Goal: Task Accomplishment & Management: Use online tool/utility

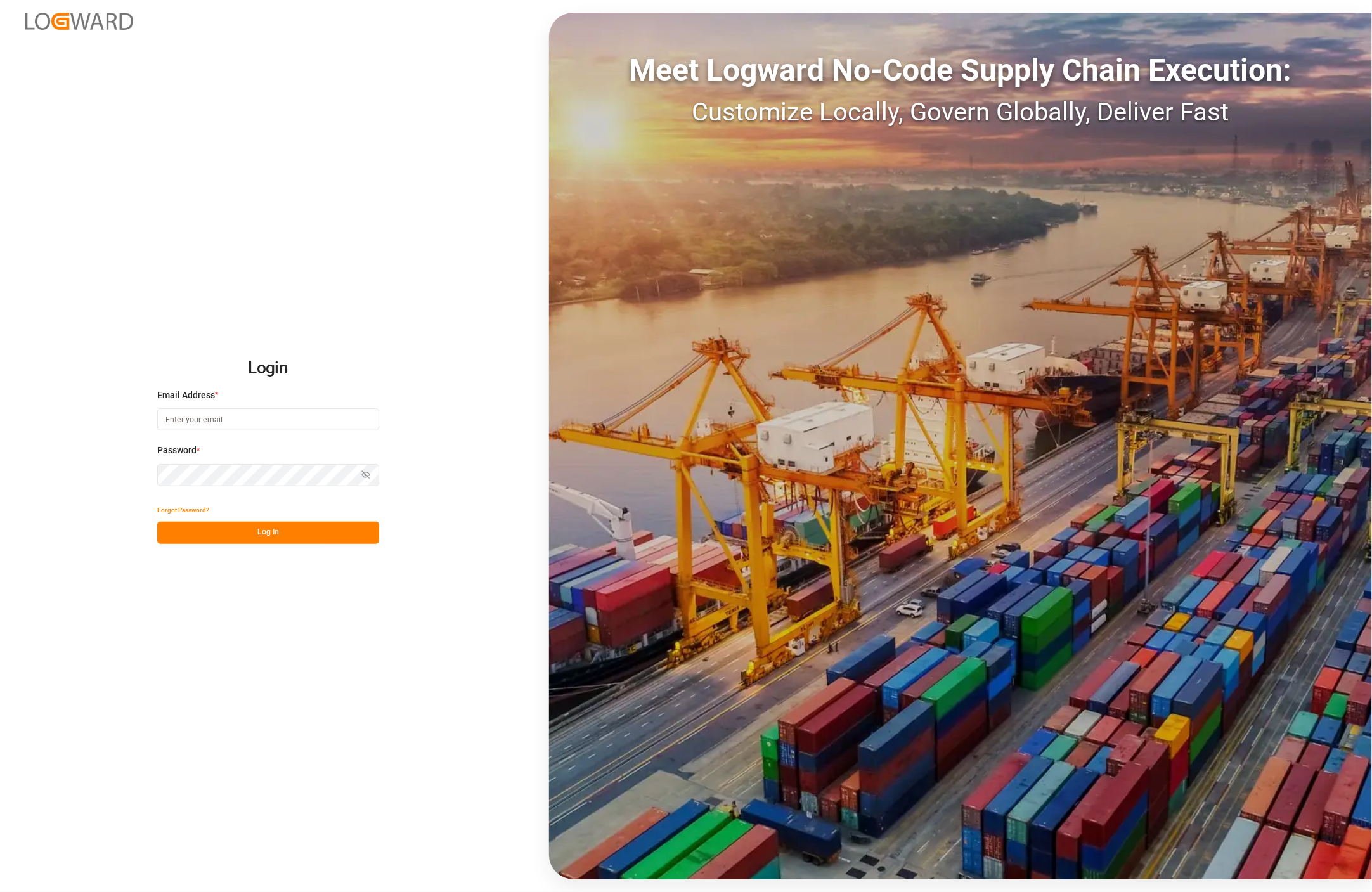
type input "thorsten.schneider@fiege.com"
click at [276, 534] on button "Log In" at bounding box center [268, 533] width 222 height 22
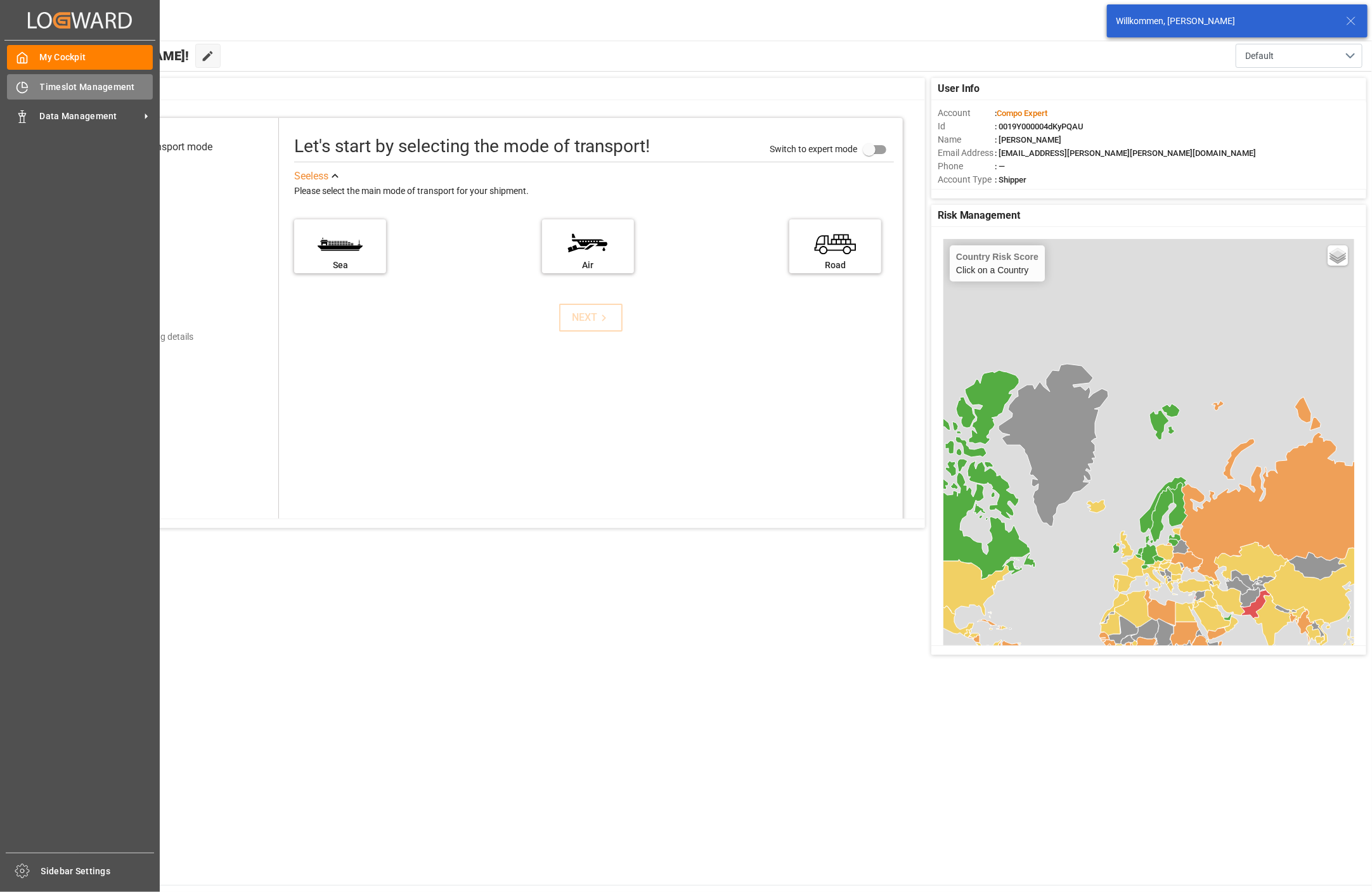
click at [86, 79] on div "Timeslot Management Timeslot Management" at bounding box center [80, 86] width 146 height 25
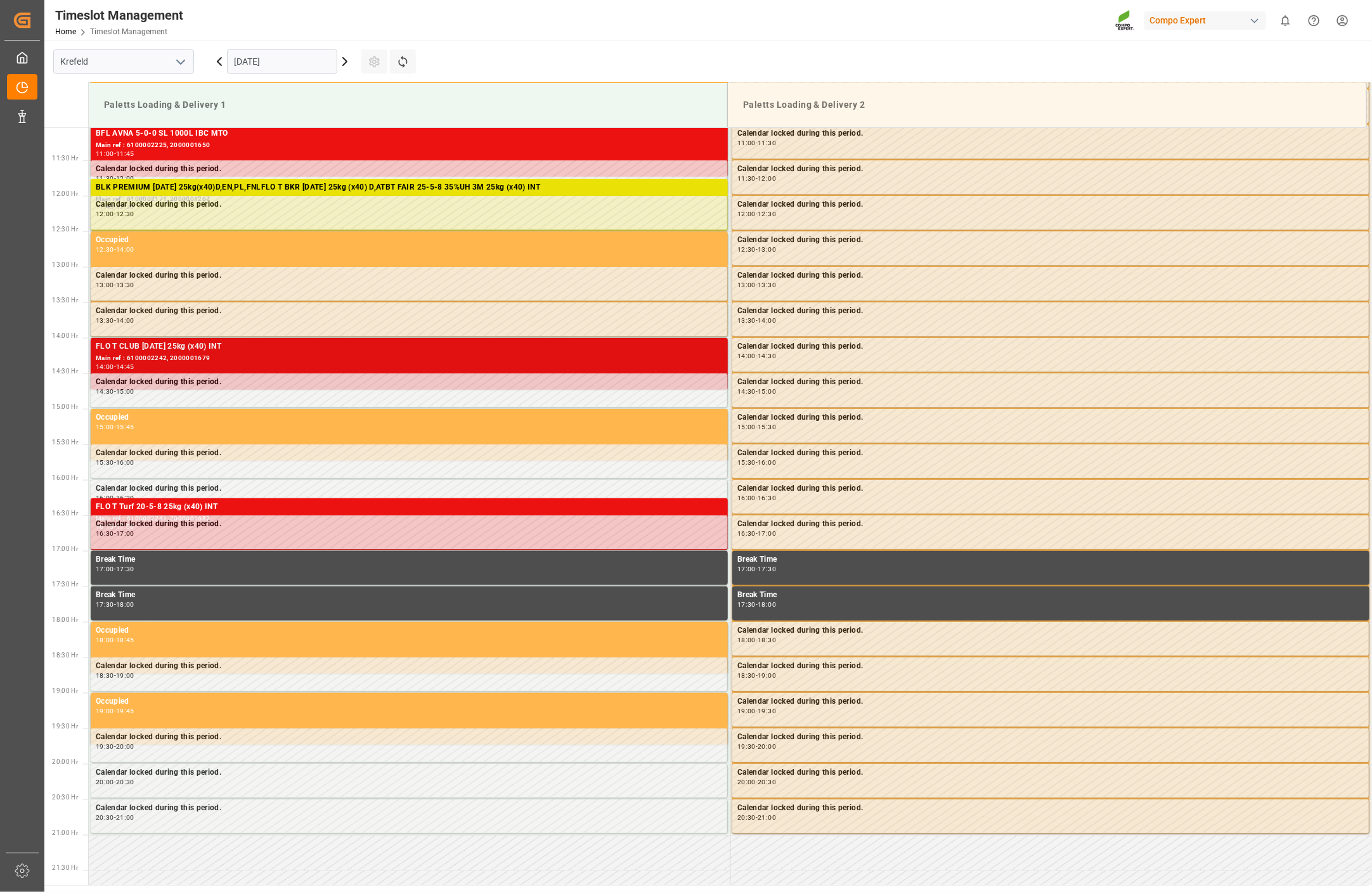
scroll to position [805, 0]
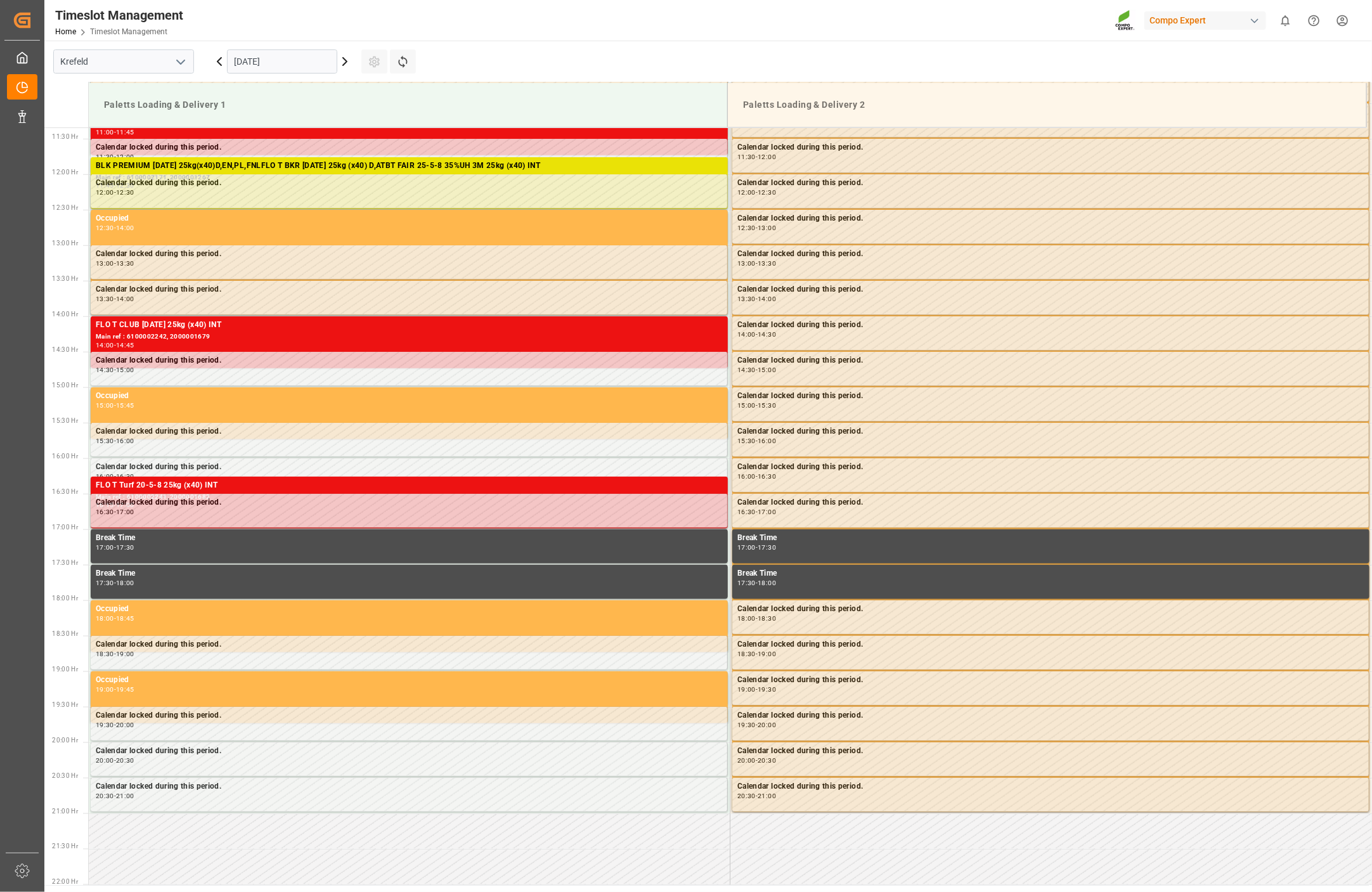
drag, startPoint x: 438, startPoint y: 28, endPoint x: 410, endPoint y: 26, distance: 28.1
click at [435, 28] on div "Timeslot Management Home Timeslot Management Compo Expert 0 Notifications Only …" at bounding box center [703, 20] width 1336 height 41
click at [343, 64] on icon at bounding box center [344, 61] width 15 height 15
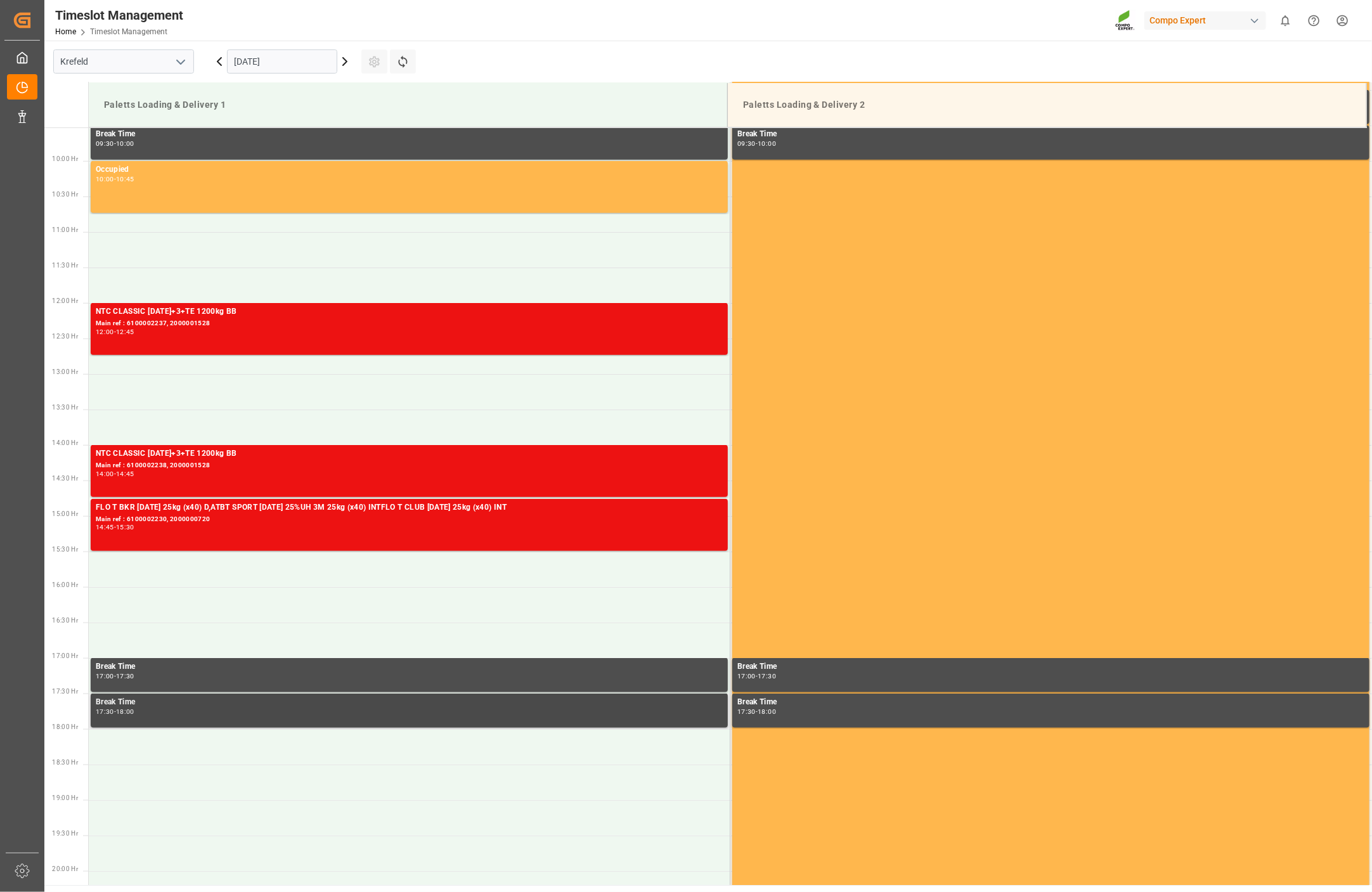
scroll to position [734, 0]
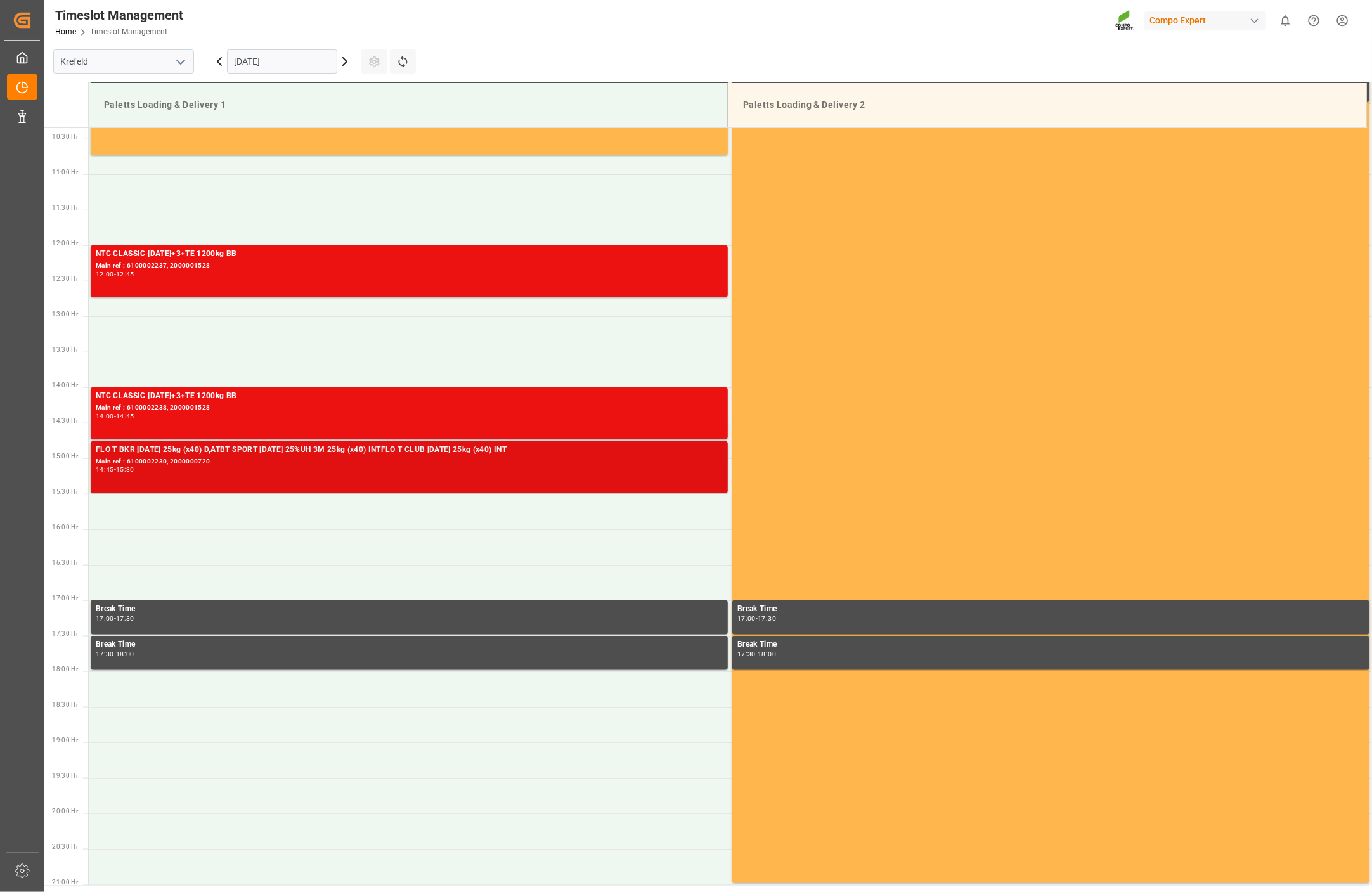
click at [169, 470] on div "14:45 - 15:30" at bounding box center [408, 469] width 627 height 7
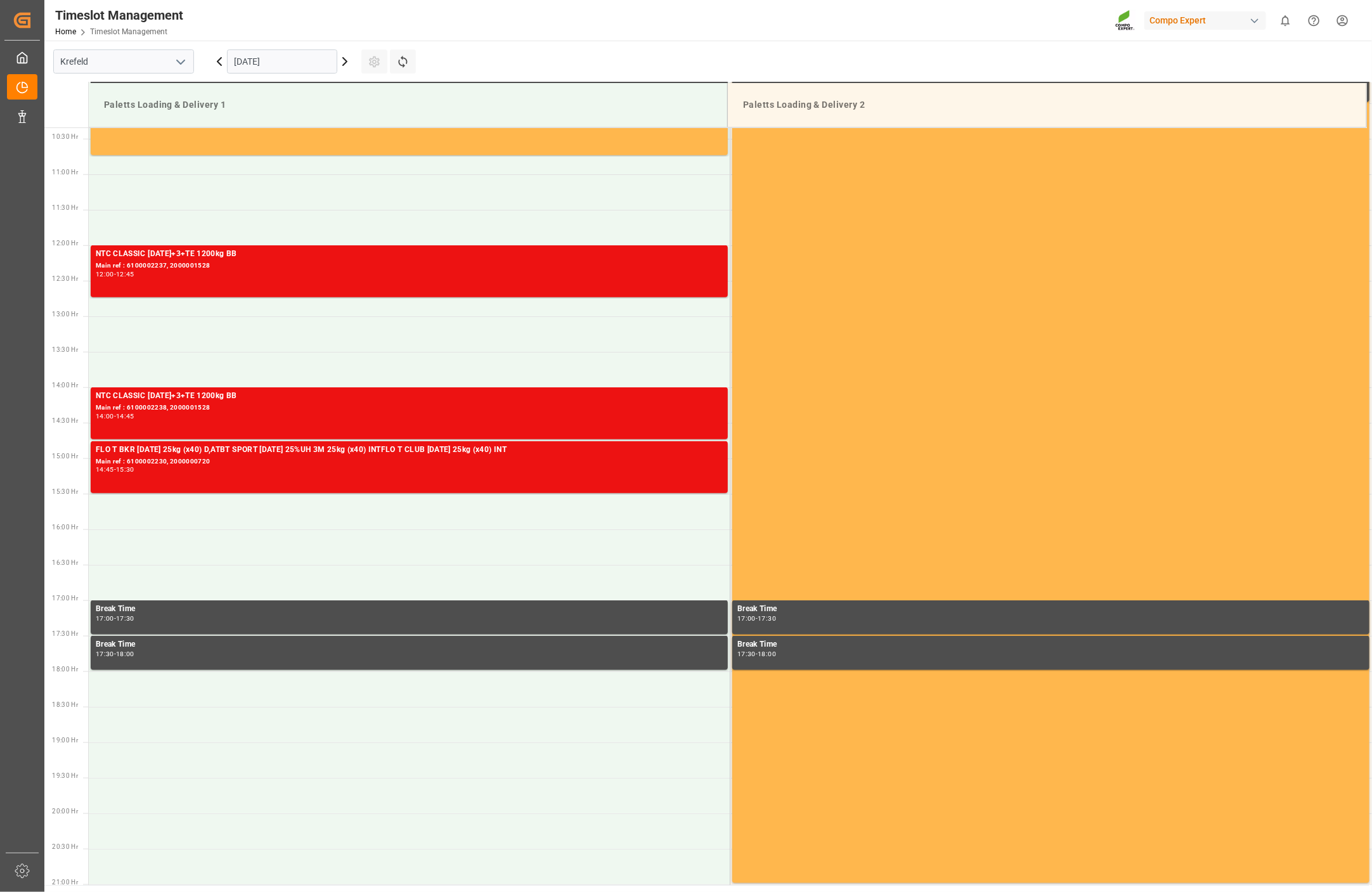
click at [169, 470] on div "14:45 - 15:30" at bounding box center [408, 469] width 627 height 7
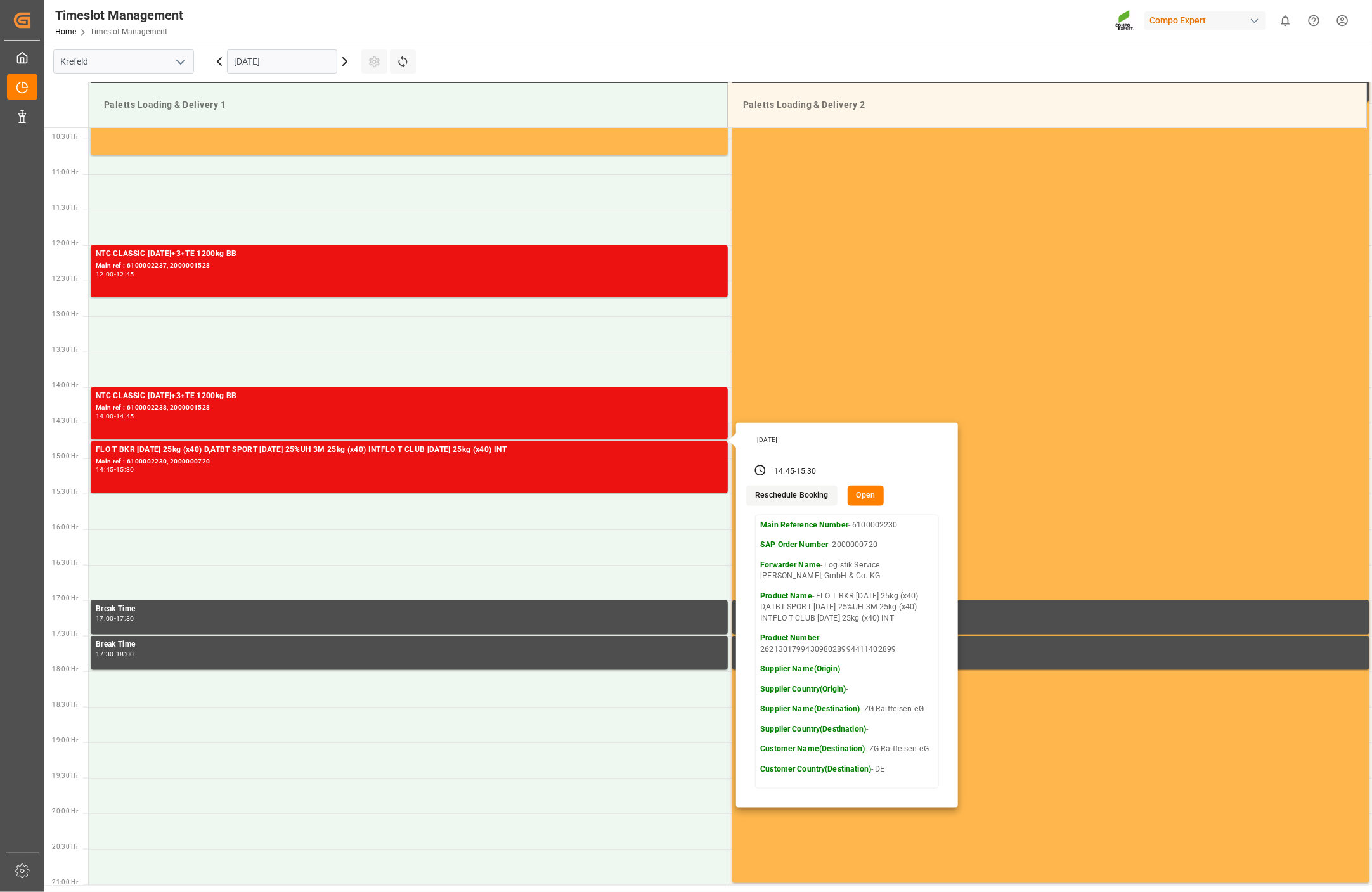
click at [860, 495] on button "Open" at bounding box center [866, 495] width 37 height 20
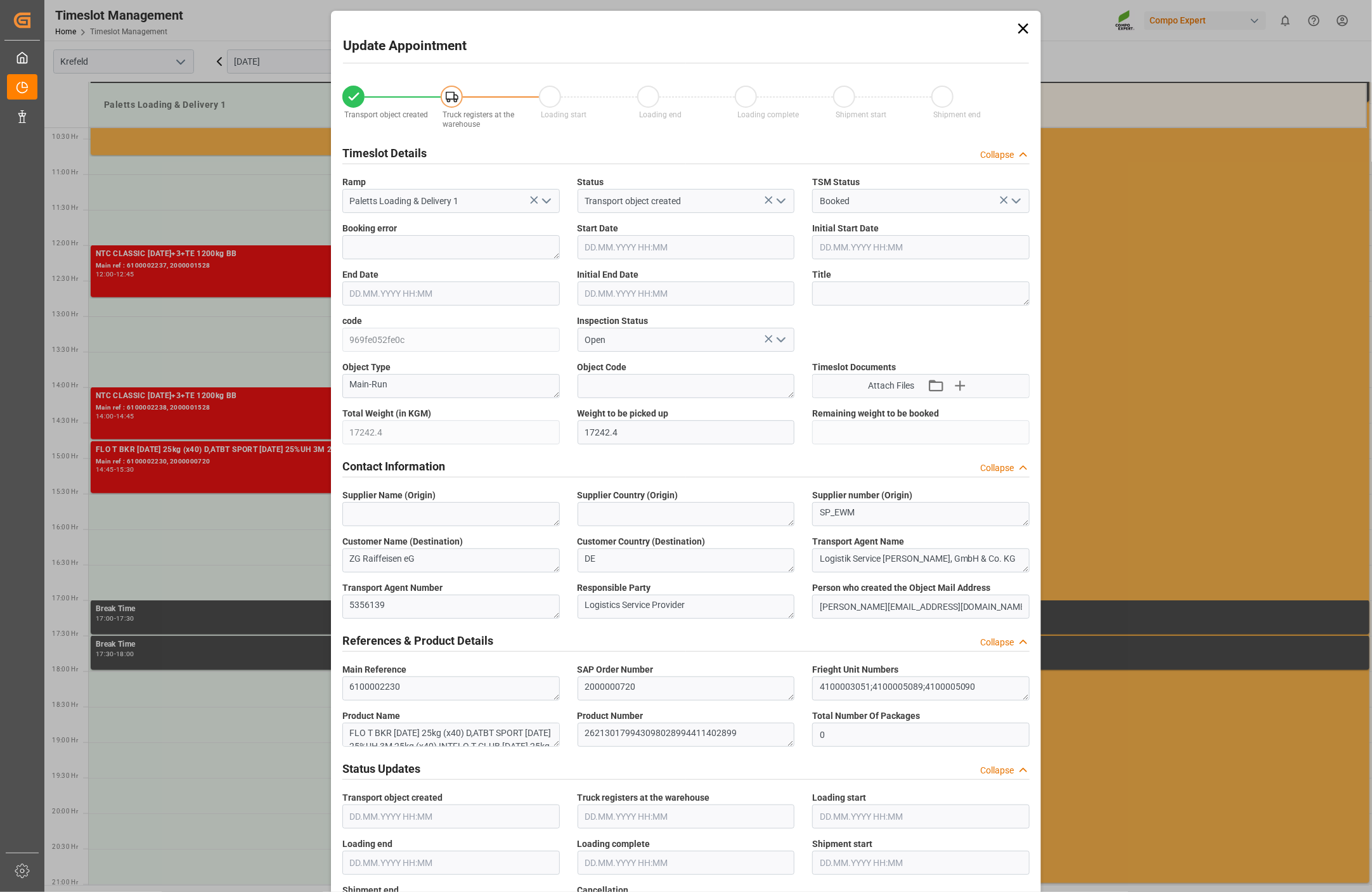
type input "30.09.2025 14:45"
type input "30.09.2025 15:30"
type input "[DATE] 14:00"
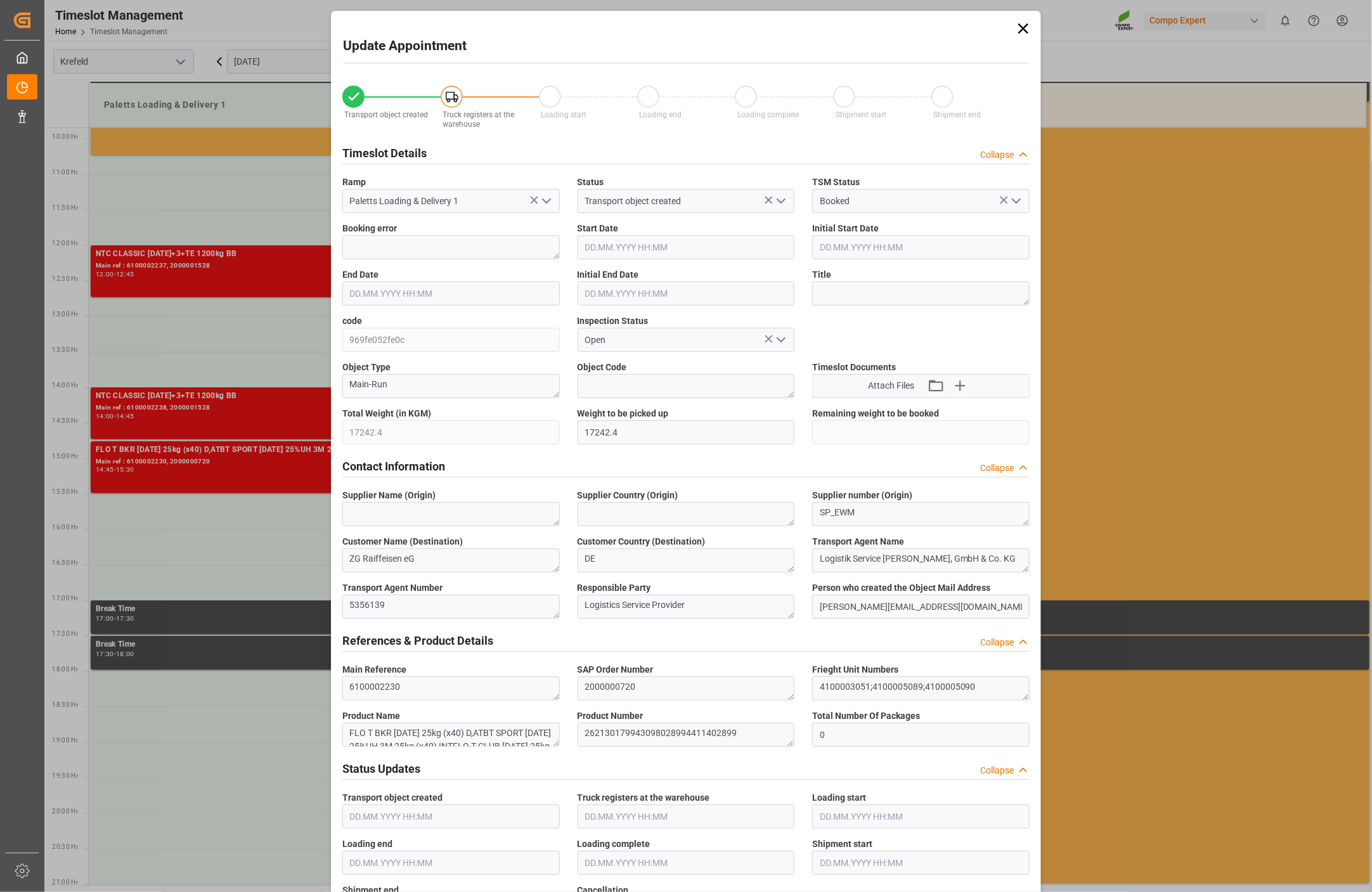
type input "26.09.2025 12:01"
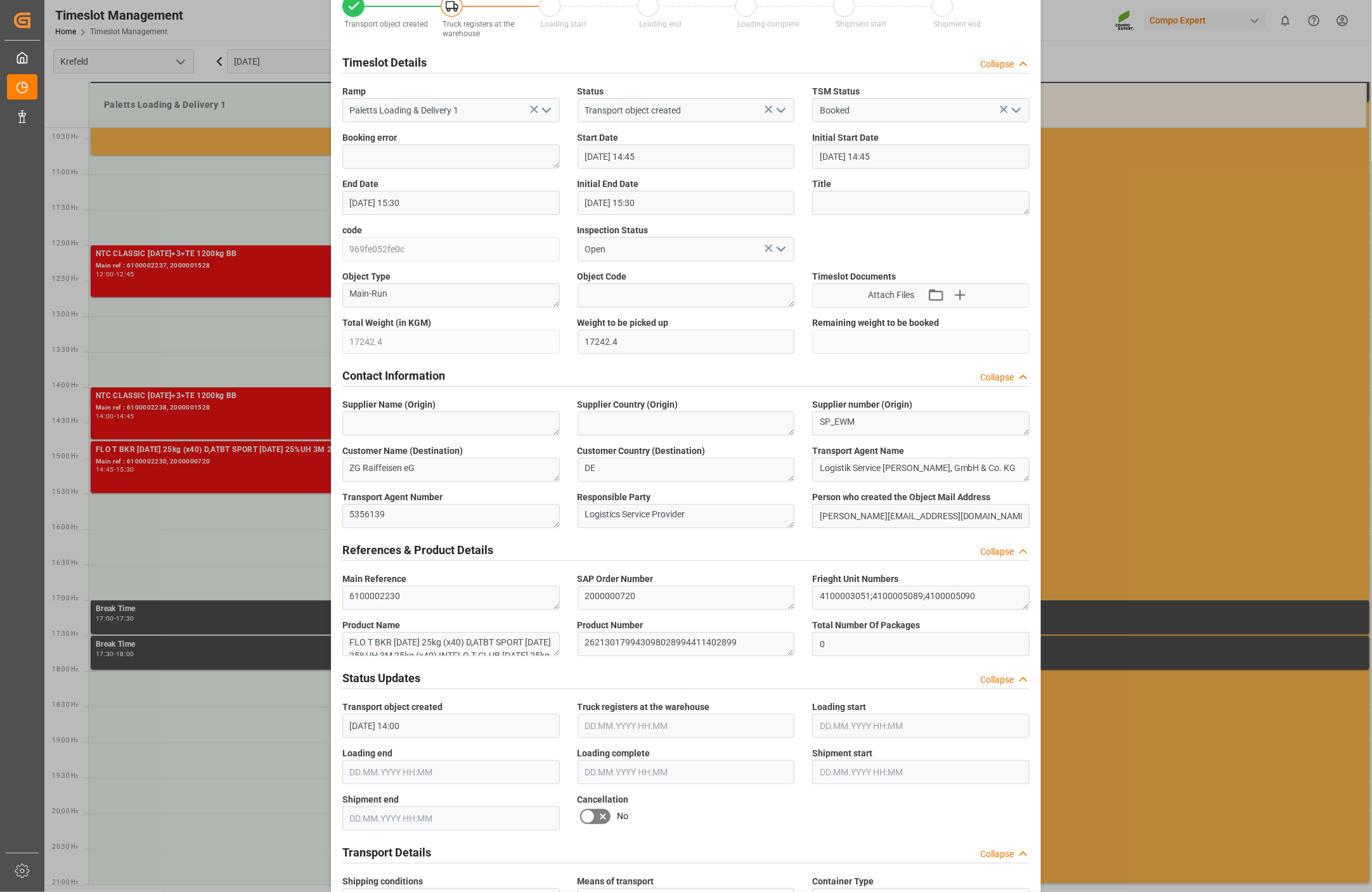
scroll to position [0, 0]
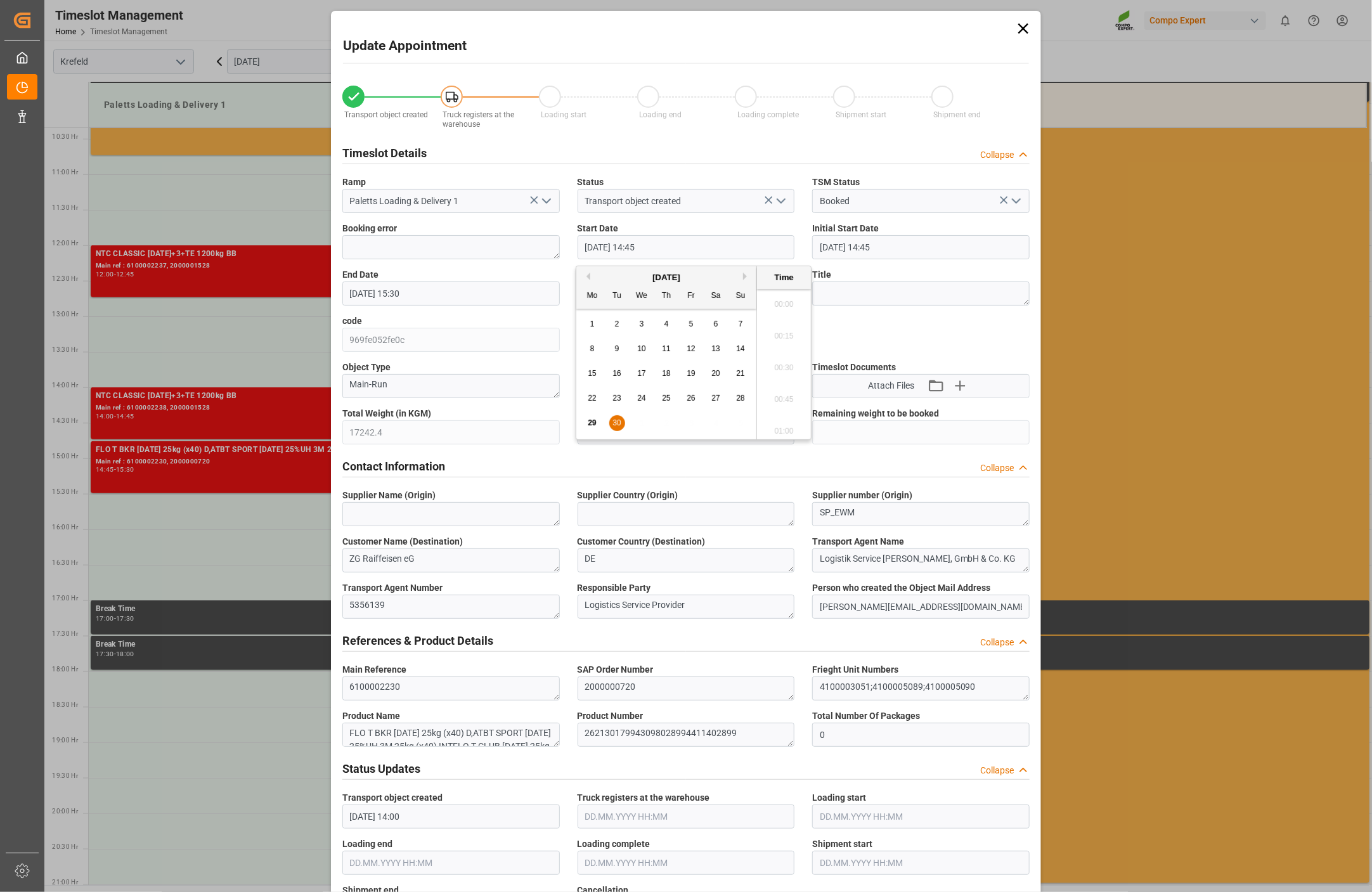
click at [668, 248] on input "30.09.2025 14:45" at bounding box center [686, 247] width 217 height 24
click at [890, 144] on div "Timeslot Details Collapse" at bounding box center [686, 152] width 687 height 24
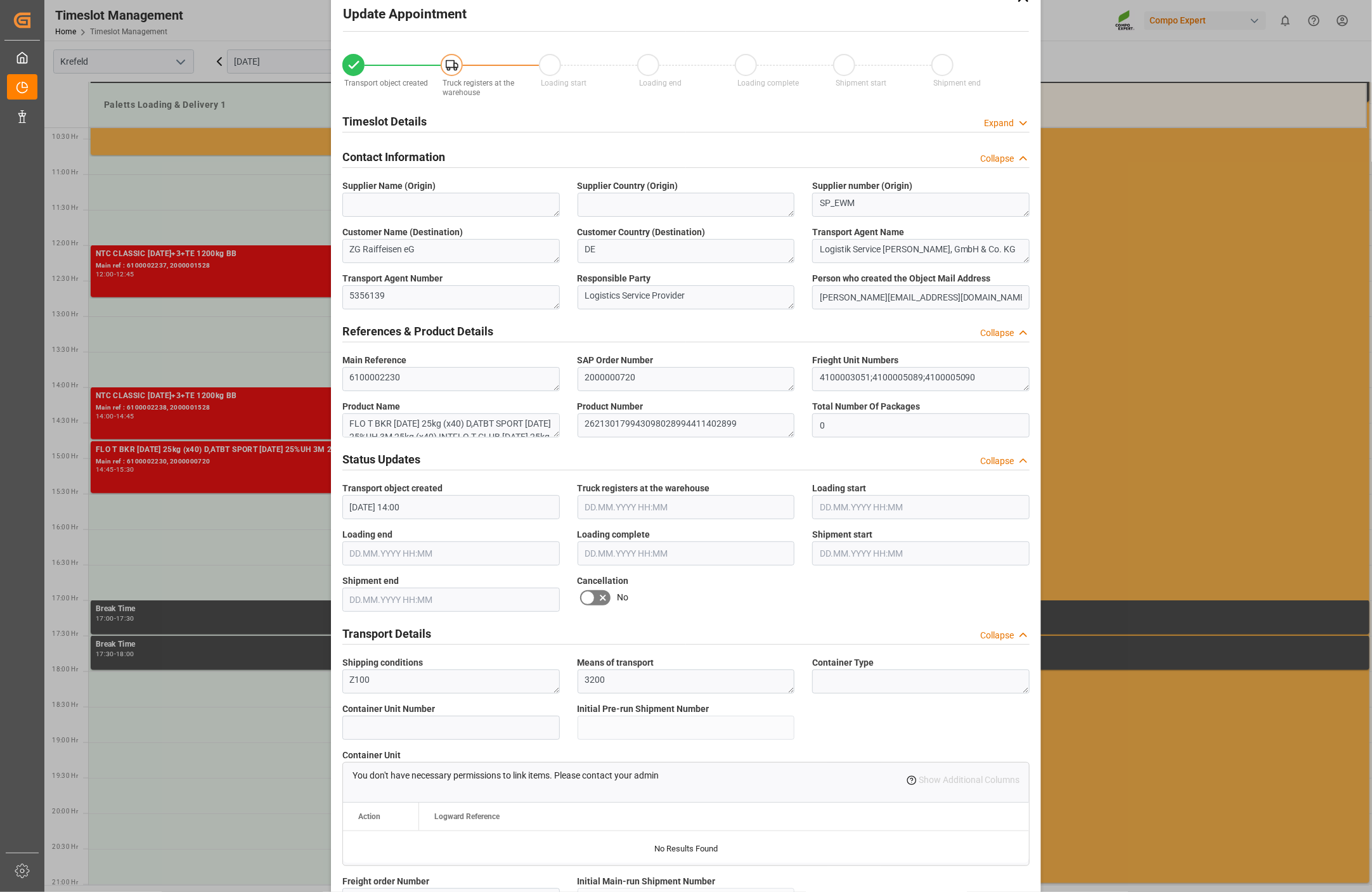
scroll to position [0, 0]
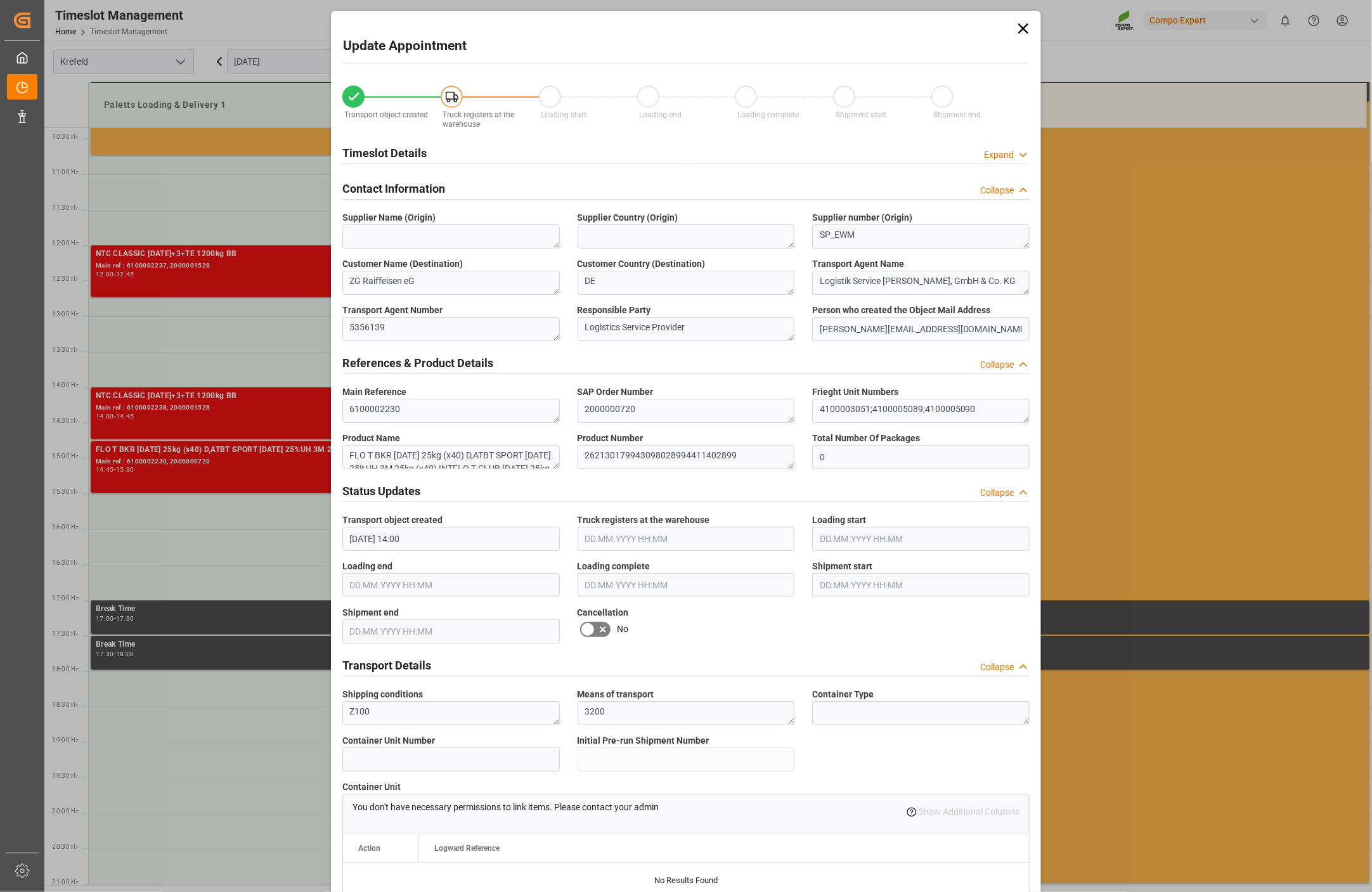
click at [1014, 29] on icon at bounding box center [1023, 28] width 18 height 18
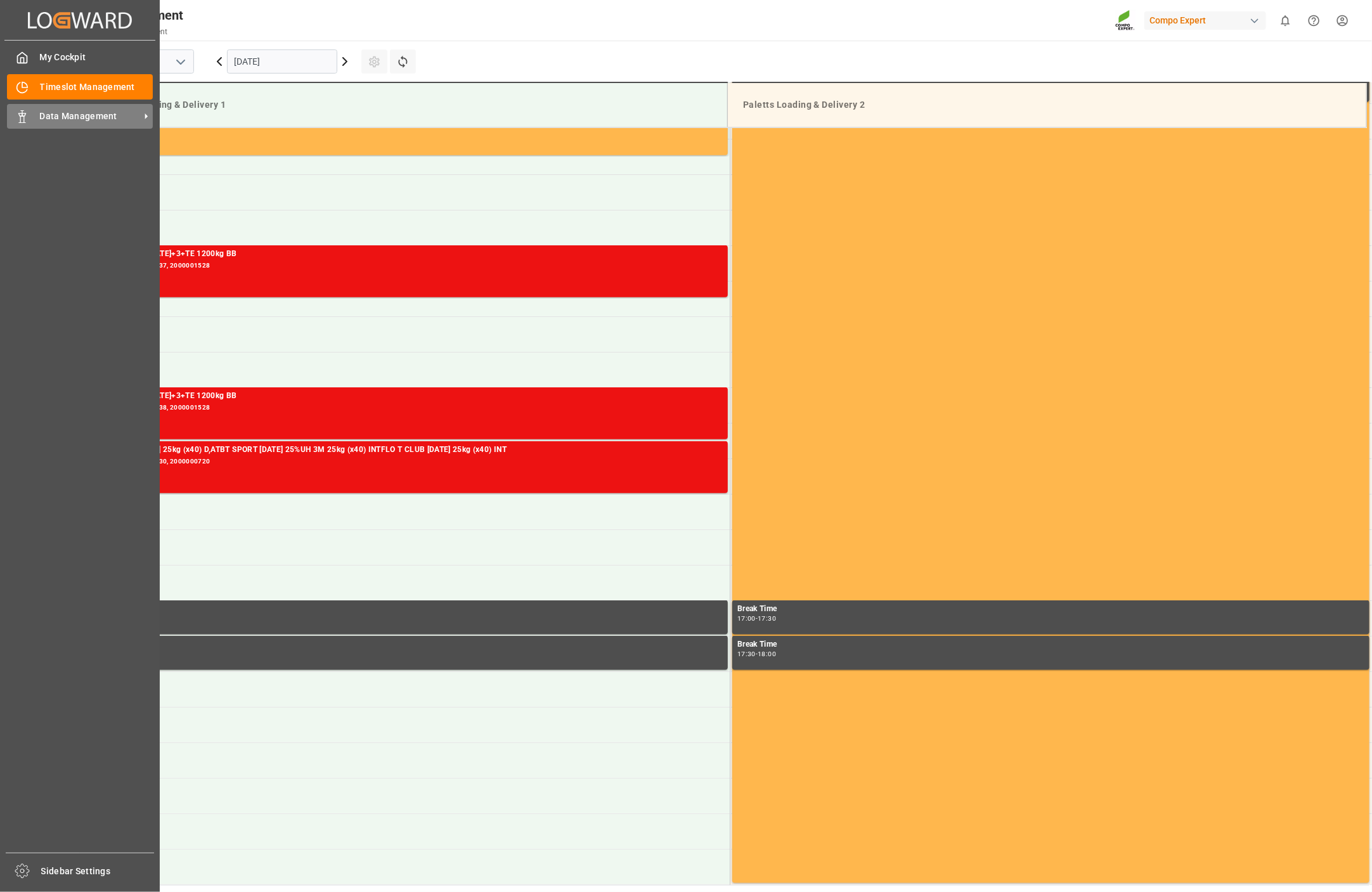
click at [20, 120] on rect at bounding box center [22, 120] width 4 height 6
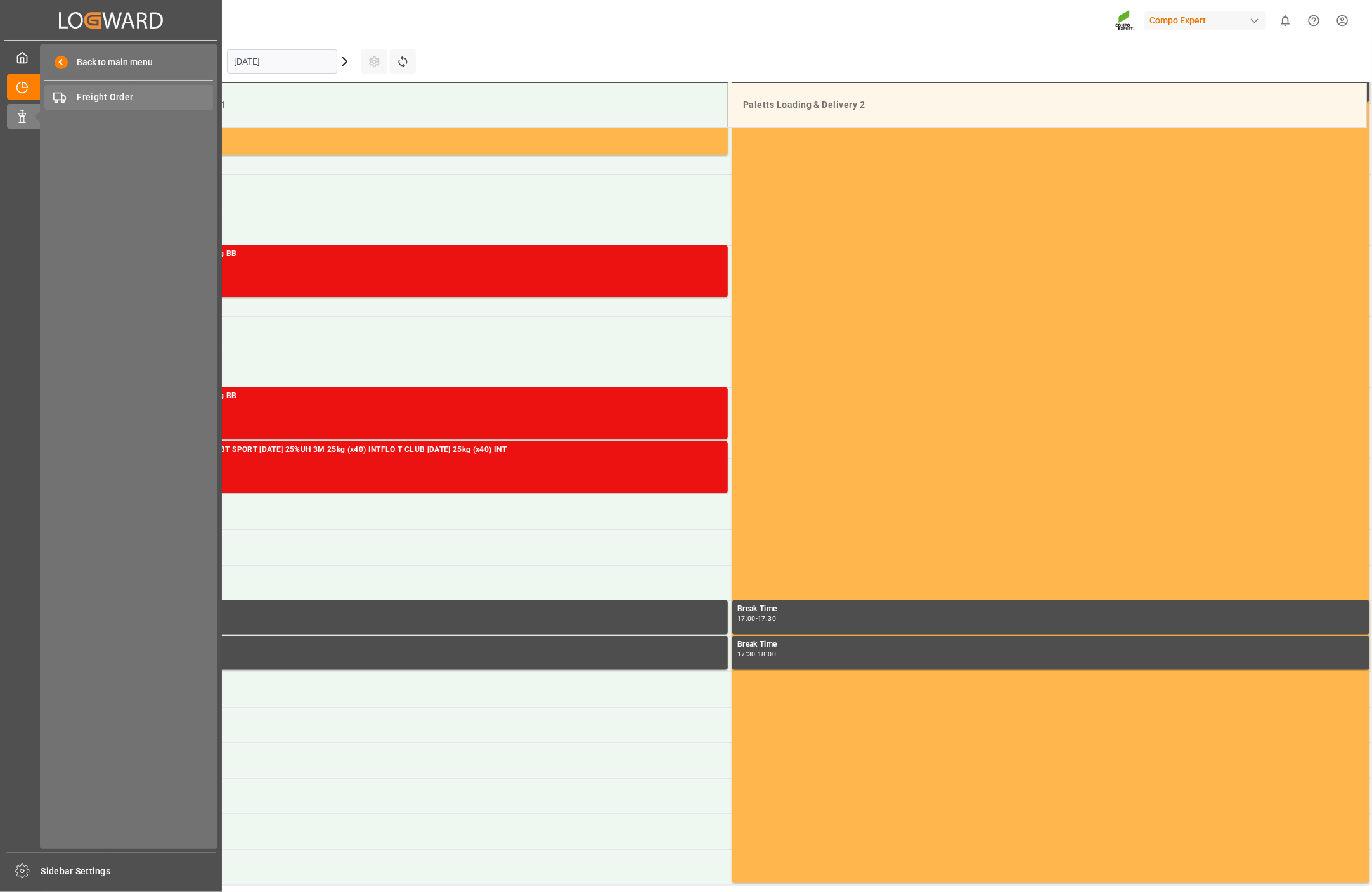
click at [104, 95] on span "Freight Order" at bounding box center [145, 97] width 136 height 14
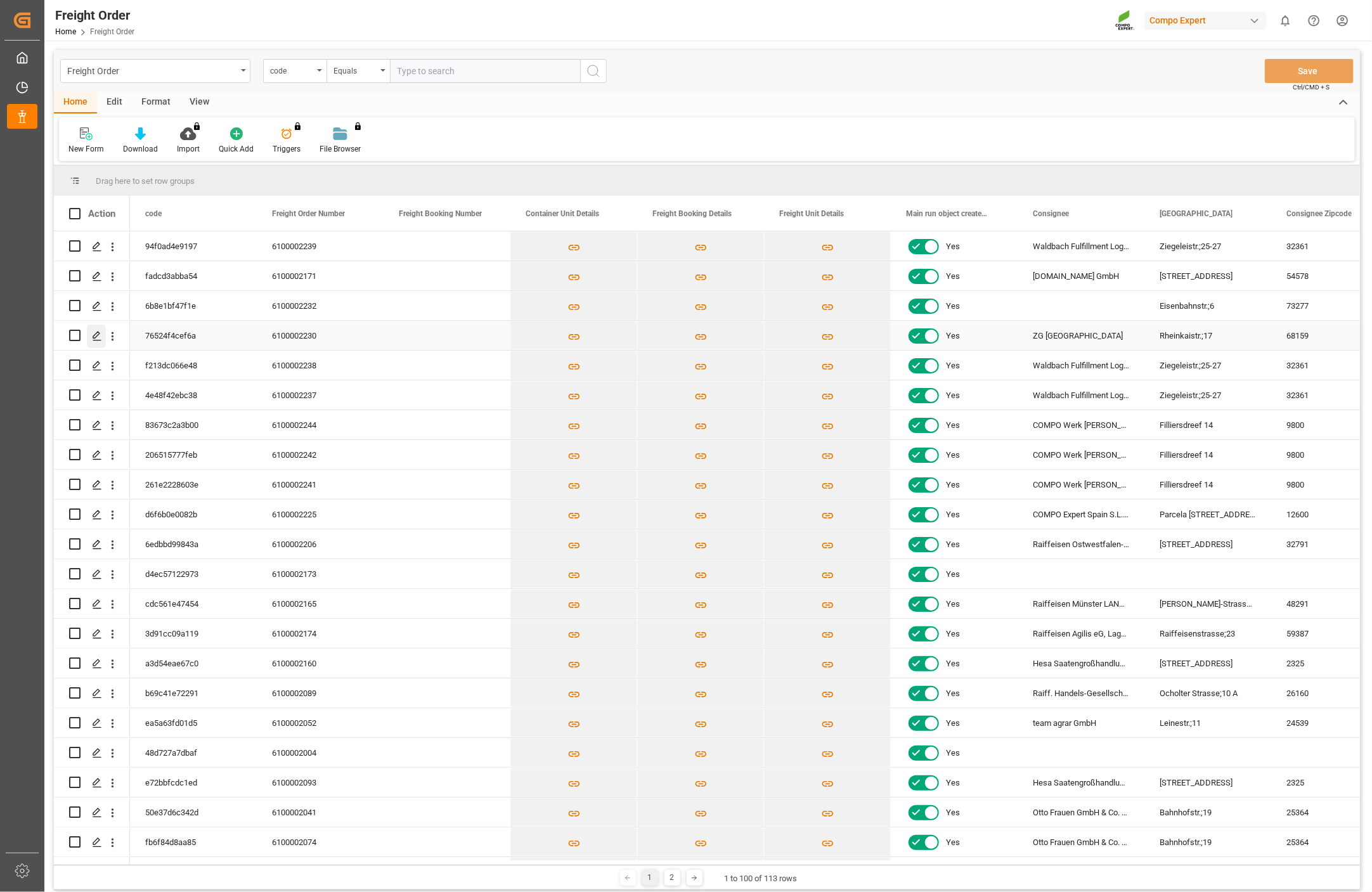
click at [97, 334] on icon "Press SPACE to select this row." at bounding box center [97, 335] width 10 height 10
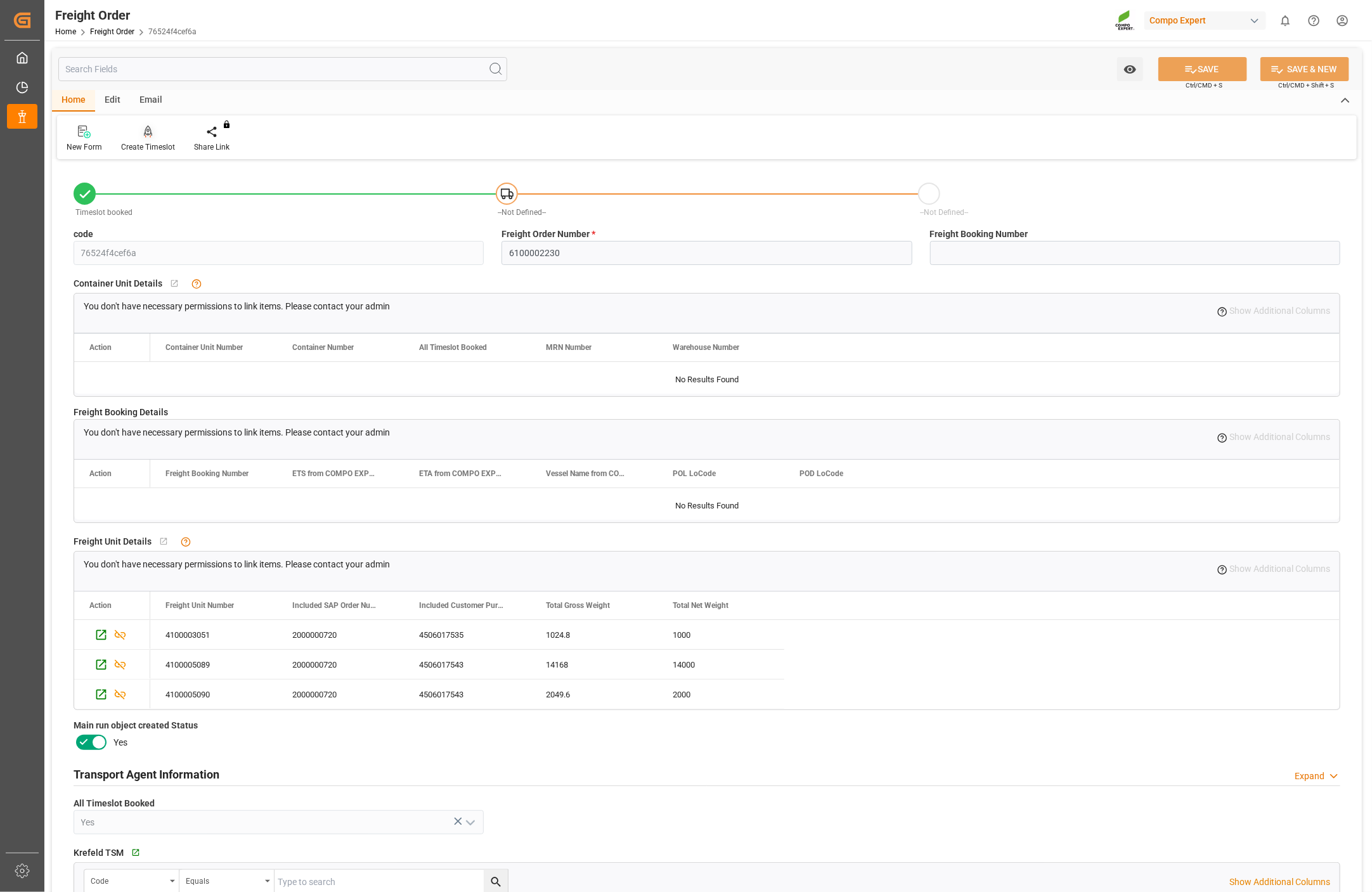
click at [148, 141] on div "Create Timeslot" at bounding box center [148, 147] width 54 height 11
click at [151, 140] on div "Create Timeslot" at bounding box center [148, 139] width 73 height 28
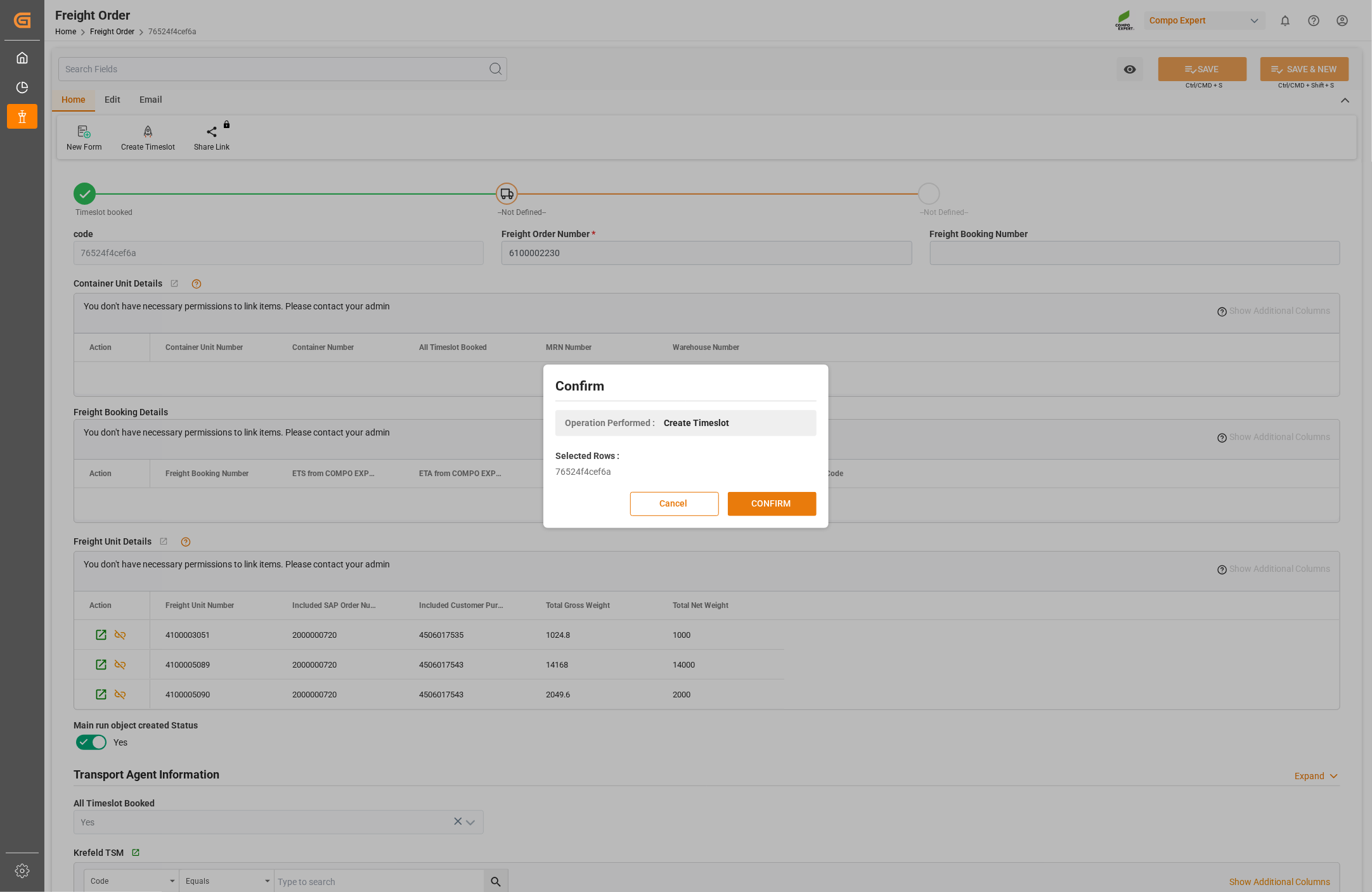
click at [769, 497] on button "CONFIRM" at bounding box center [772, 504] width 89 height 24
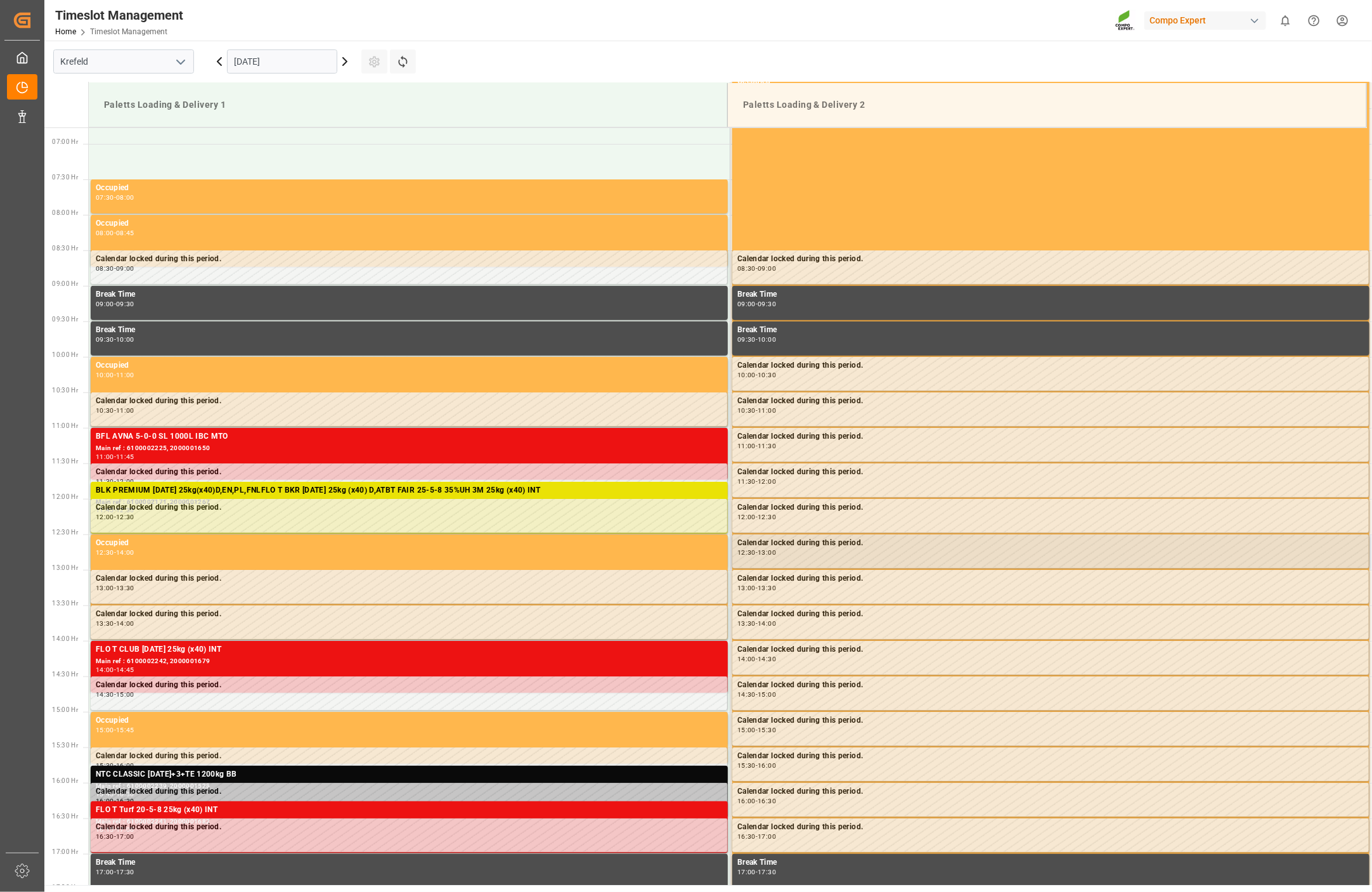
scroll to position [560, 0]
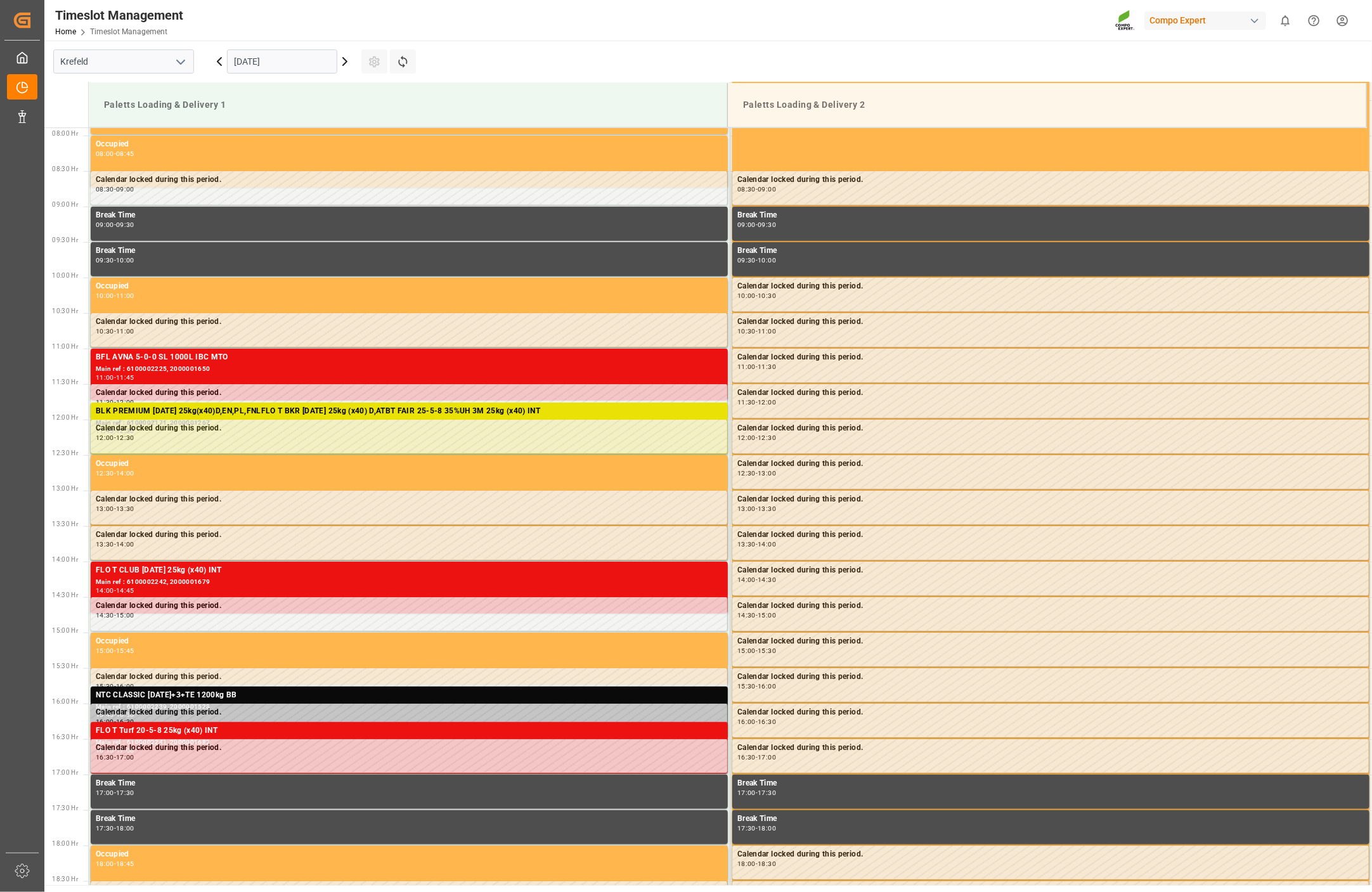
click at [343, 59] on icon at bounding box center [344, 61] width 15 height 15
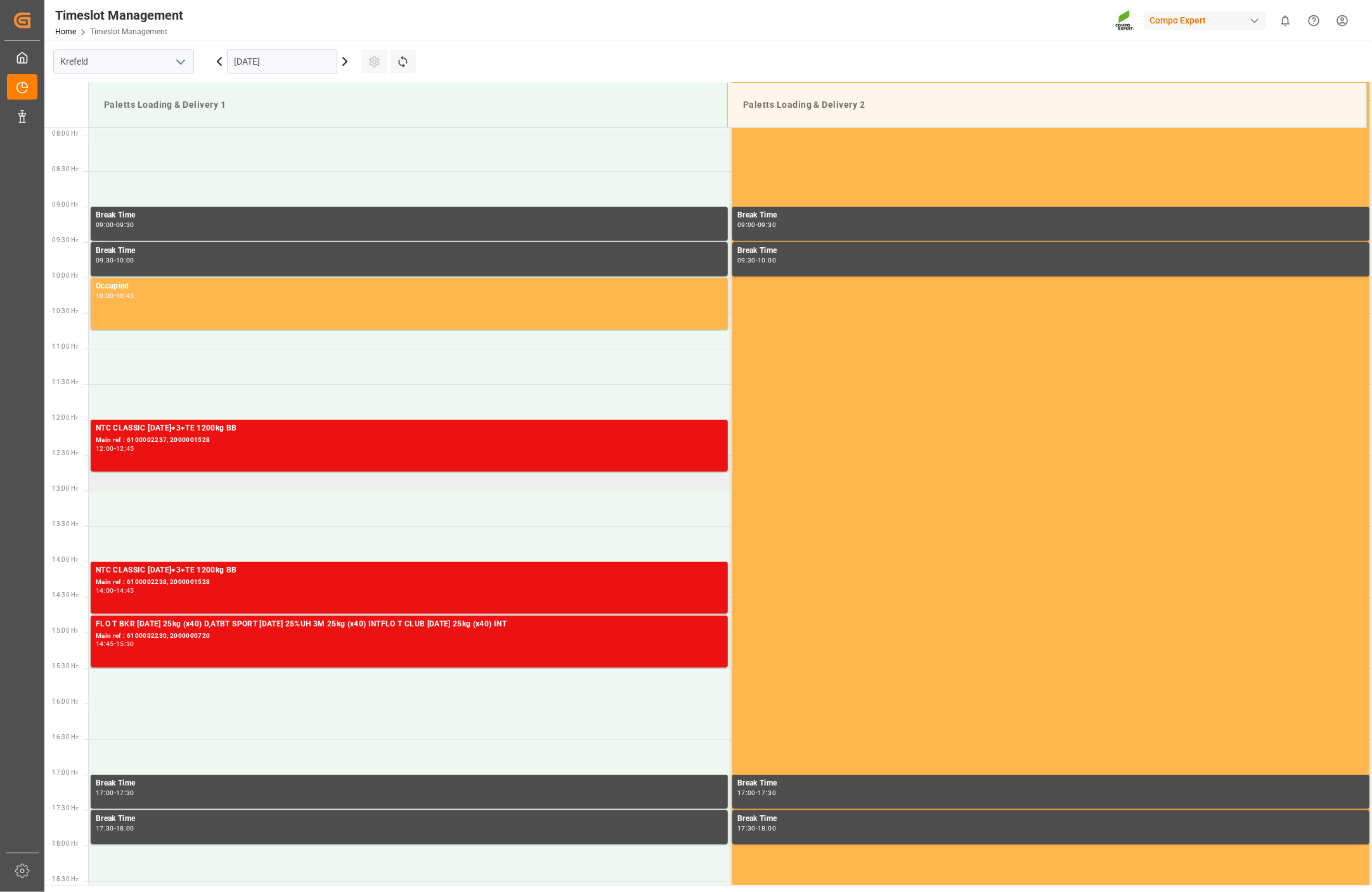
click at [114, 485] on td at bounding box center [409, 472] width 641 height 35
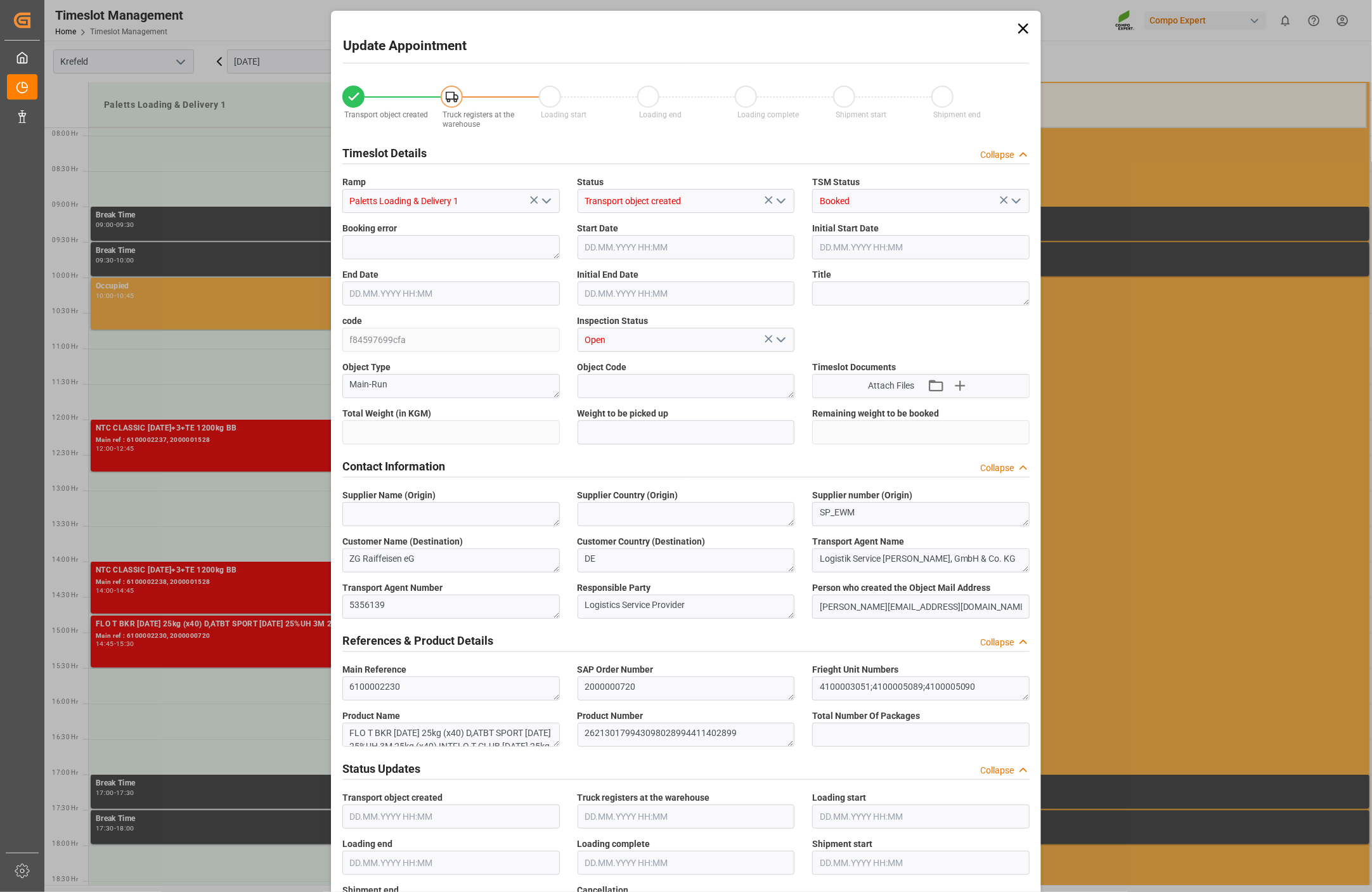
type input "17242.4"
type input "0"
type input "30.09.2025 12:30"
type input "[DATE] 13:00"
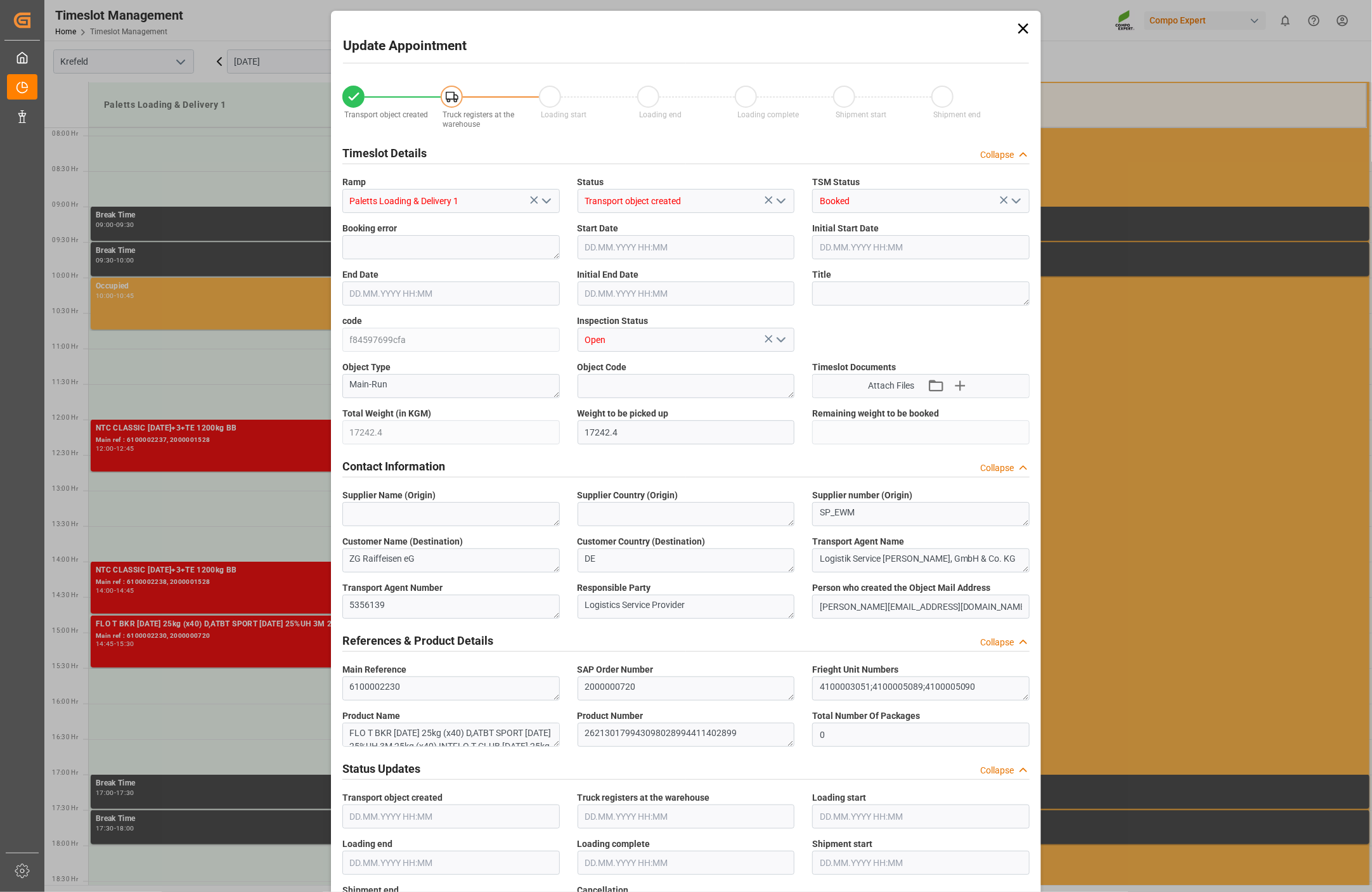
type input "[DATE] 14:00"
type input "29.09.2025 07:19"
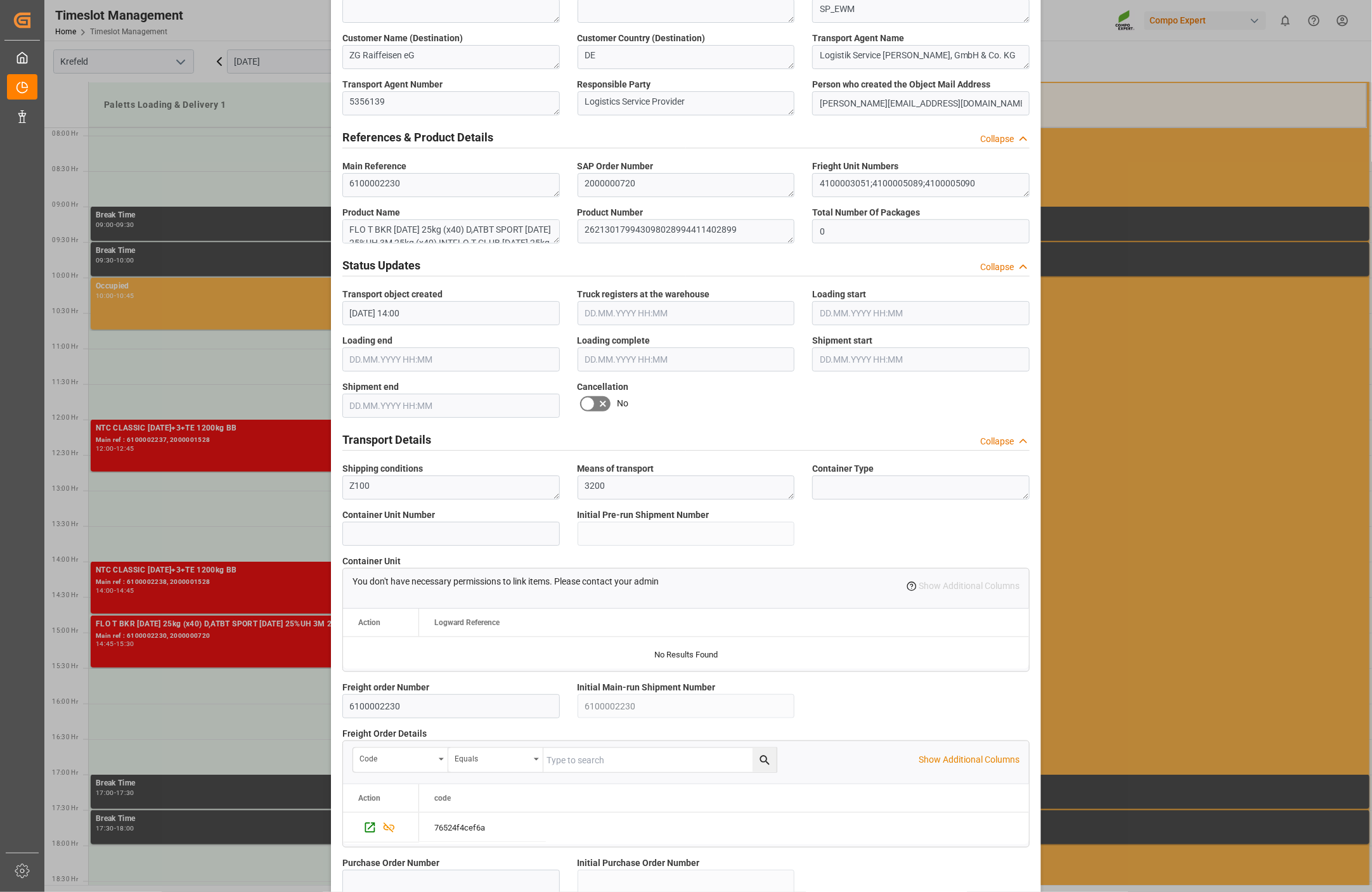
scroll to position [774, 0]
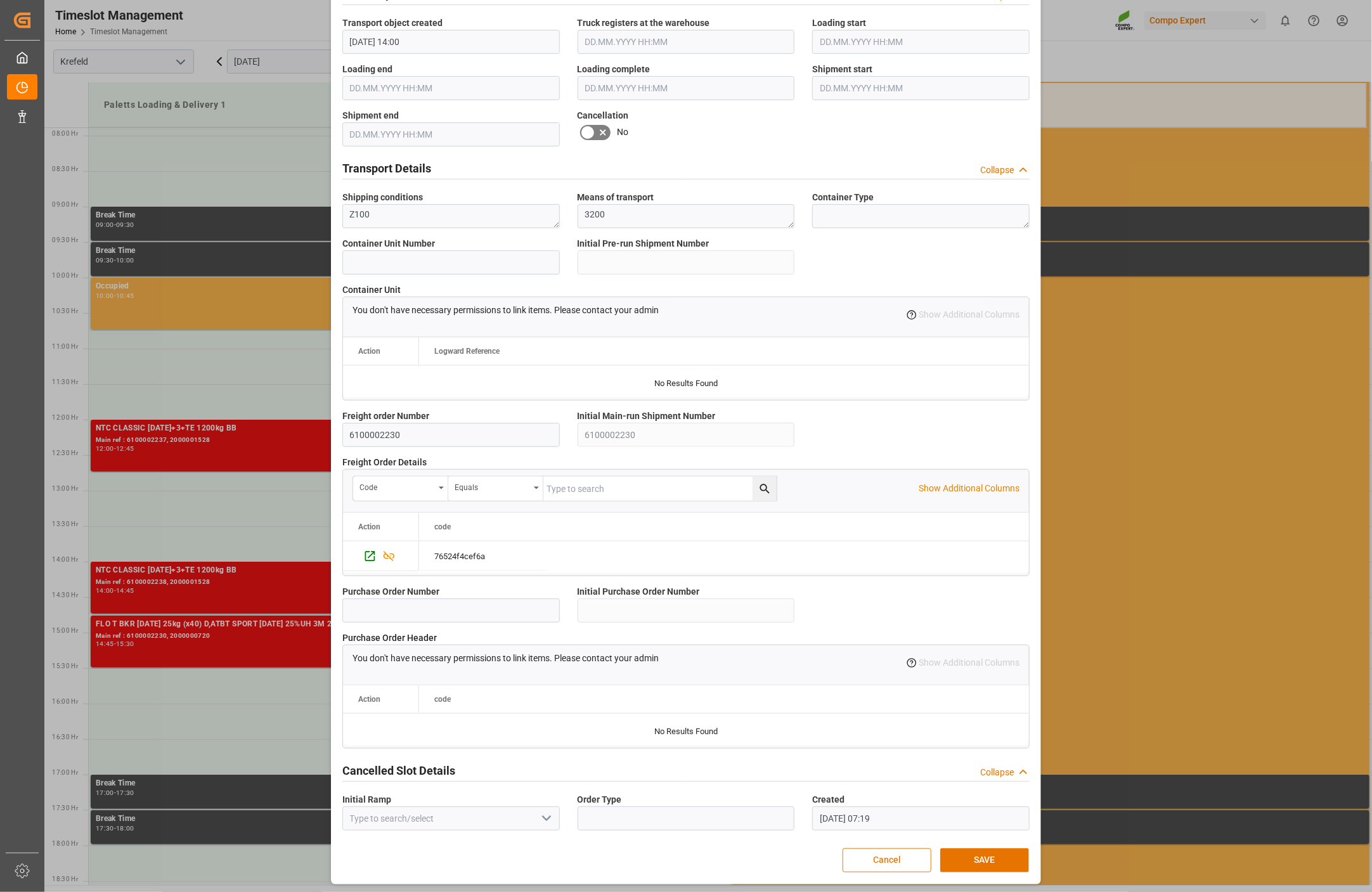
click at [915, 857] on button "Cancel" at bounding box center [887, 860] width 89 height 24
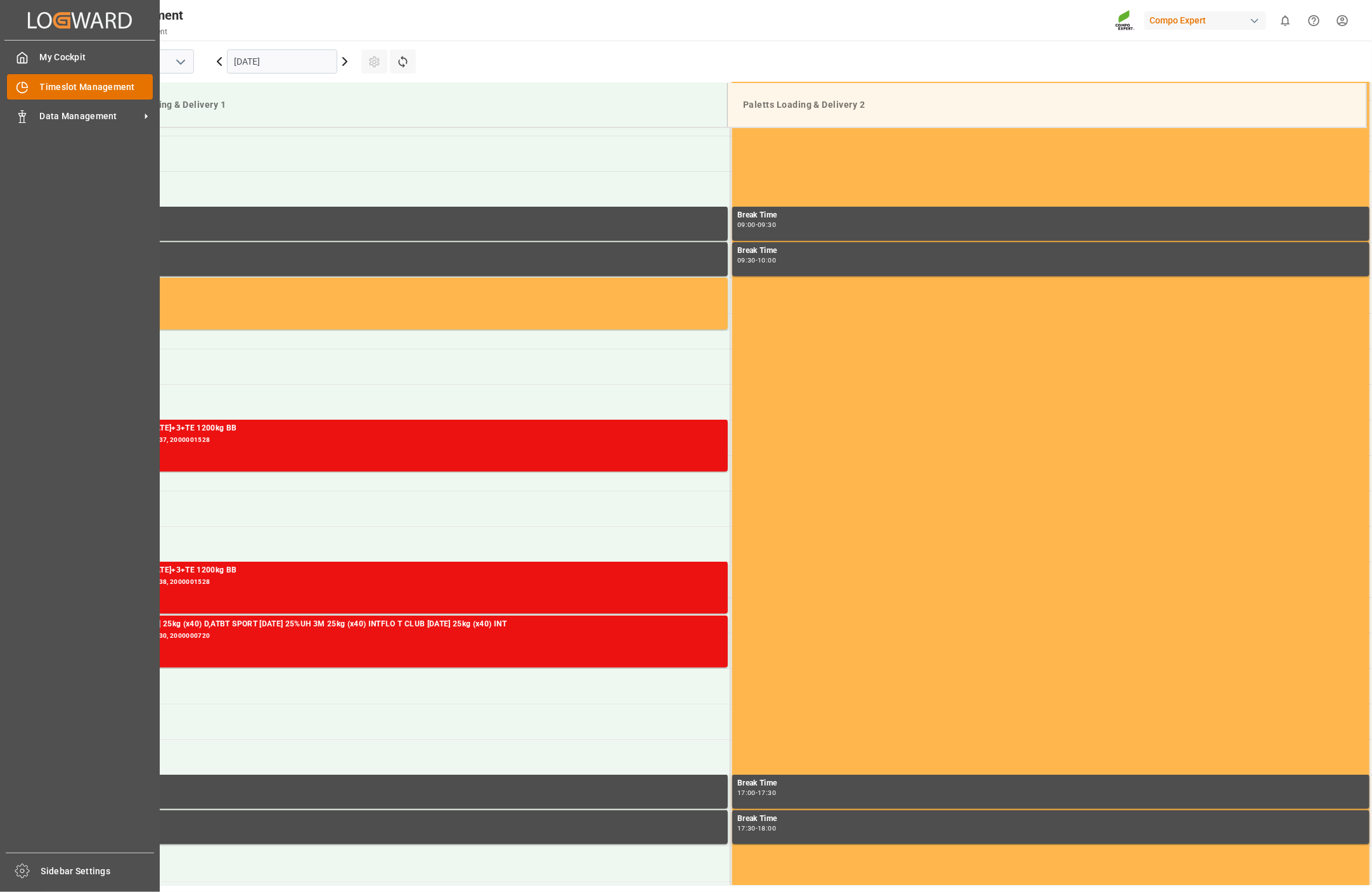
click at [66, 85] on span "Timeslot Management" at bounding box center [96, 87] width 113 height 14
click at [24, 53] on icon at bounding box center [22, 58] width 13 height 13
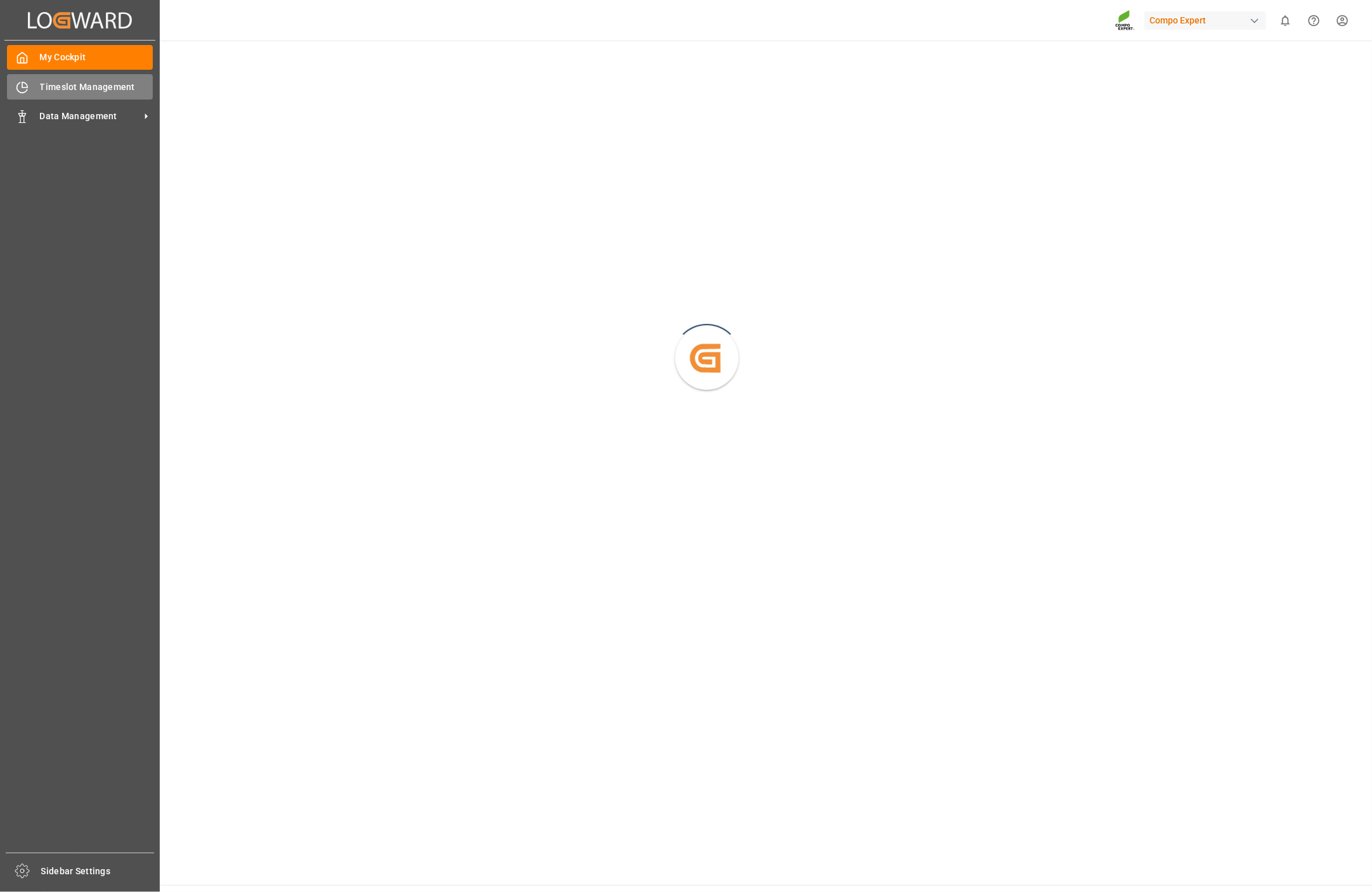
click at [40, 87] on span "Timeslot Management" at bounding box center [96, 87] width 113 height 14
click at [71, 91] on span "Timeslot Management" at bounding box center [96, 87] width 113 height 14
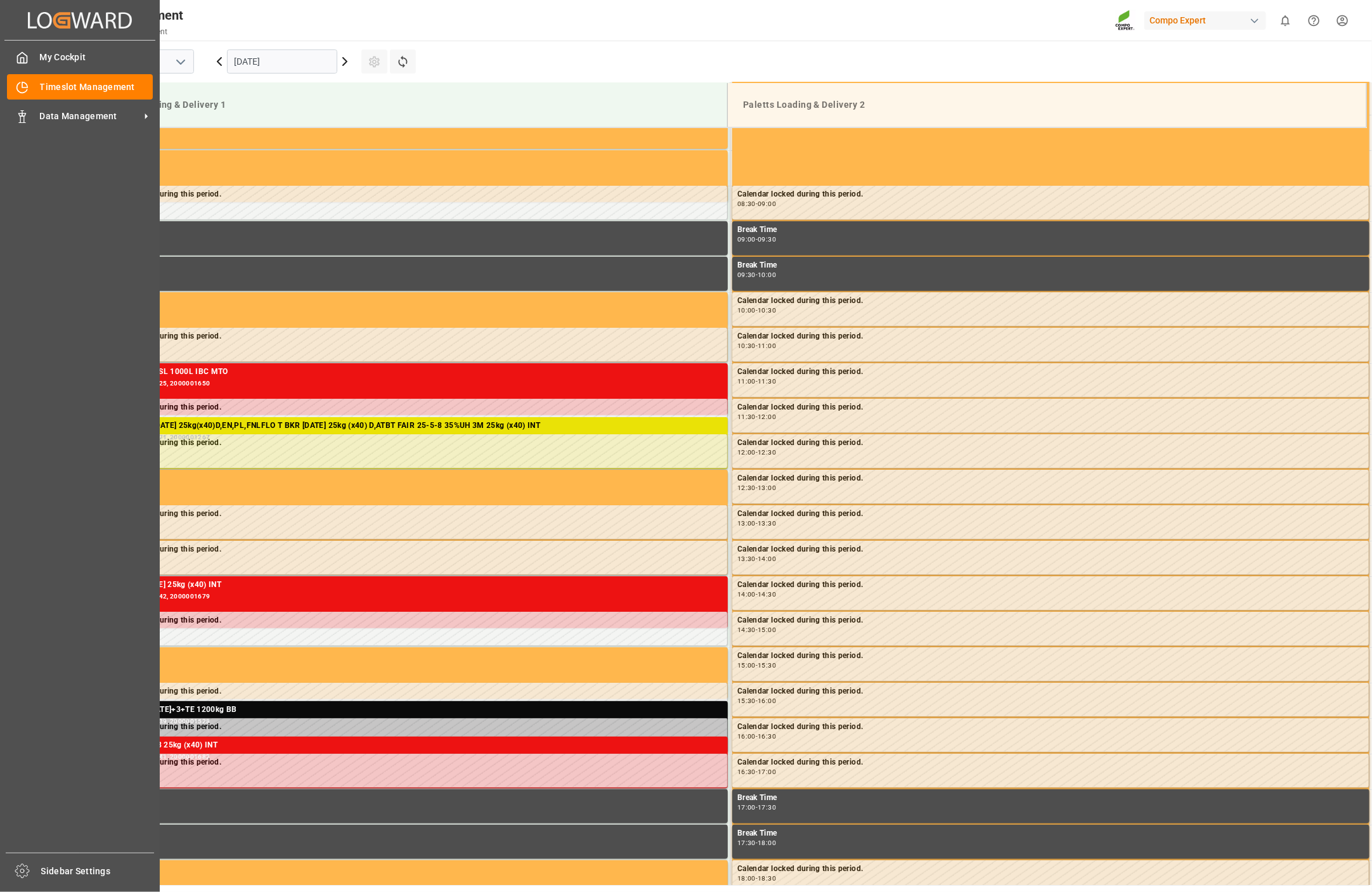
scroll to position [560, 0]
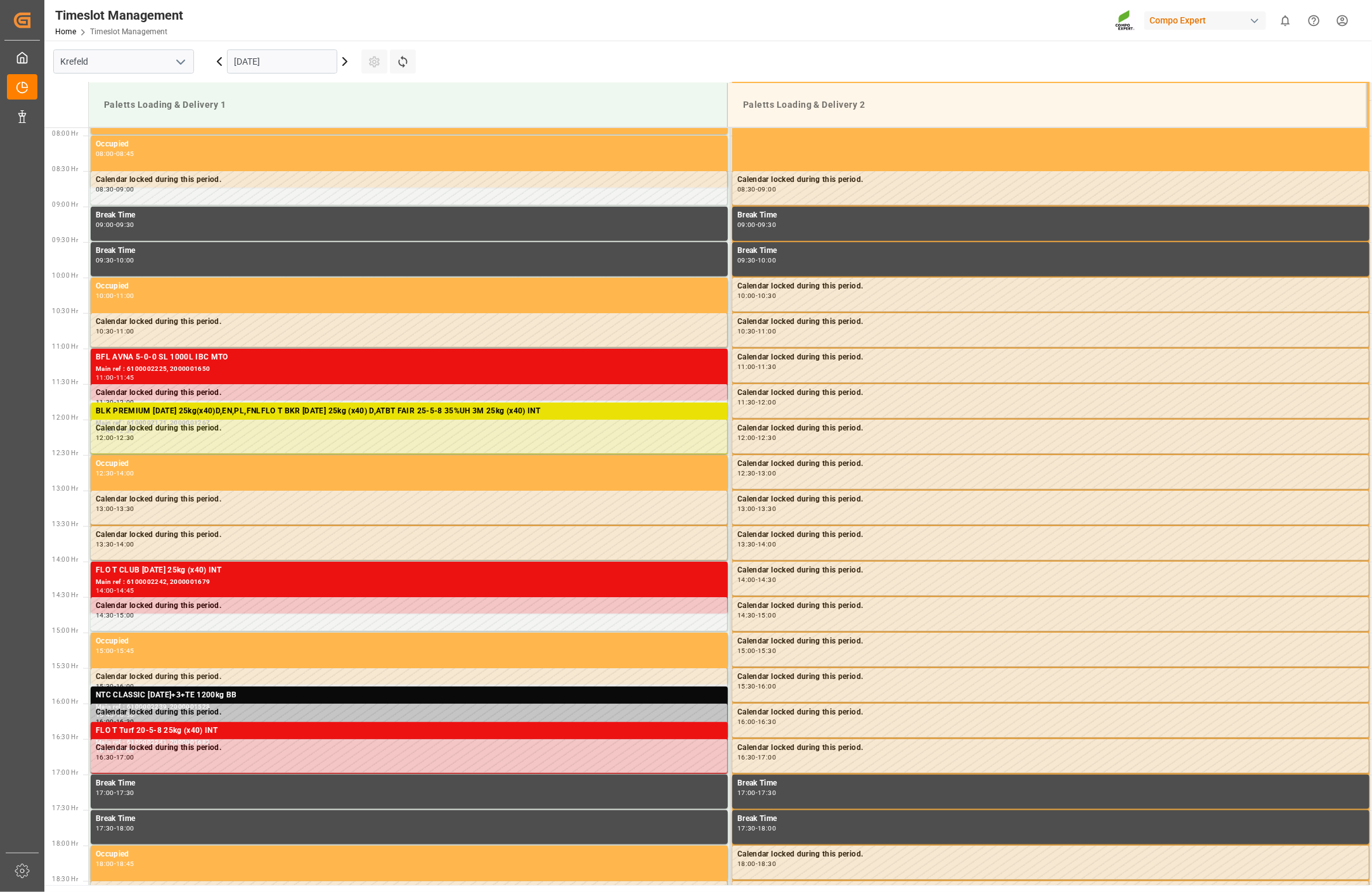
click at [327, 59] on input "[DATE]" at bounding box center [282, 62] width 110 height 24
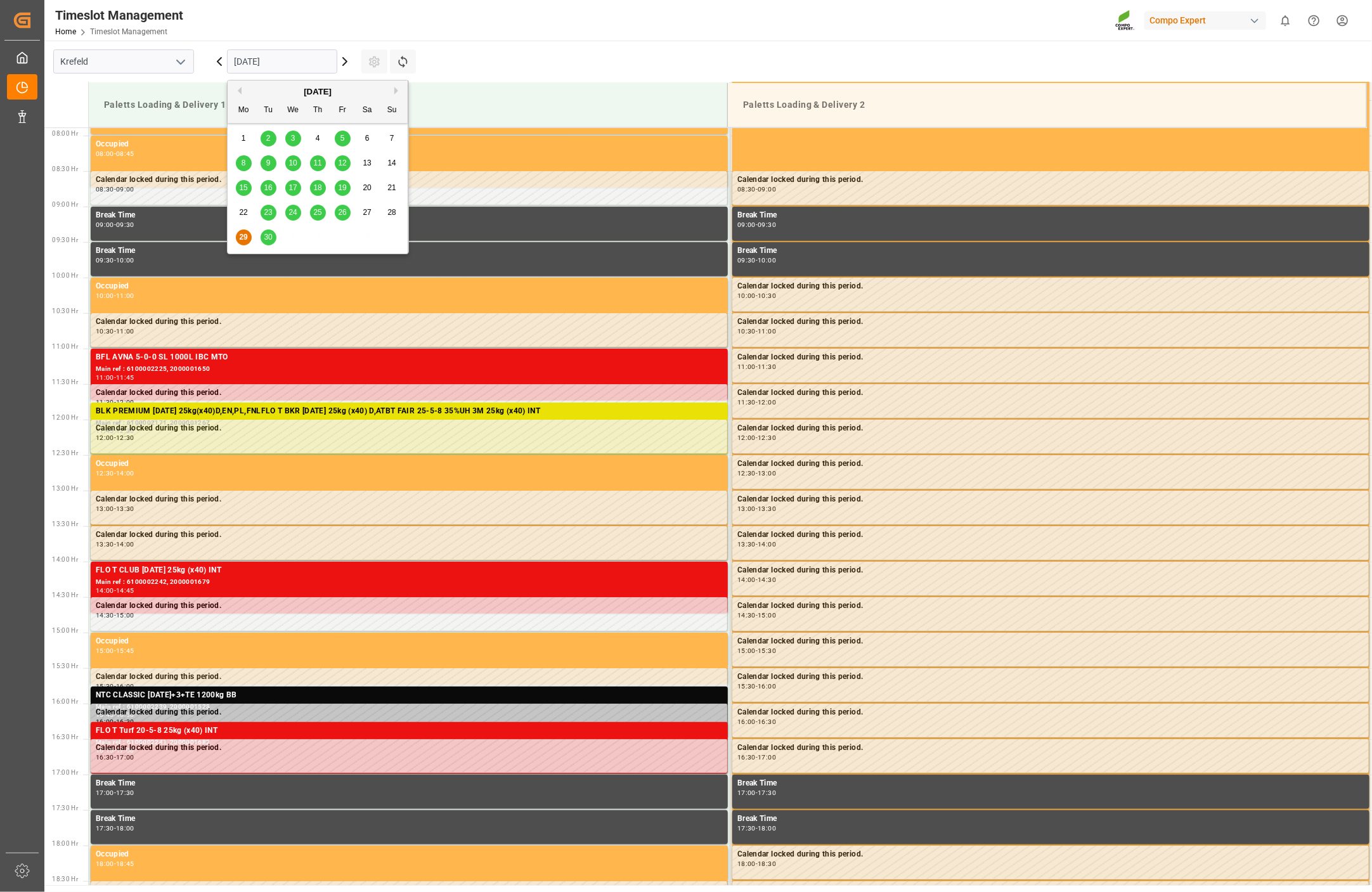
click at [340, 59] on icon at bounding box center [344, 61] width 15 height 15
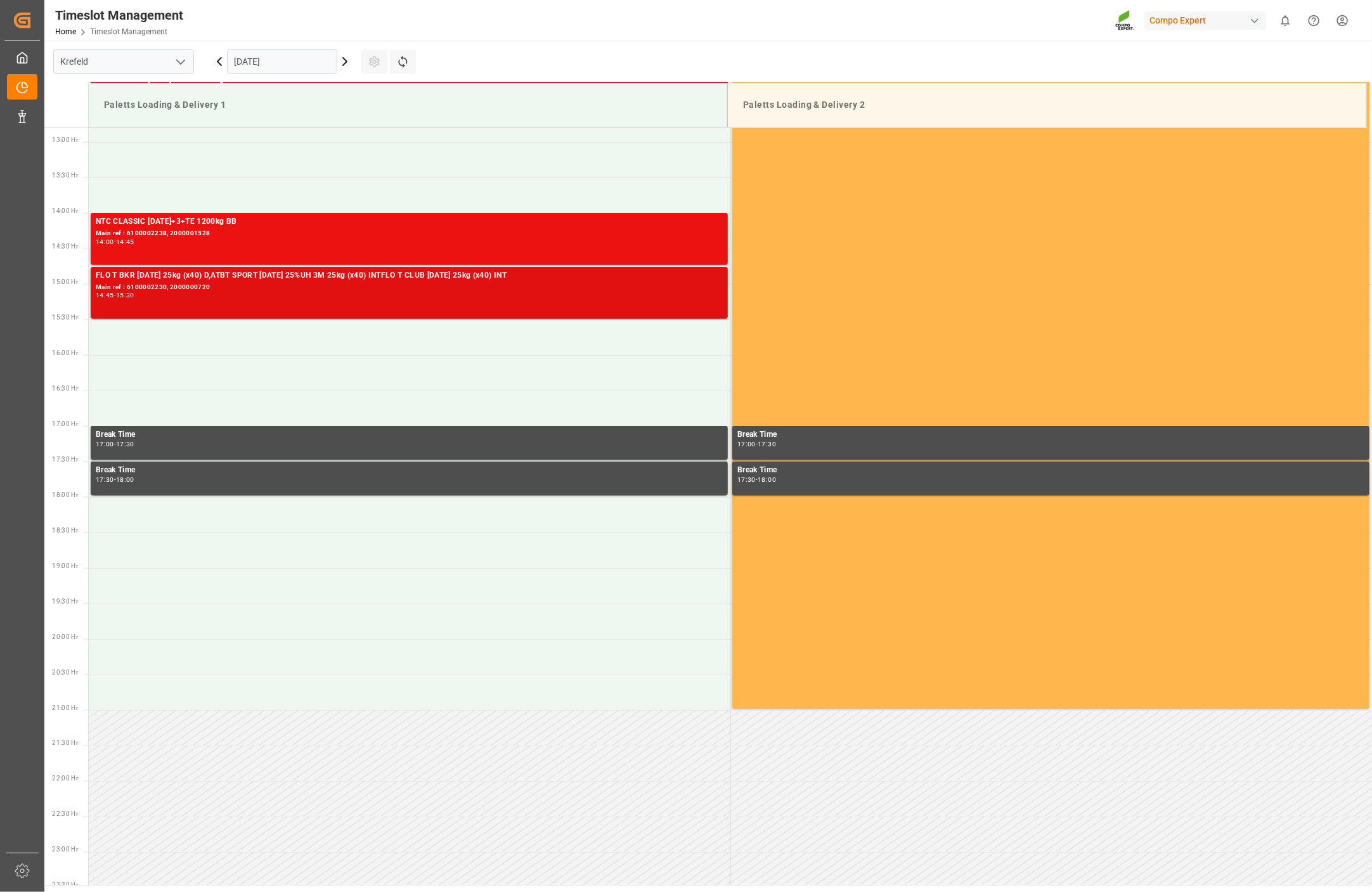
scroll to position [663, 0]
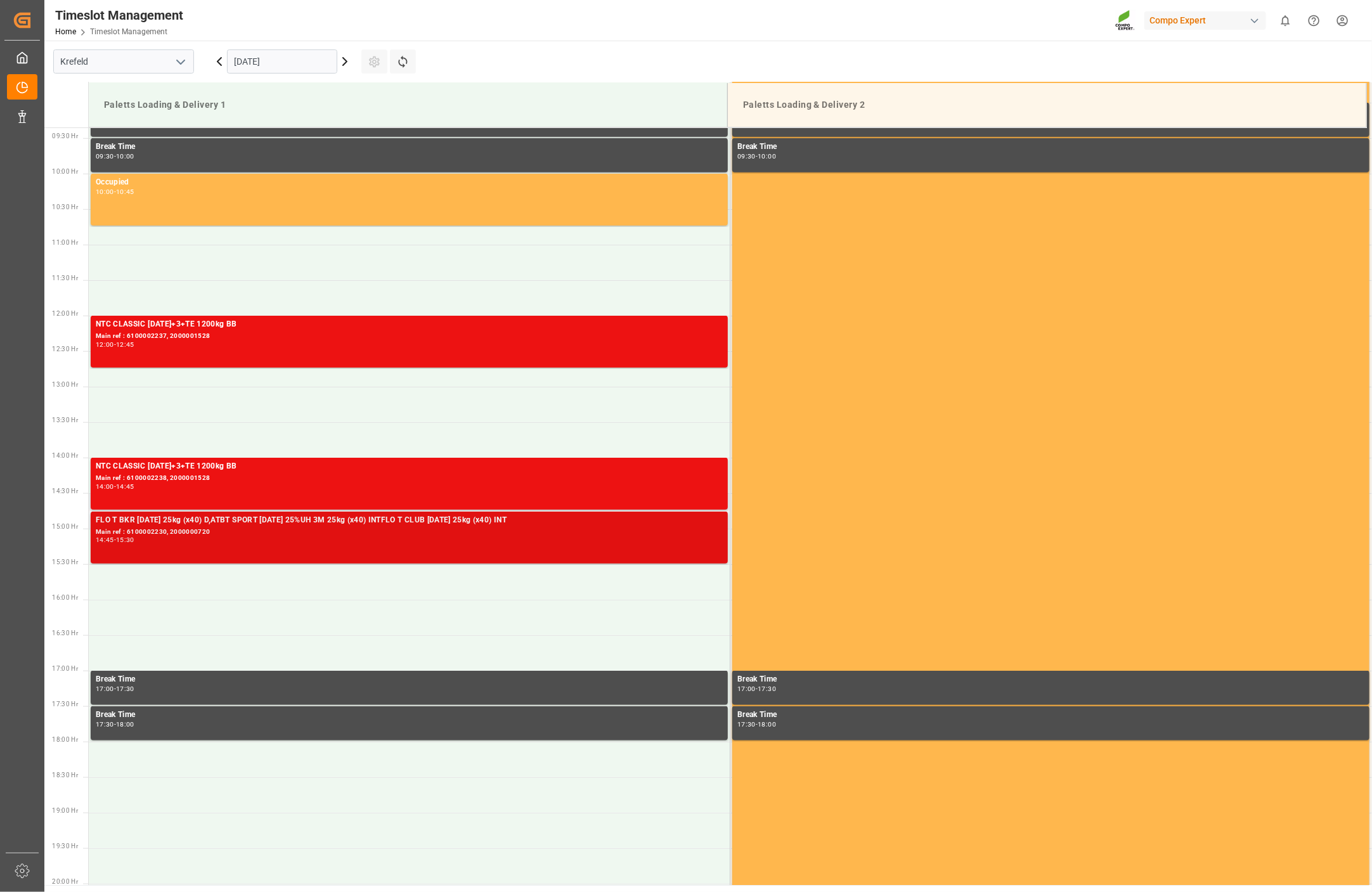
click at [161, 529] on div "Main ref : 6100002230, 2000000720" at bounding box center [408, 531] width 627 height 10
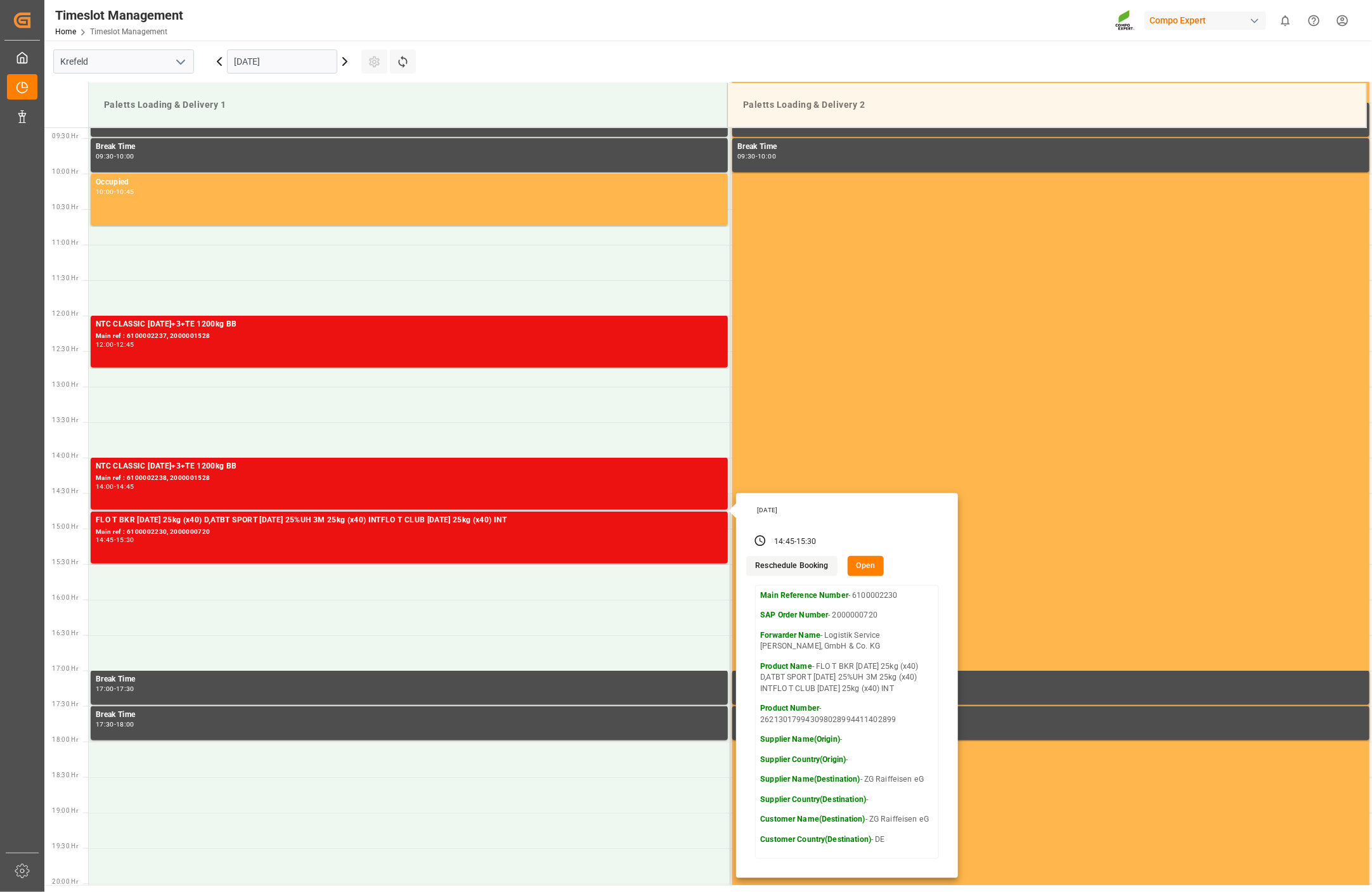
click at [861, 562] on button "Open" at bounding box center [866, 566] width 37 height 20
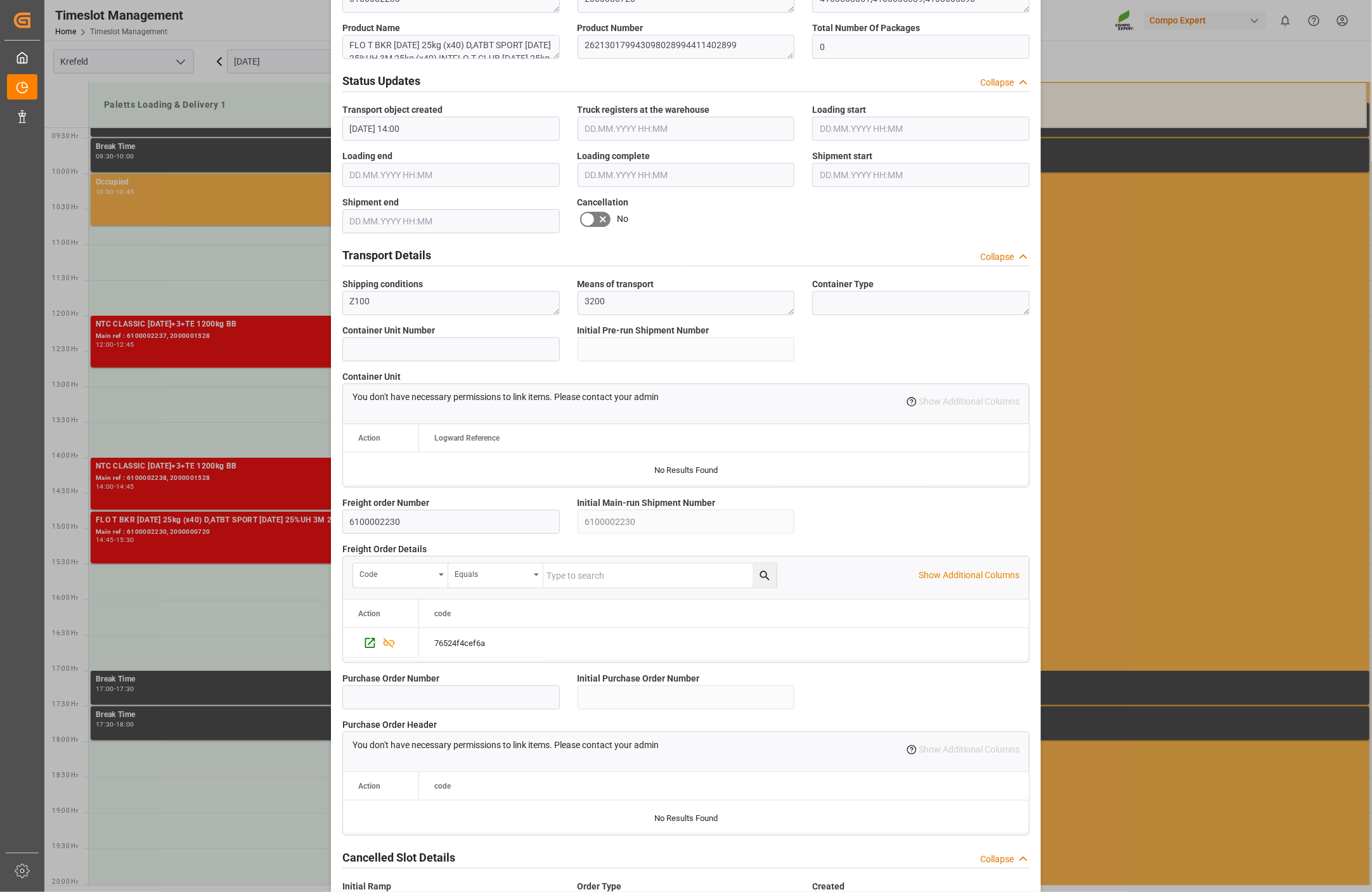
scroll to position [636, 0]
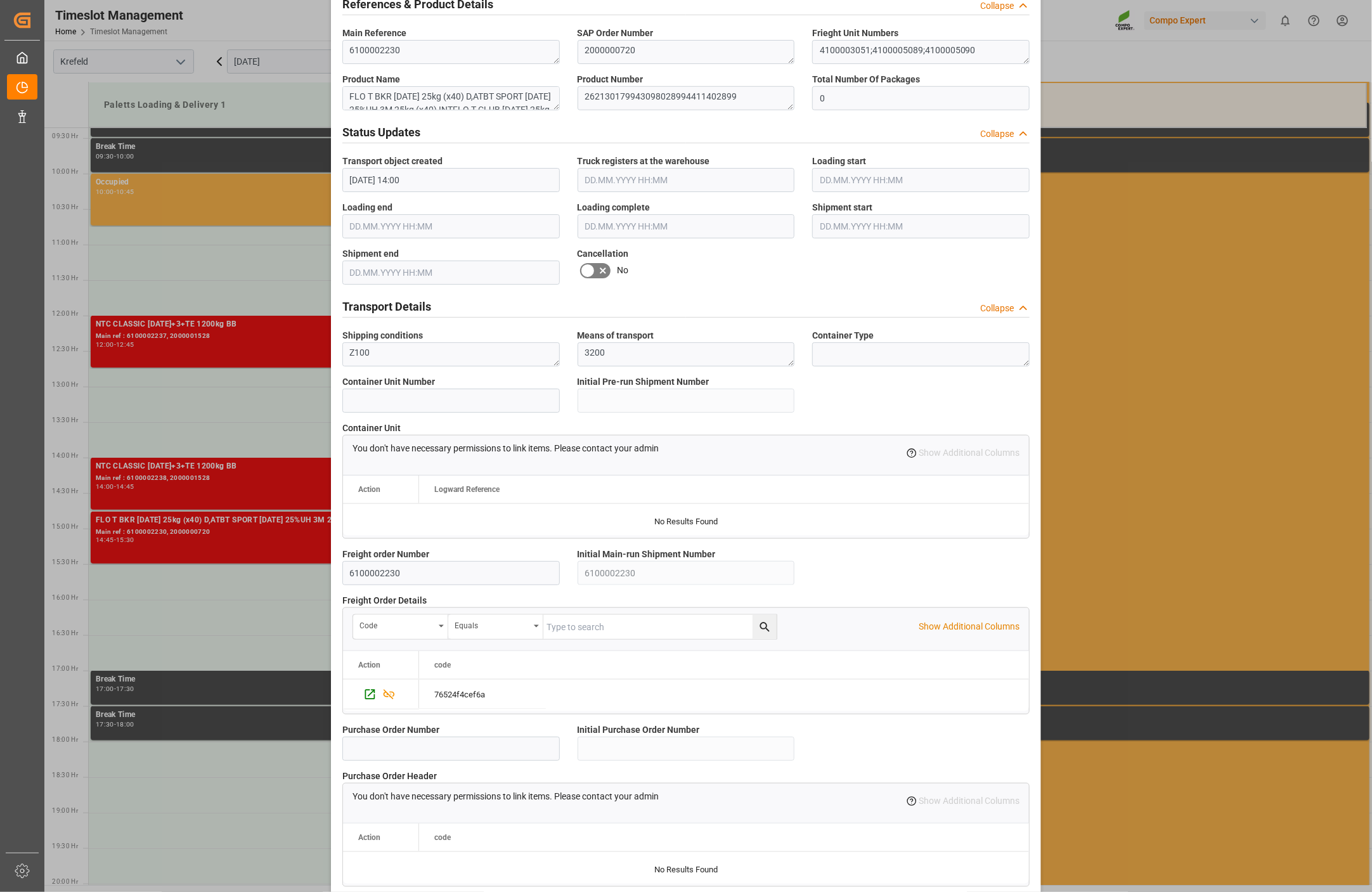
click at [587, 268] on icon at bounding box center [587, 270] width 7 height 6
click at [0, 0] on input "checkbox" at bounding box center [0, 0] width 0 height 0
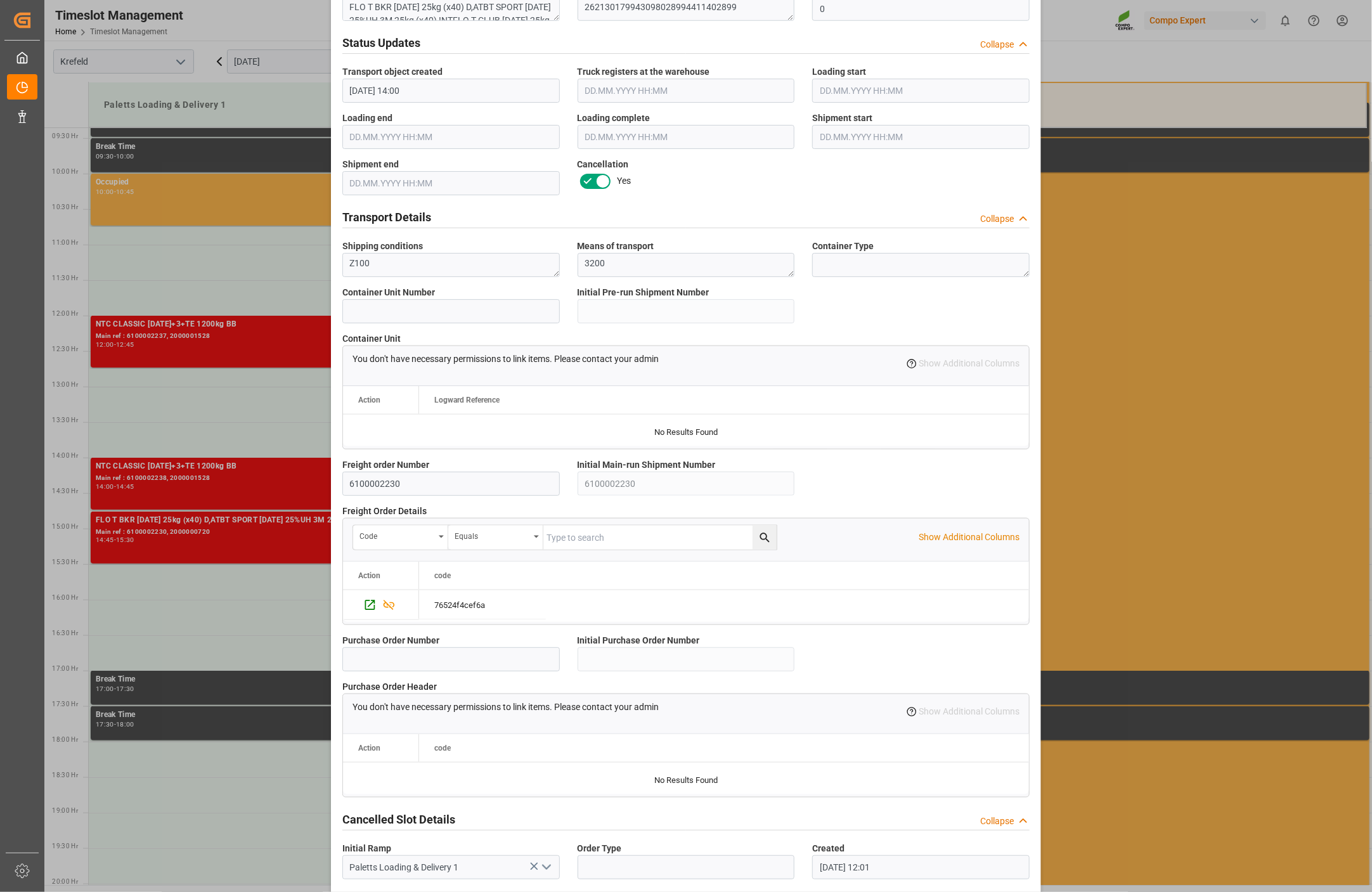
scroll to position [777, 0]
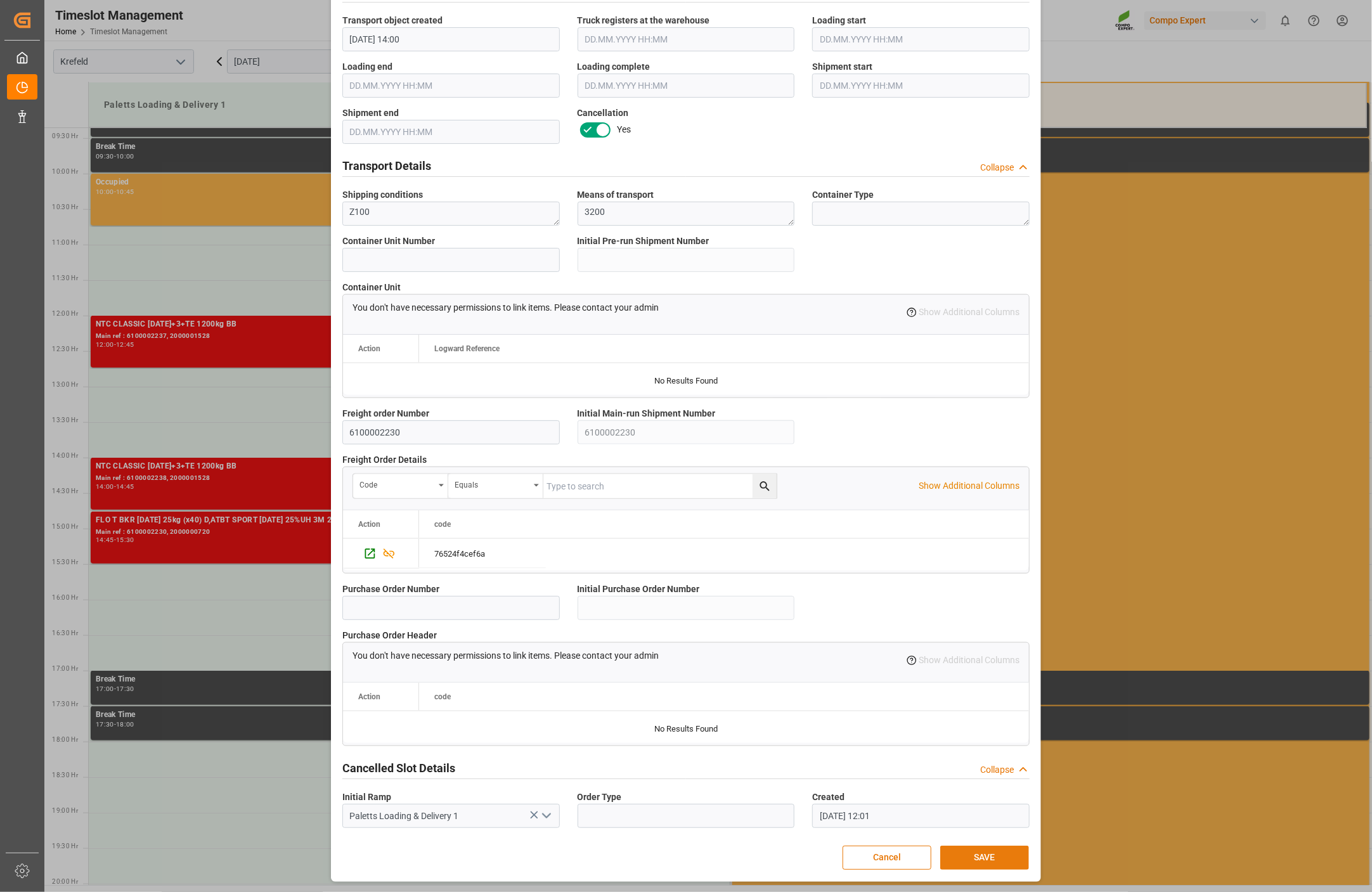
click at [964, 856] on button "SAVE" at bounding box center [984, 858] width 89 height 24
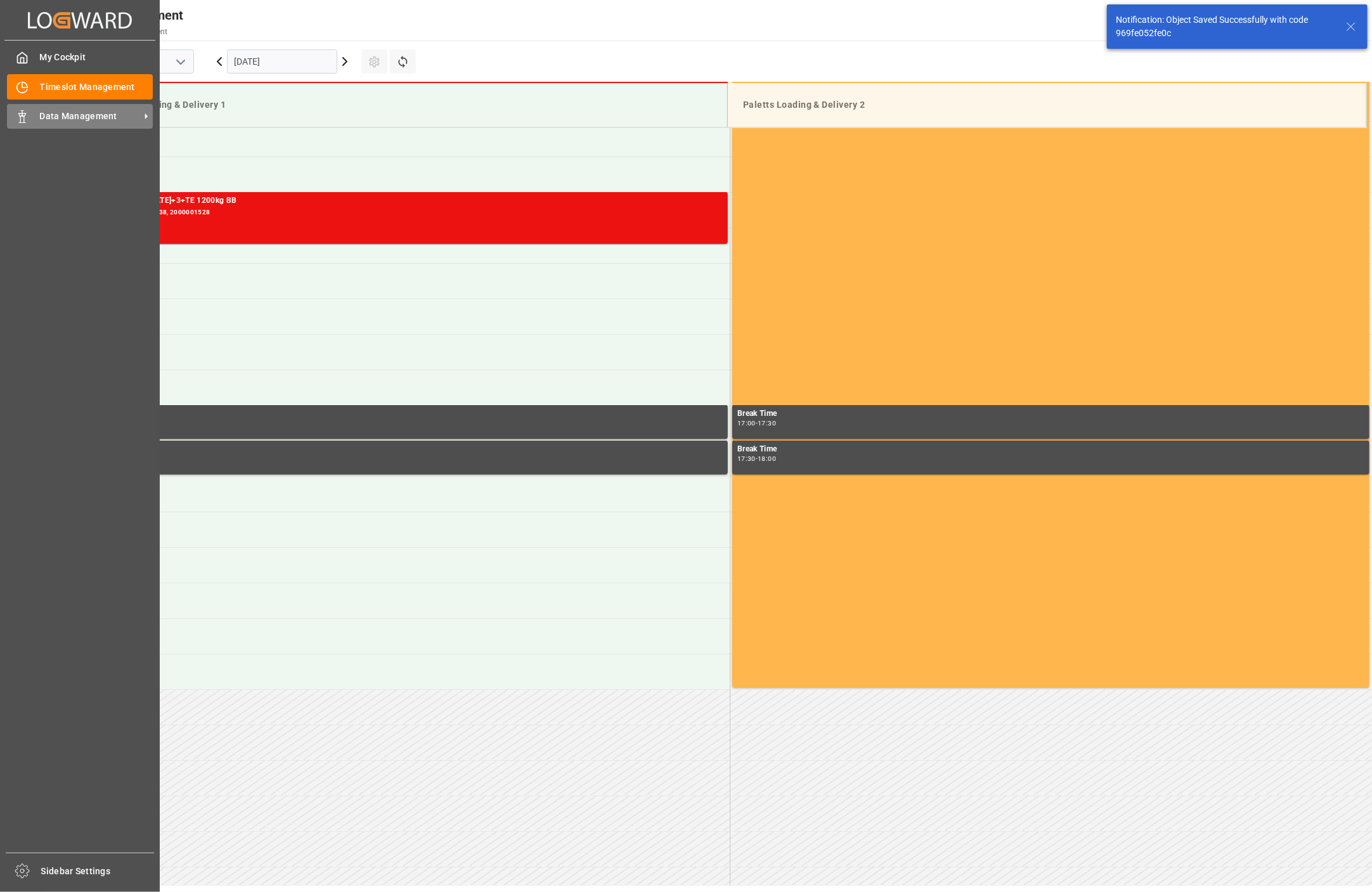
scroll to position [946, 0]
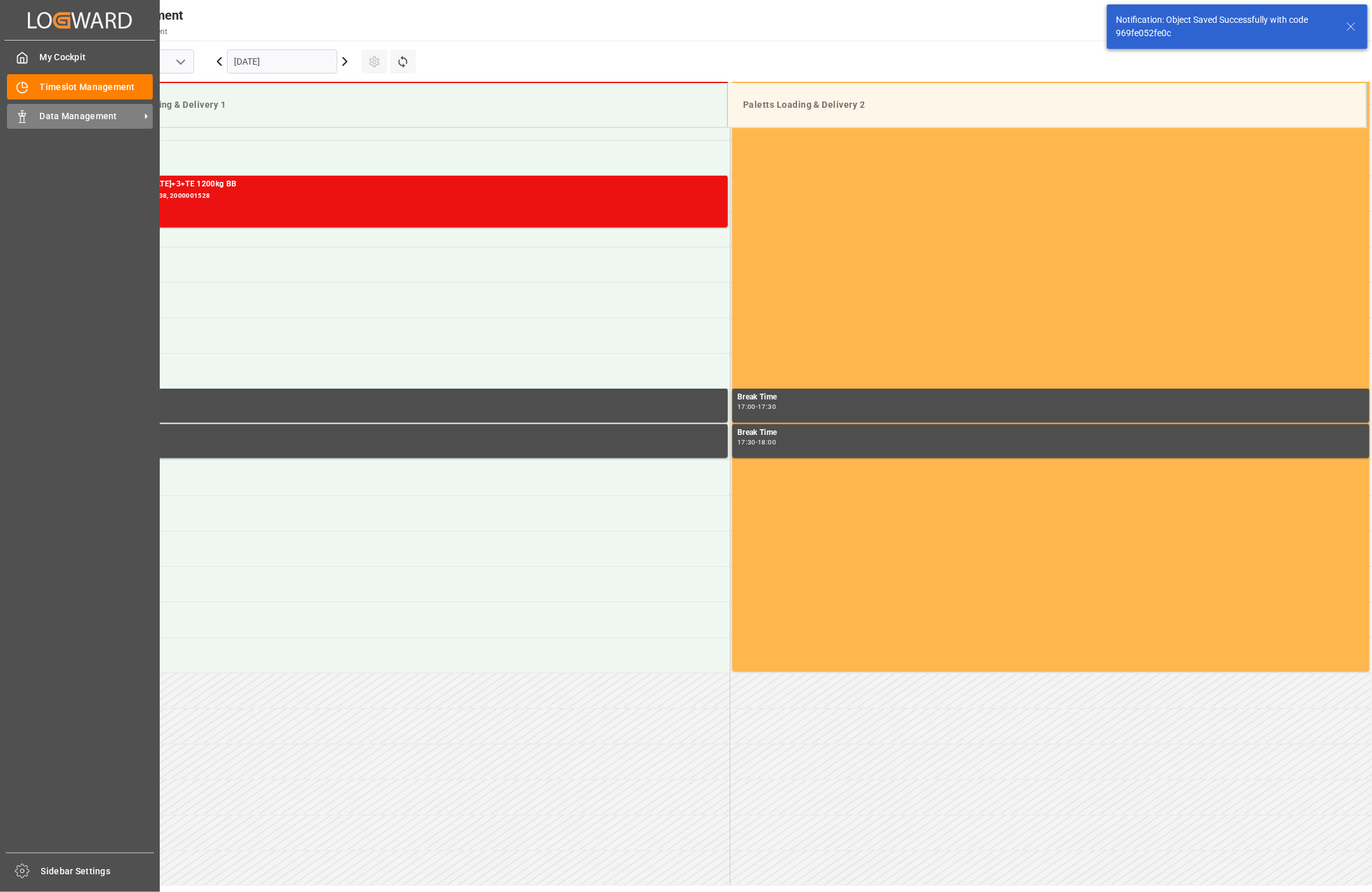
click at [28, 112] on icon at bounding box center [22, 116] width 13 height 13
click at [65, 112] on span "Data Management" at bounding box center [90, 116] width 100 height 14
click at [22, 114] on polygon at bounding box center [24, 114] width 4 height 2
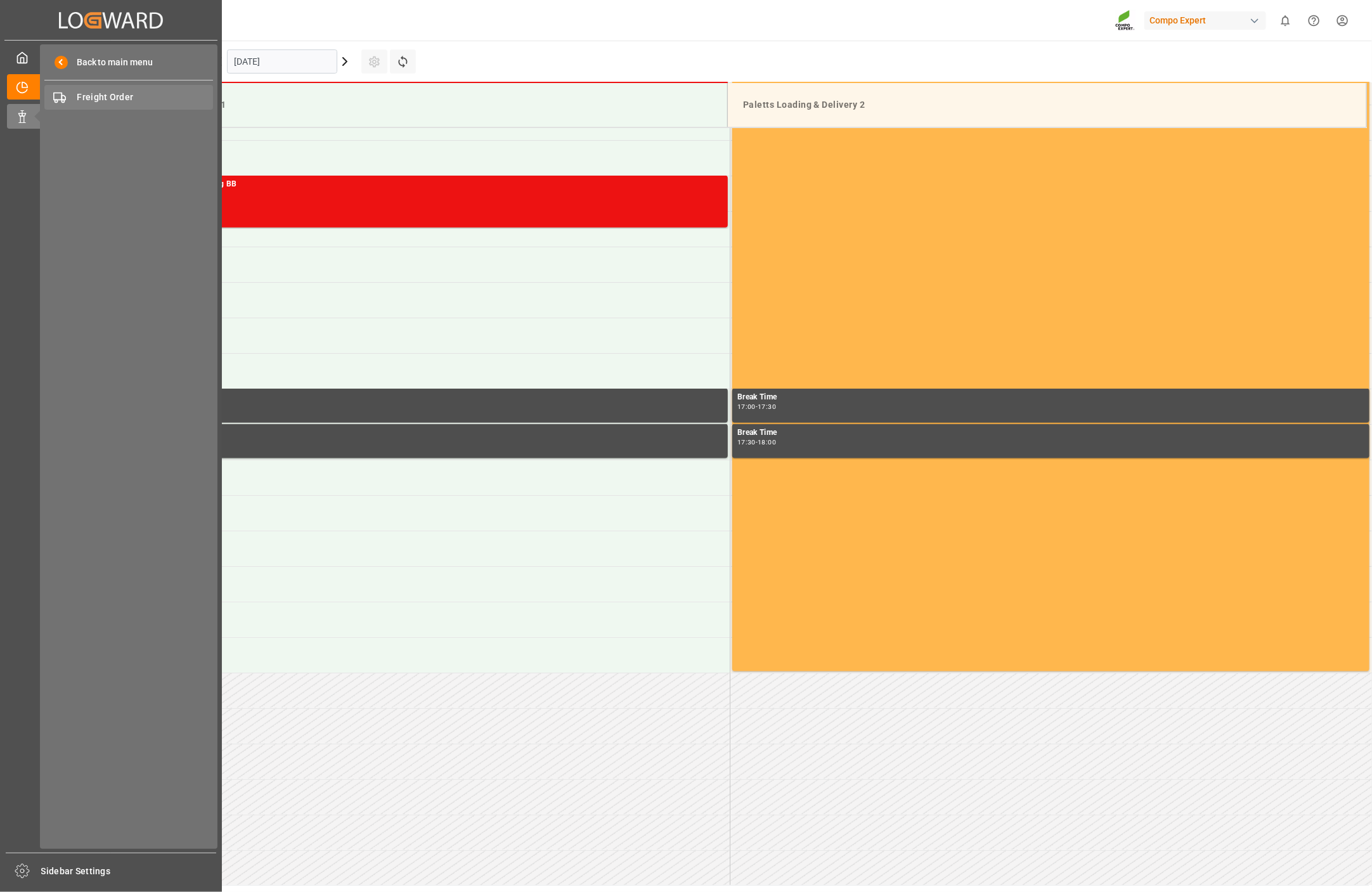
click at [98, 96] on span "Freight Order" at bounding box center [145, 97] width 136 height 14
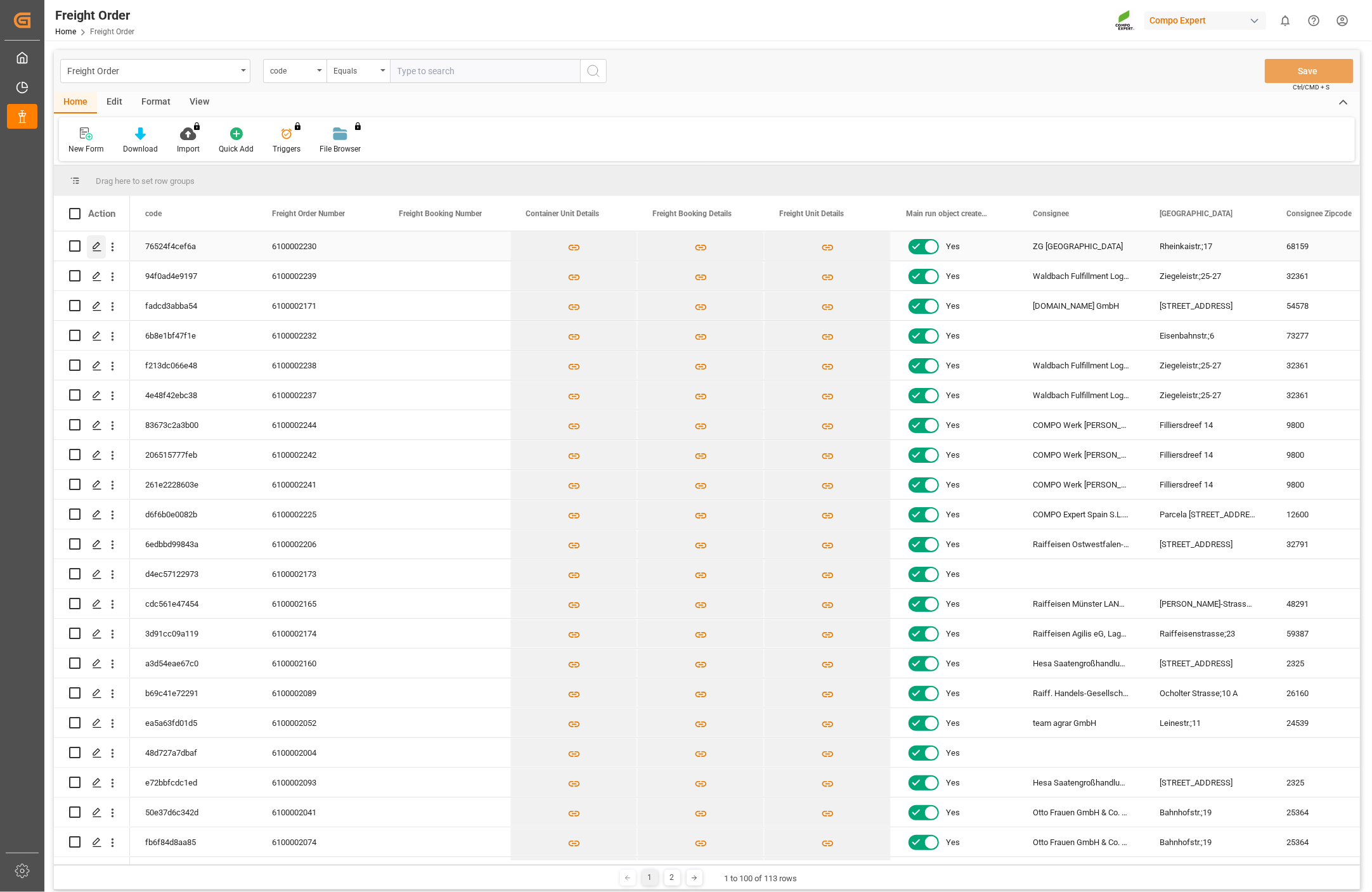
click at [94, 245] on polygon "Press SPACE to select this row." at bounding box center [96, 245] width 6 height 6
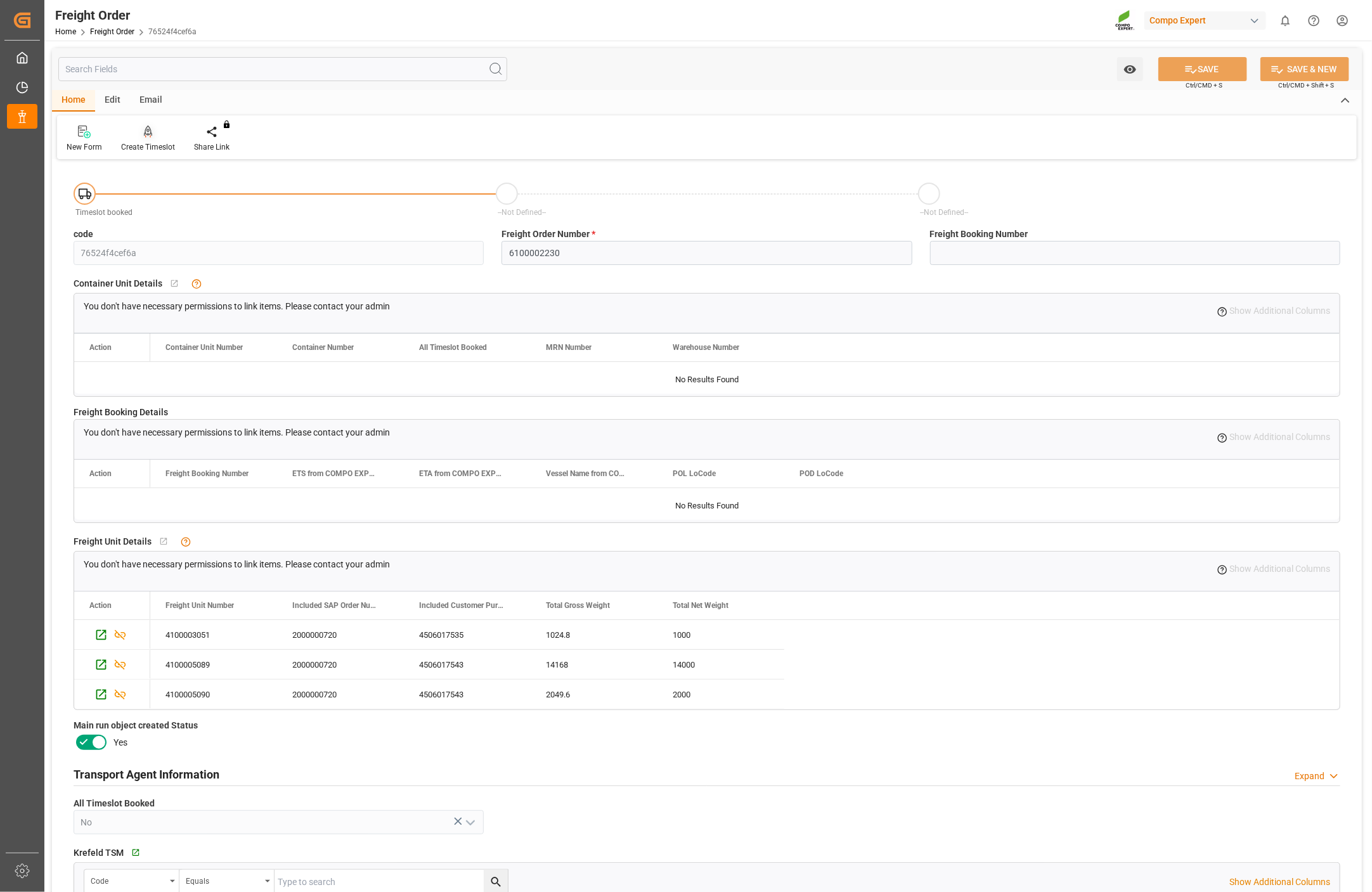
click at [144, 133] on icon at bounding box center [148, 132] width 9 height 13
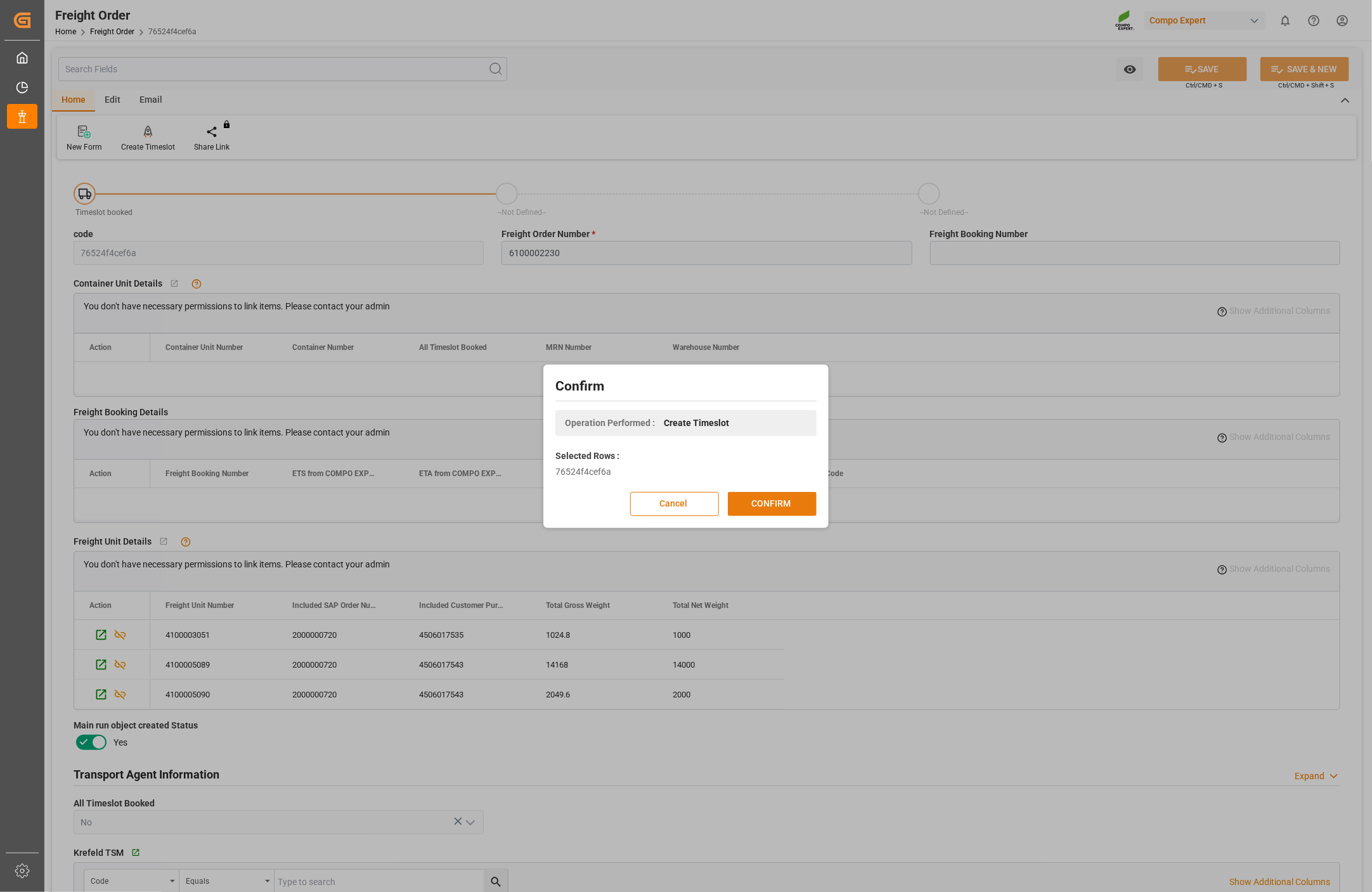
click at [775, 494] on button "CONFIRM" at bounding box center [772, 504] width 89 height 24
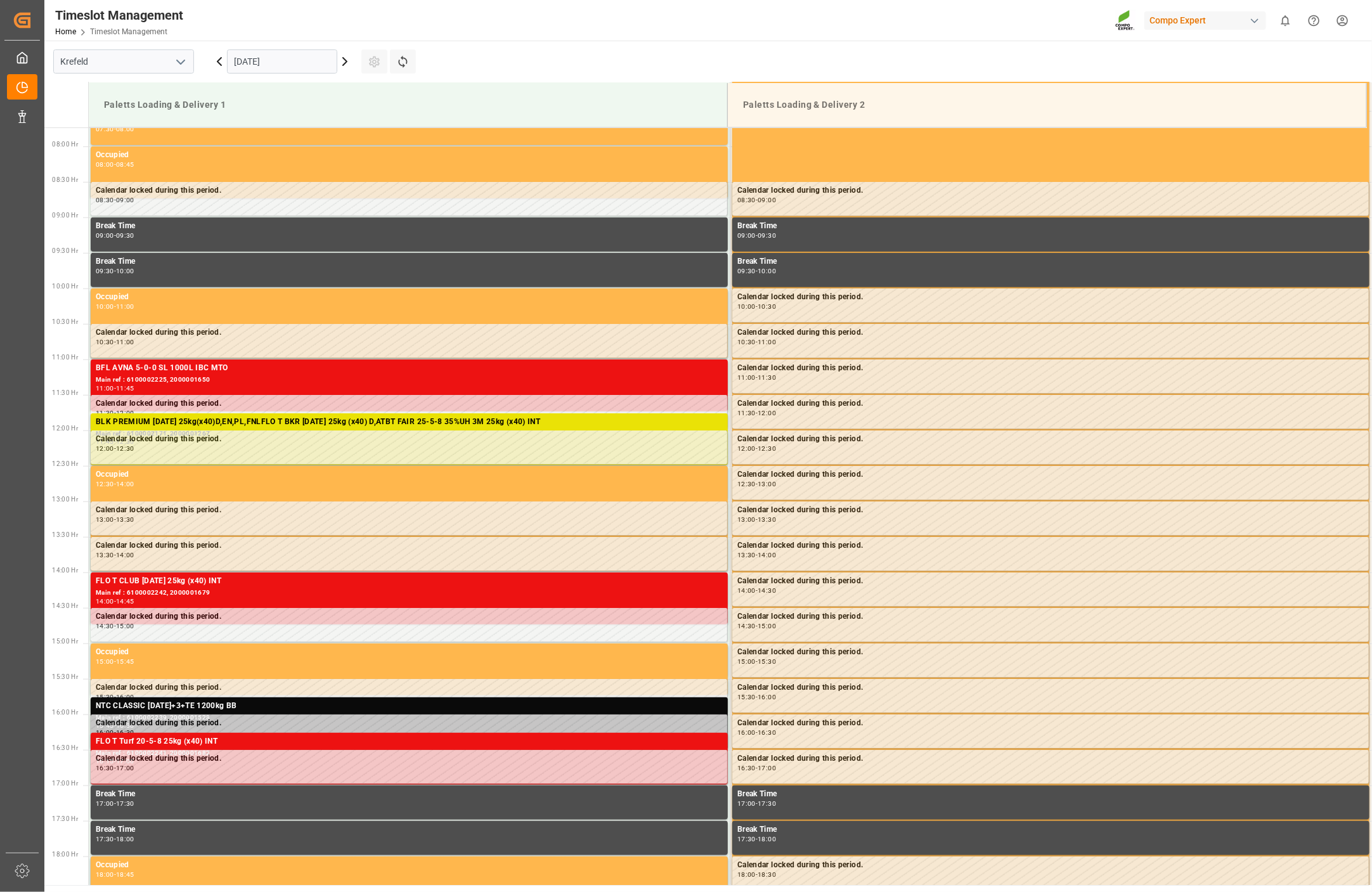
scroll to position [560, 0]
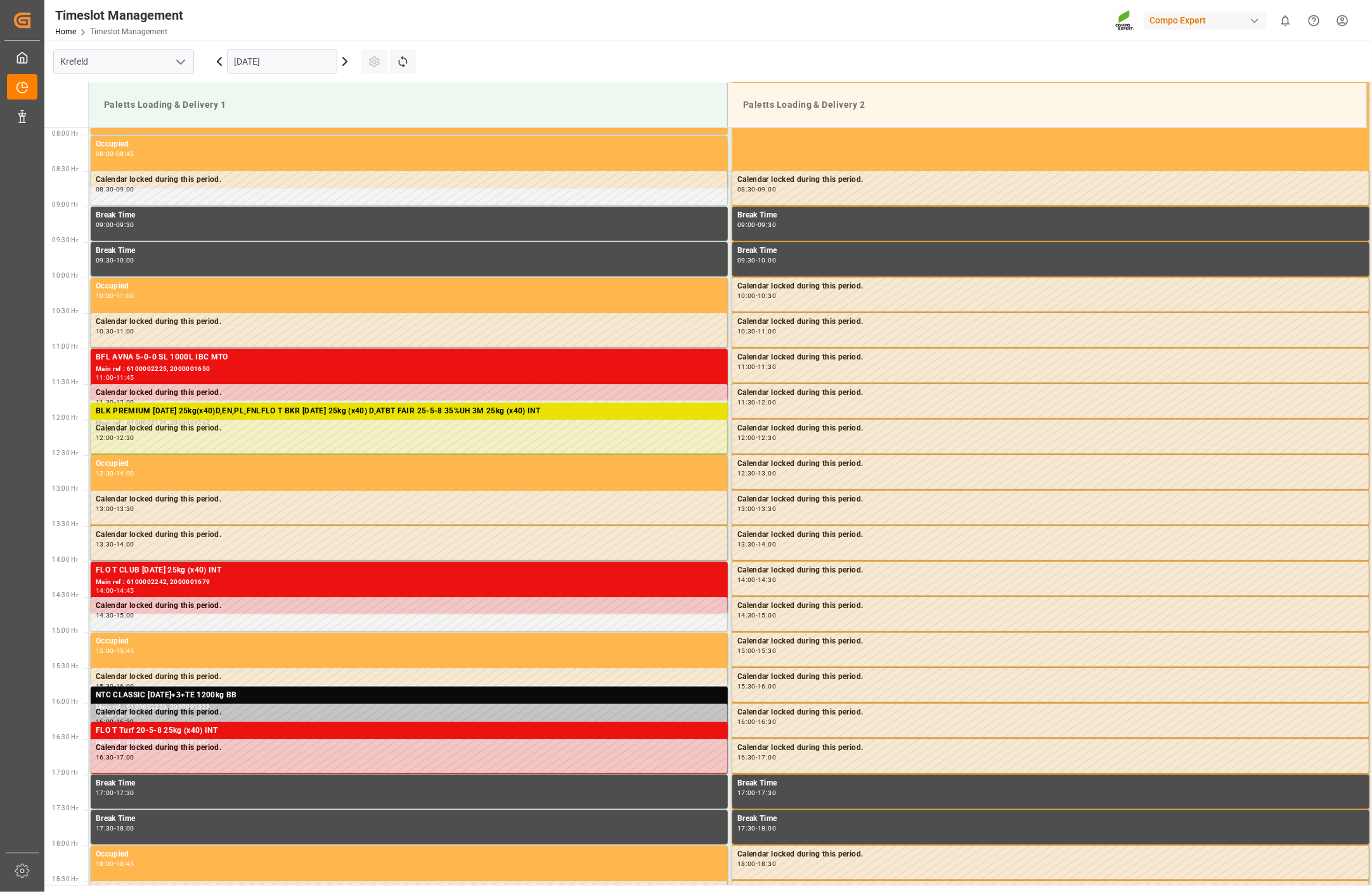
click at [346, 65] on icon at bounding box center [344, 61] width 15 height 15
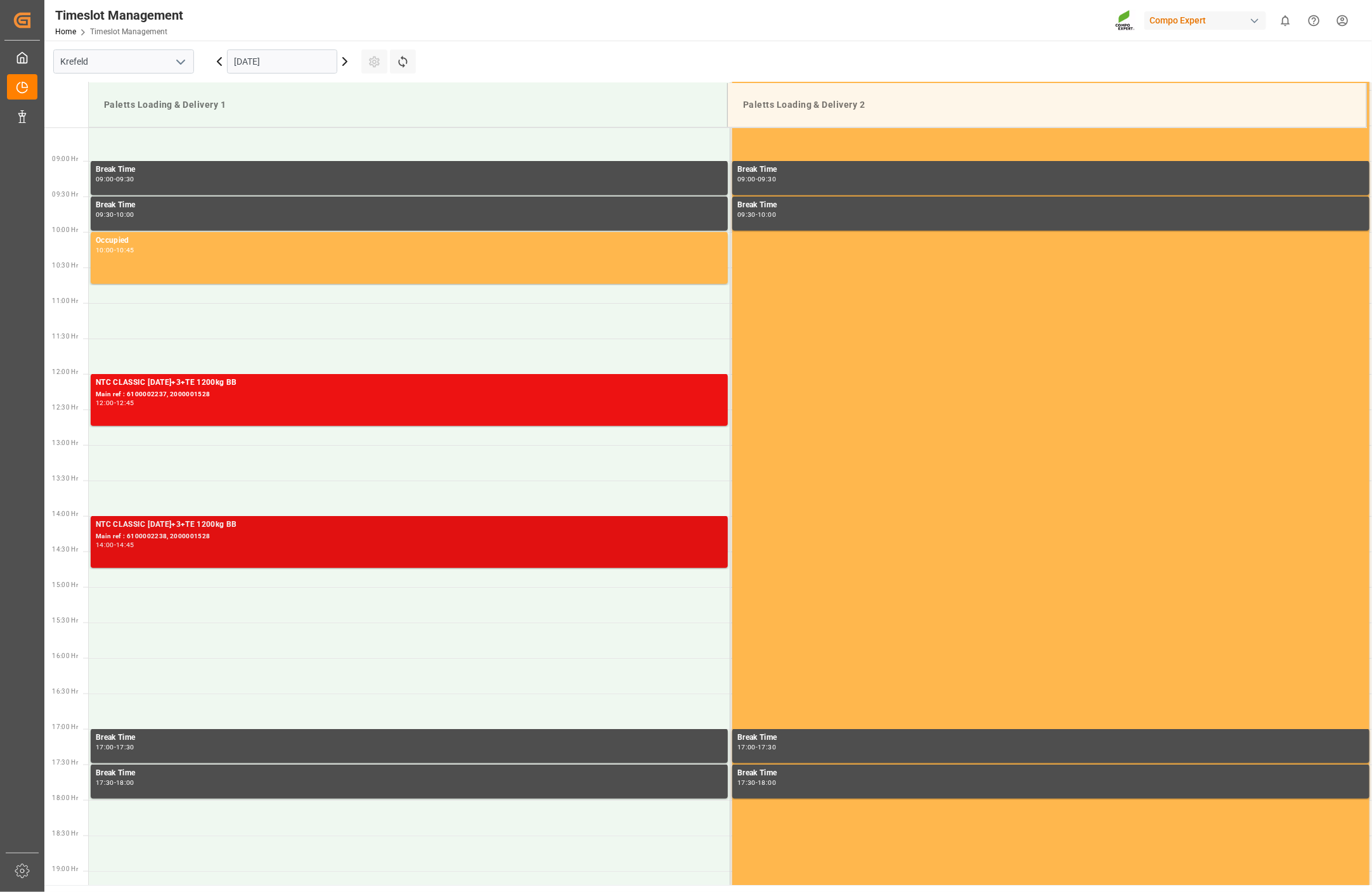
scroll to position [630, 0]
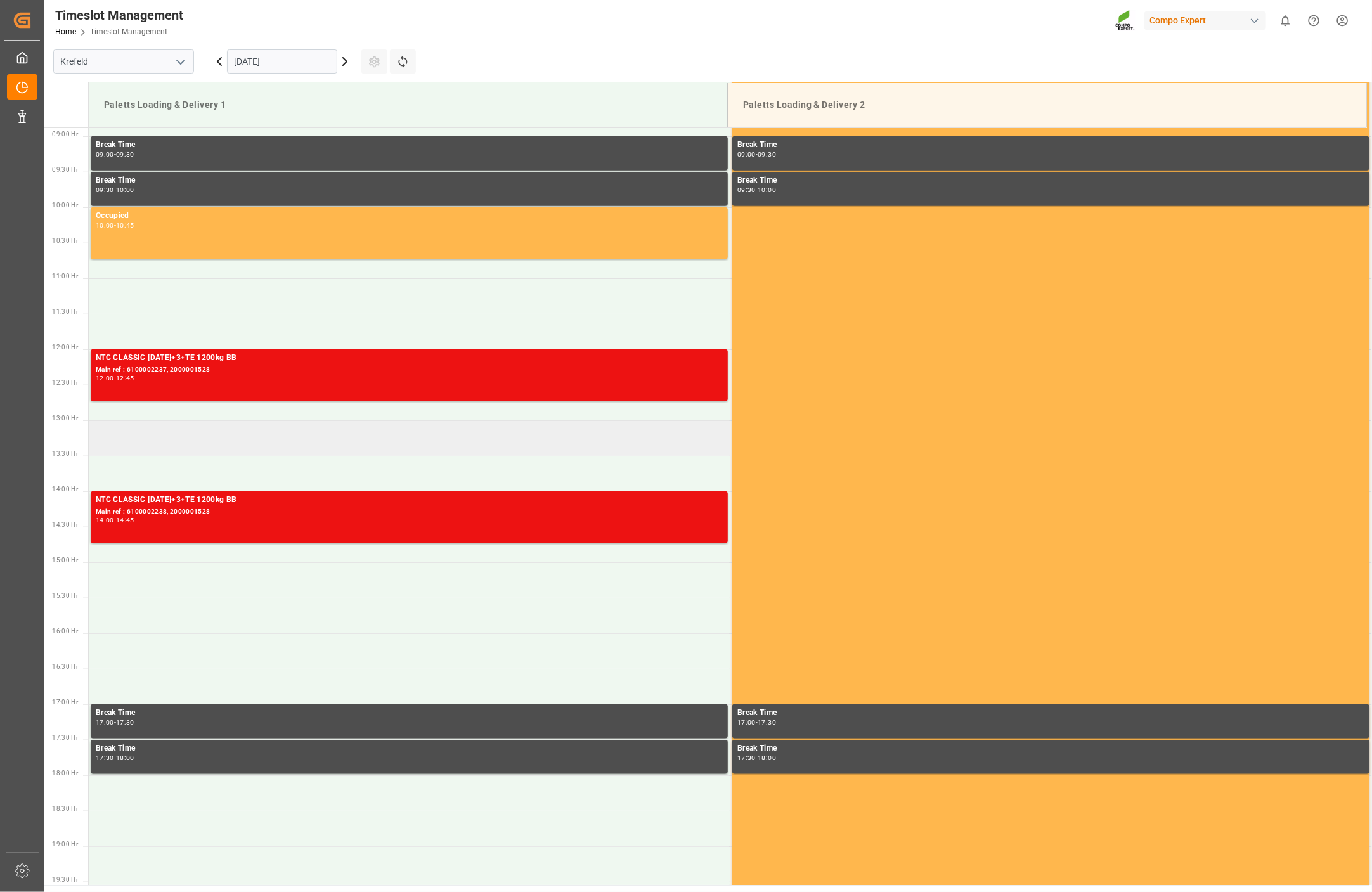
click at [115, 430] on td at bounding box center [409, 438] width 641 height 35
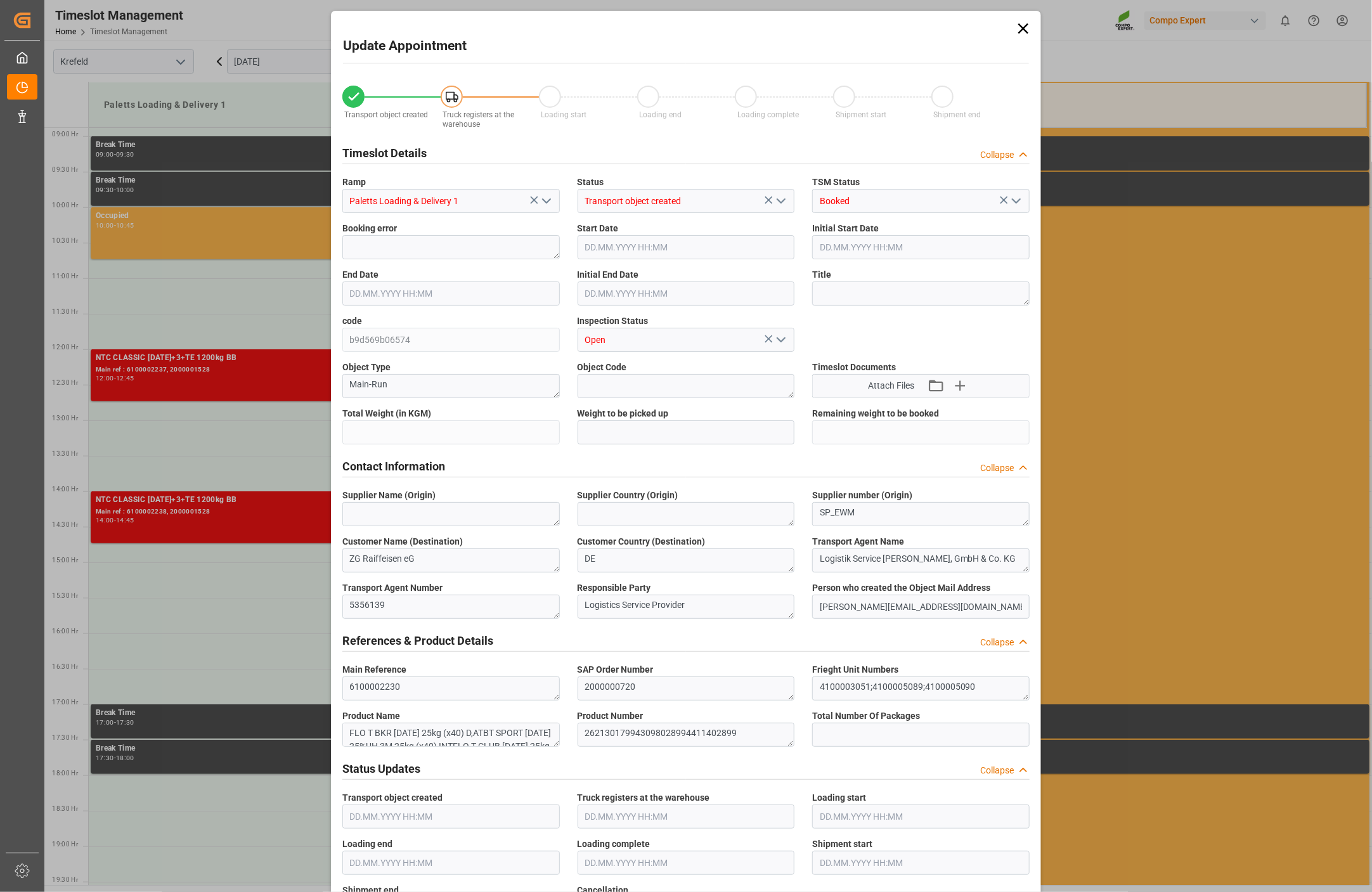
type input "17242.4"
type input "0"
type input "[DATE] 13:00"
type input "[DATE] 13:30"
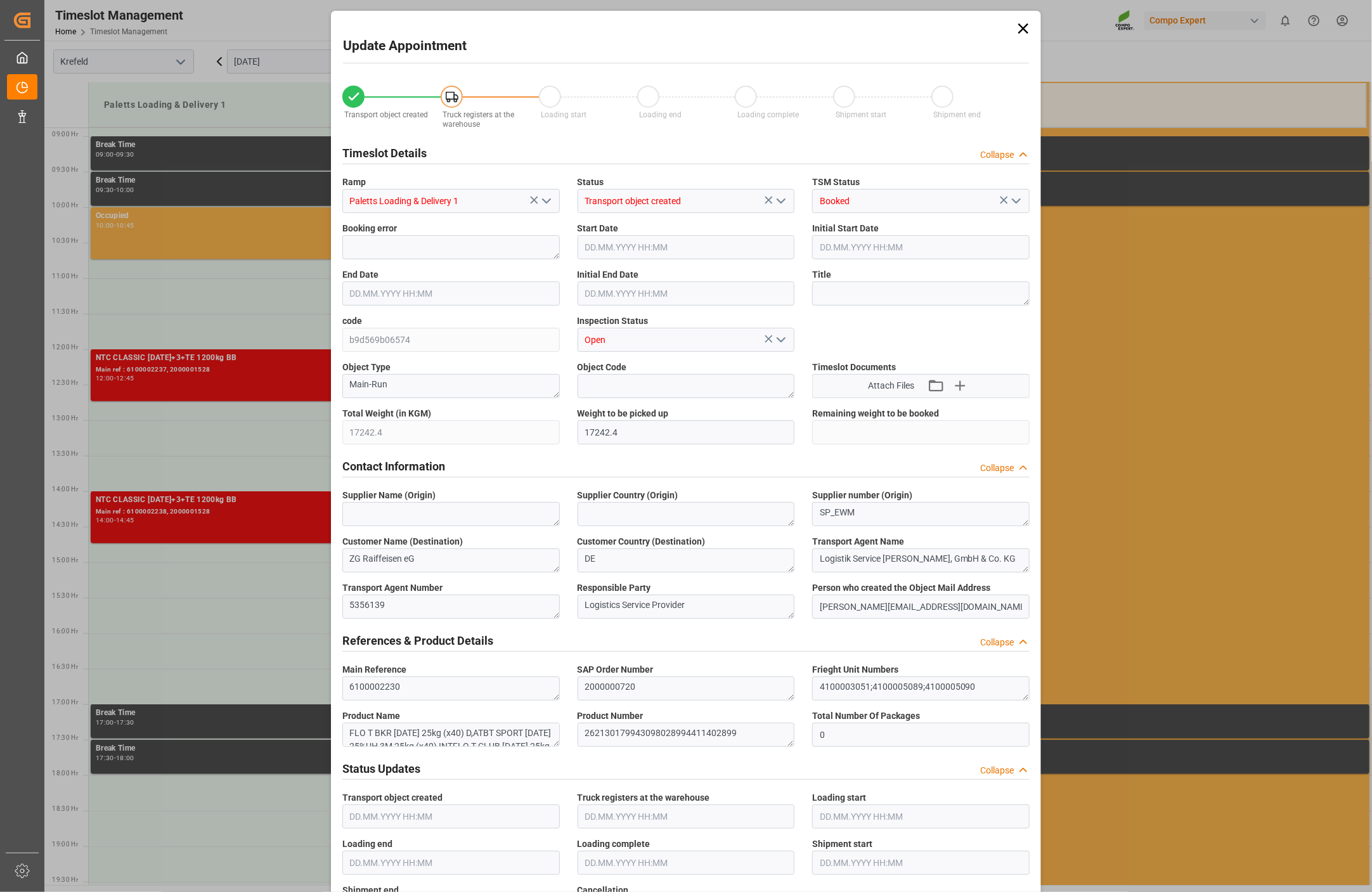
type input "[DATE] 14:00"
type input "[DATE] 07:21"
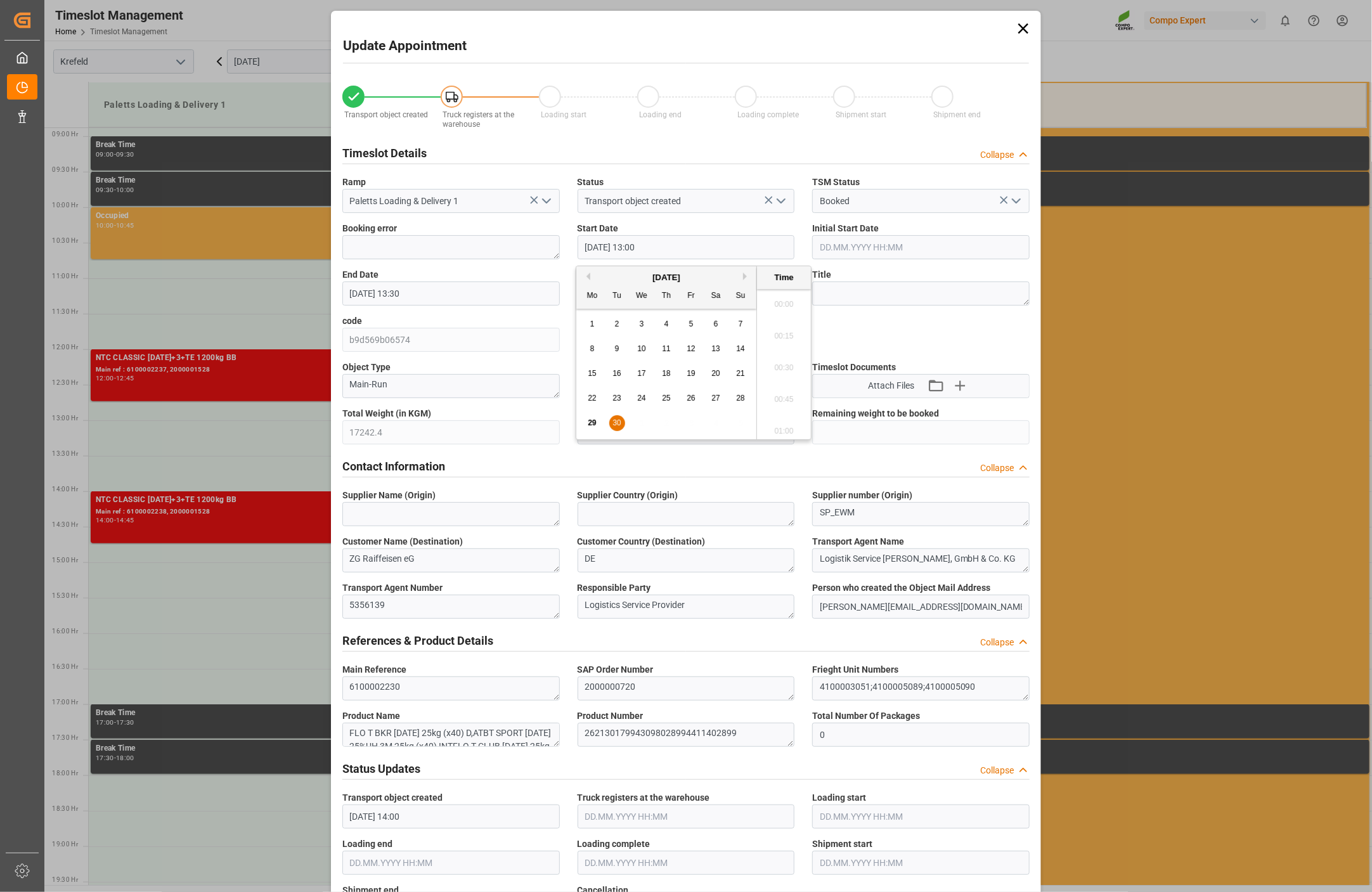
click at [668, 249] on input "[DATE] 13:00" at bounding box center [686, 247] width 217 height 24
click at [668, 243] on input "[DATE] 13:00" at bounding box center [686, 247] width 217 height 24
click at [656, 249] on input "[DATE] 13:00" at bounding box center [686, 247] width 217 height 24
type input "[DATE] 13:15"
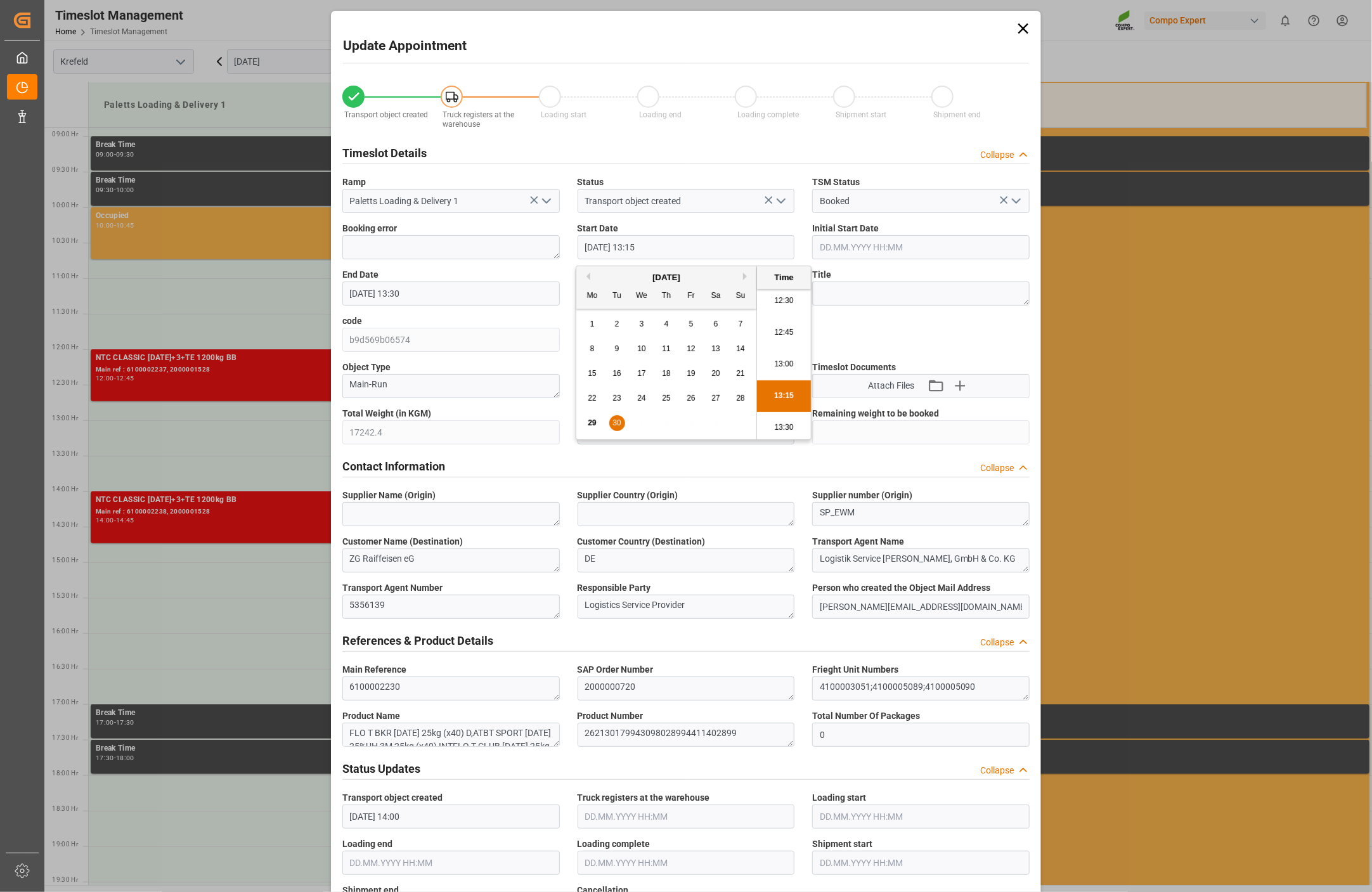
click at [780, 395] on li "13:15" at bounding box center [783, 396] width 54 height 32
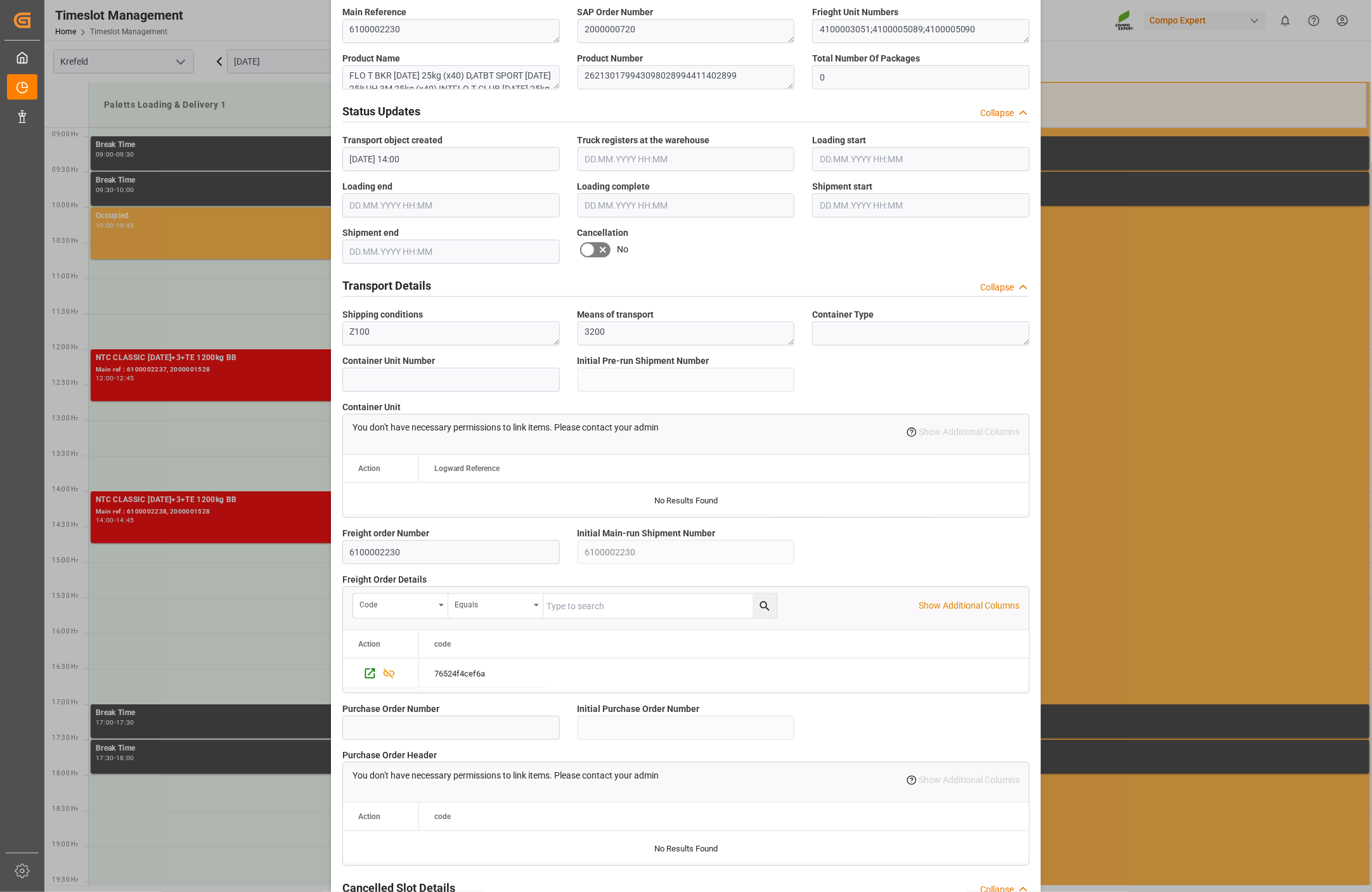
scroll to position [777, 0]
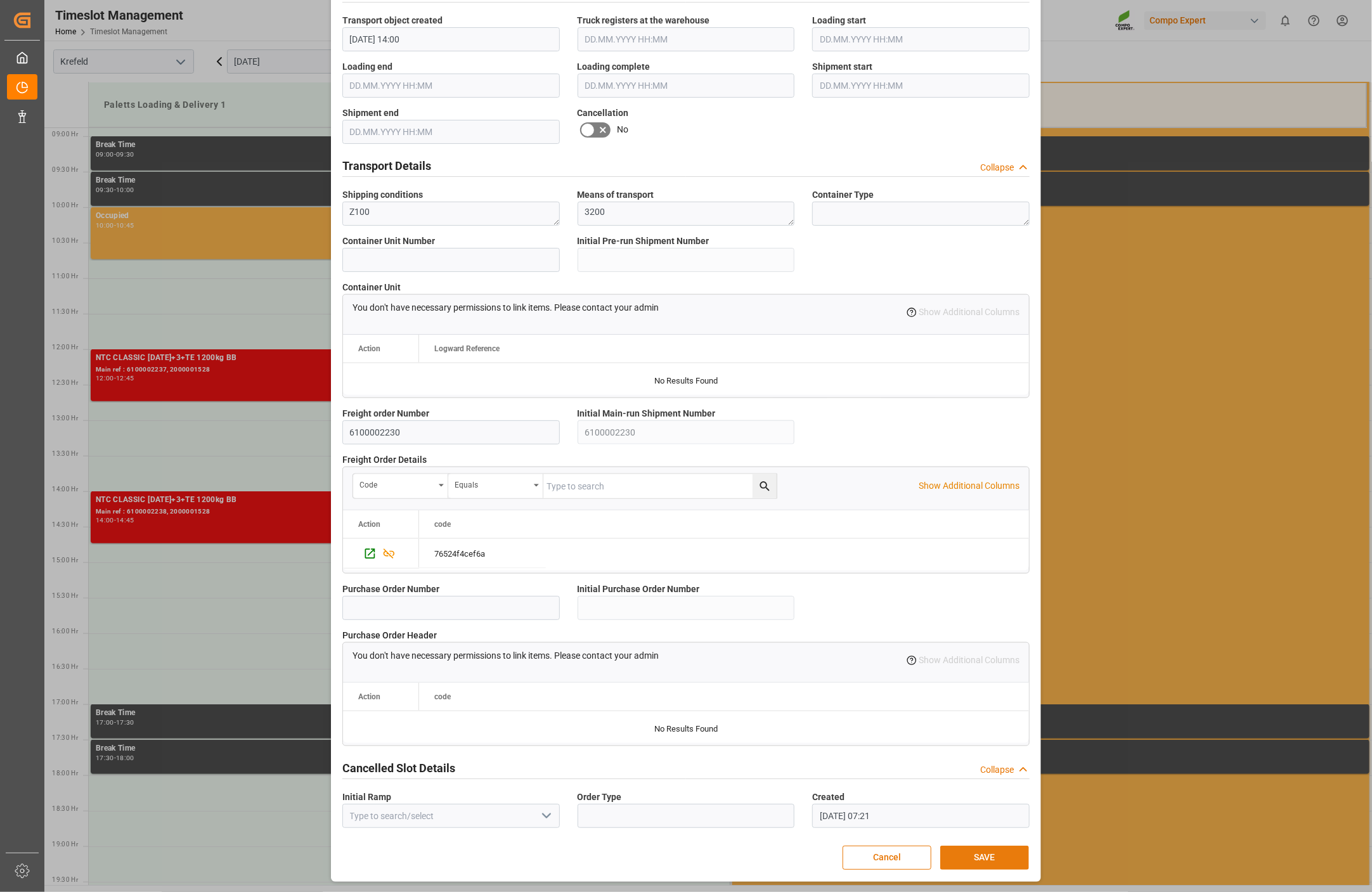
click at [999, 858] on button "SAVE" at bounding box center [984, 858] width 89 height 24
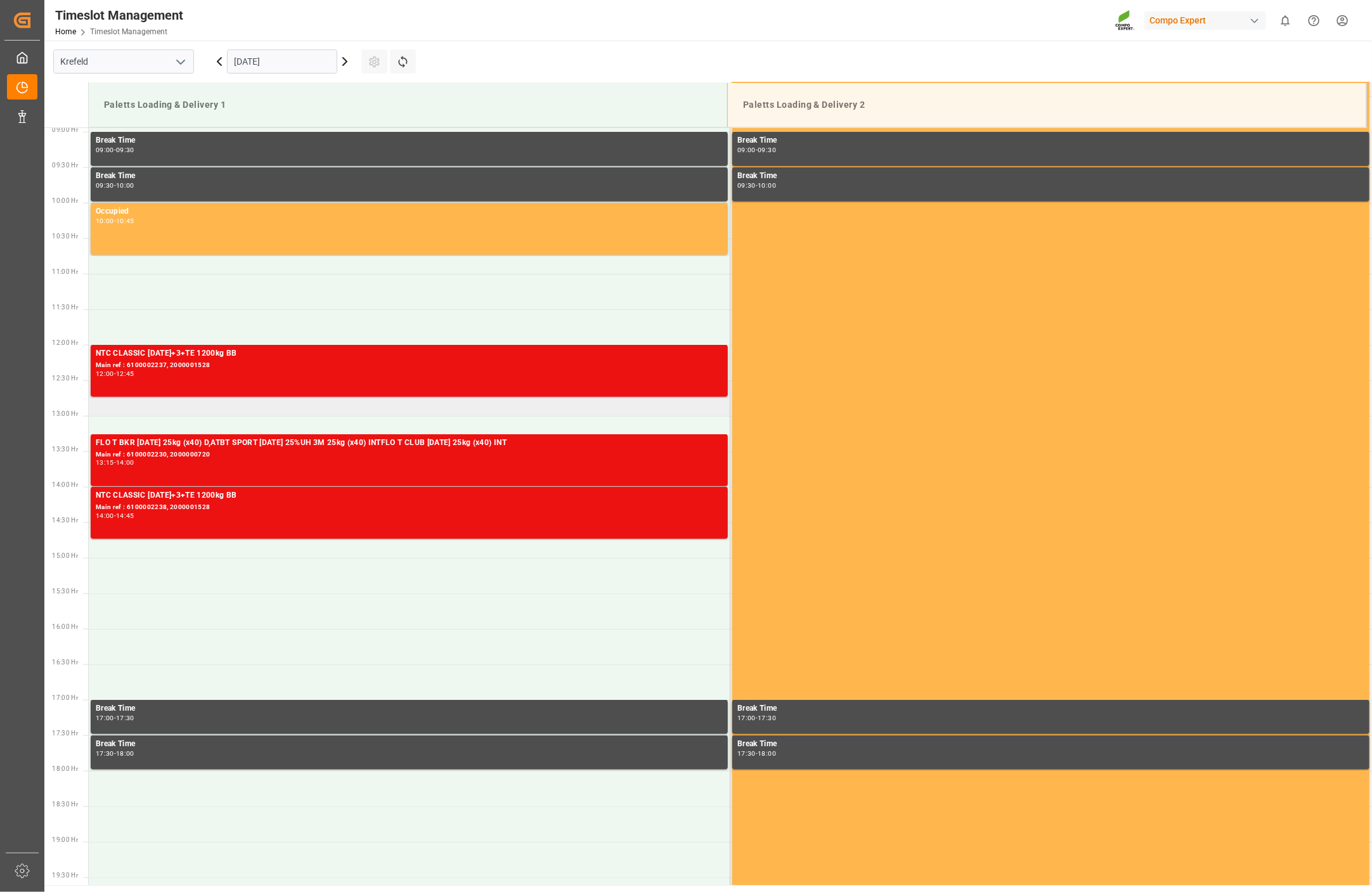
scroll to position [632, 0]
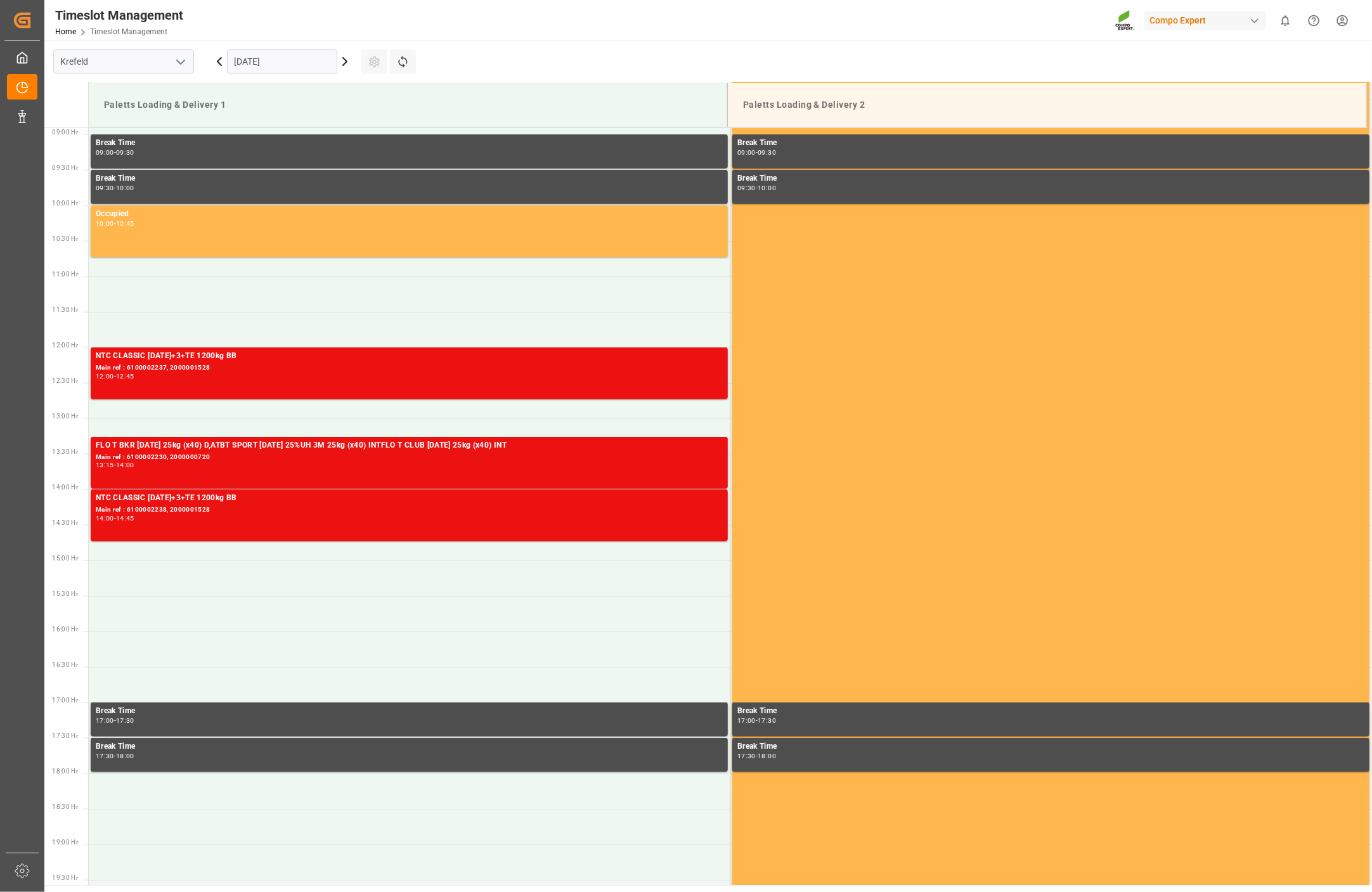
click at [343, 68] on icon at bounding box center [344, 61] width 15 height 15
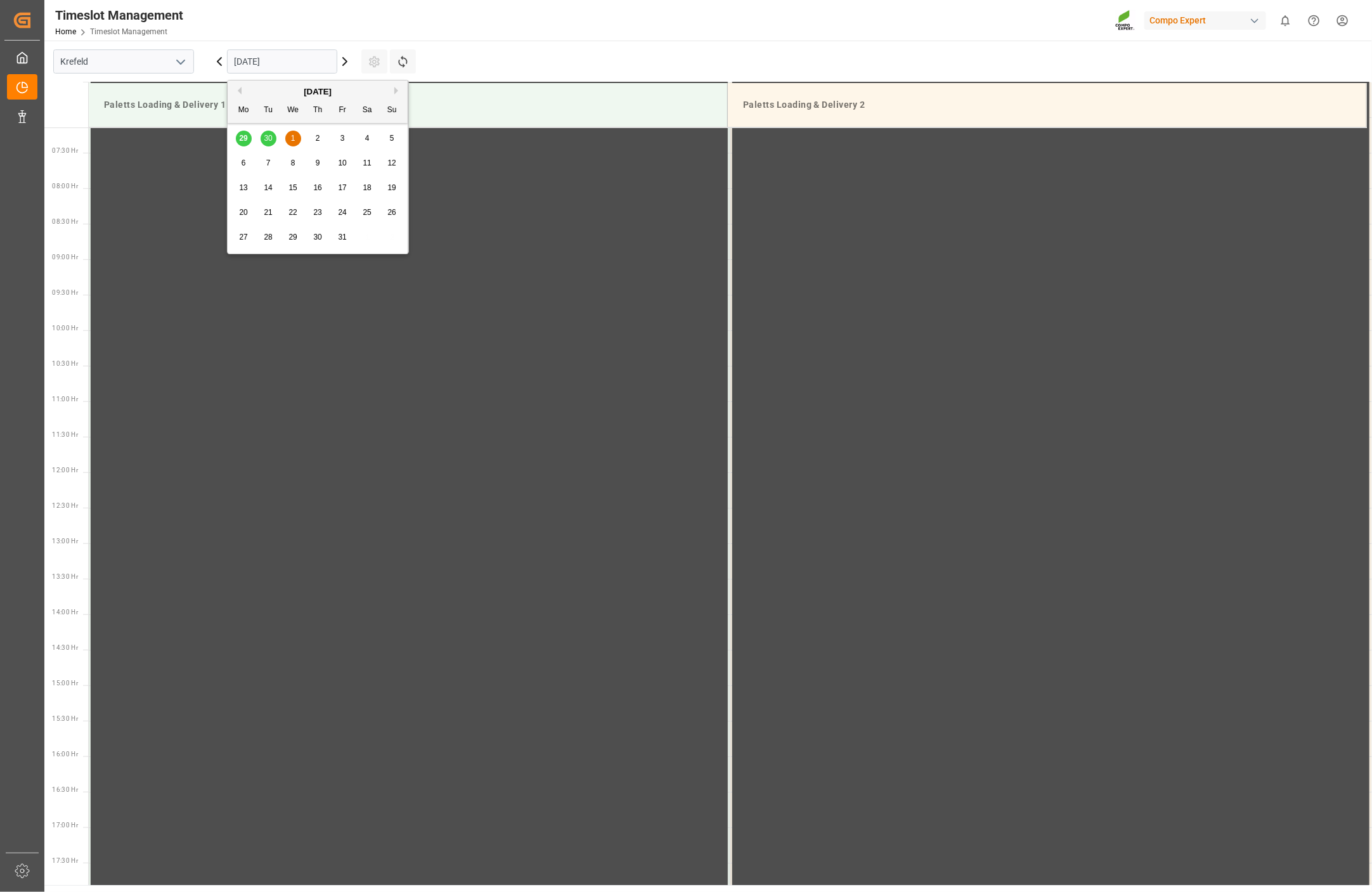
click at [311, 62] on input "[DATE]" at bounding box center [282, 62] width 110 height 24
click at [244, 161] on span "6" at bounding box center [244, 163] width 5 height 9
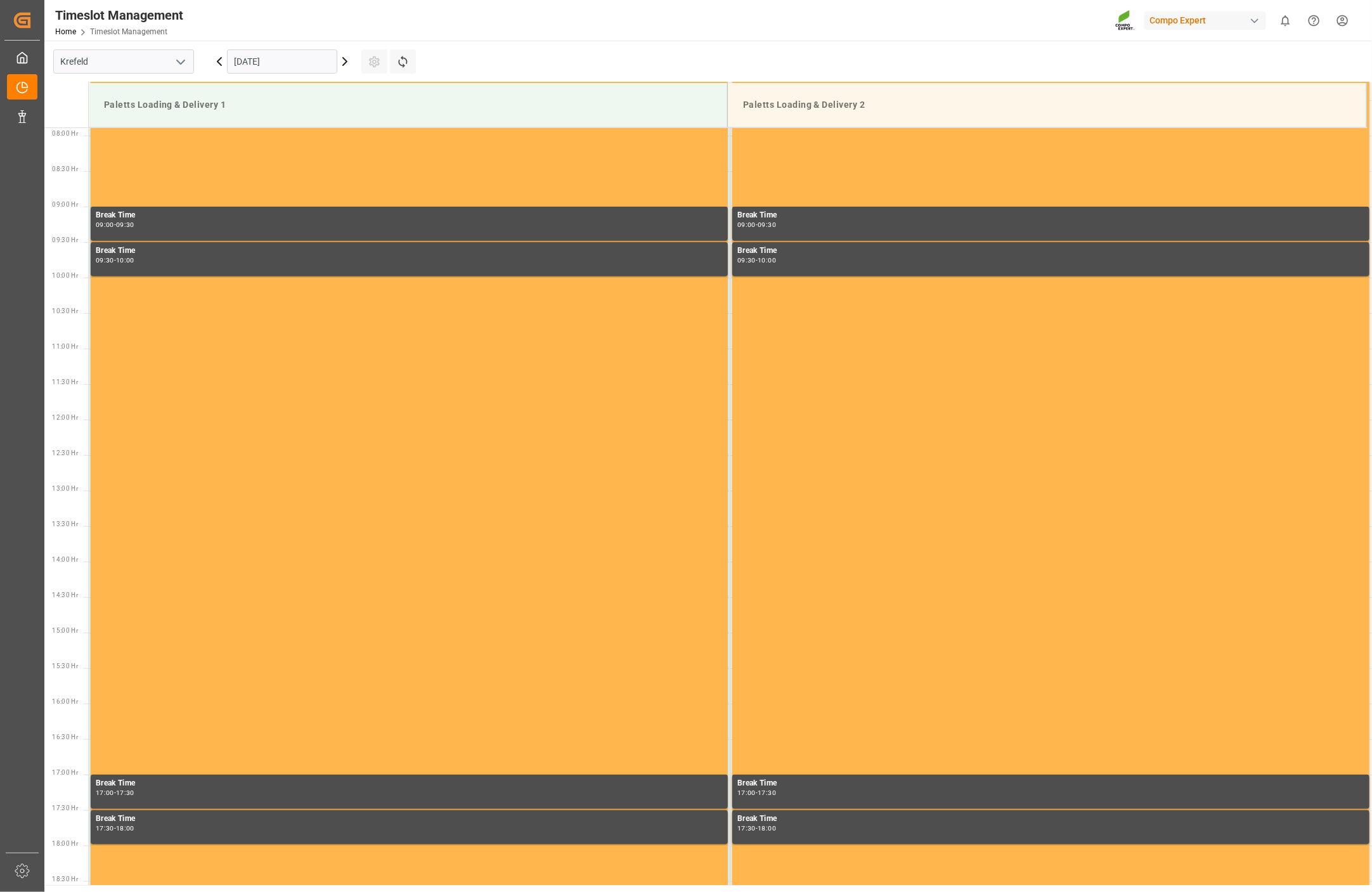
click at [344, 60] on icon at bounding box center [344, 61] width 15 height 15
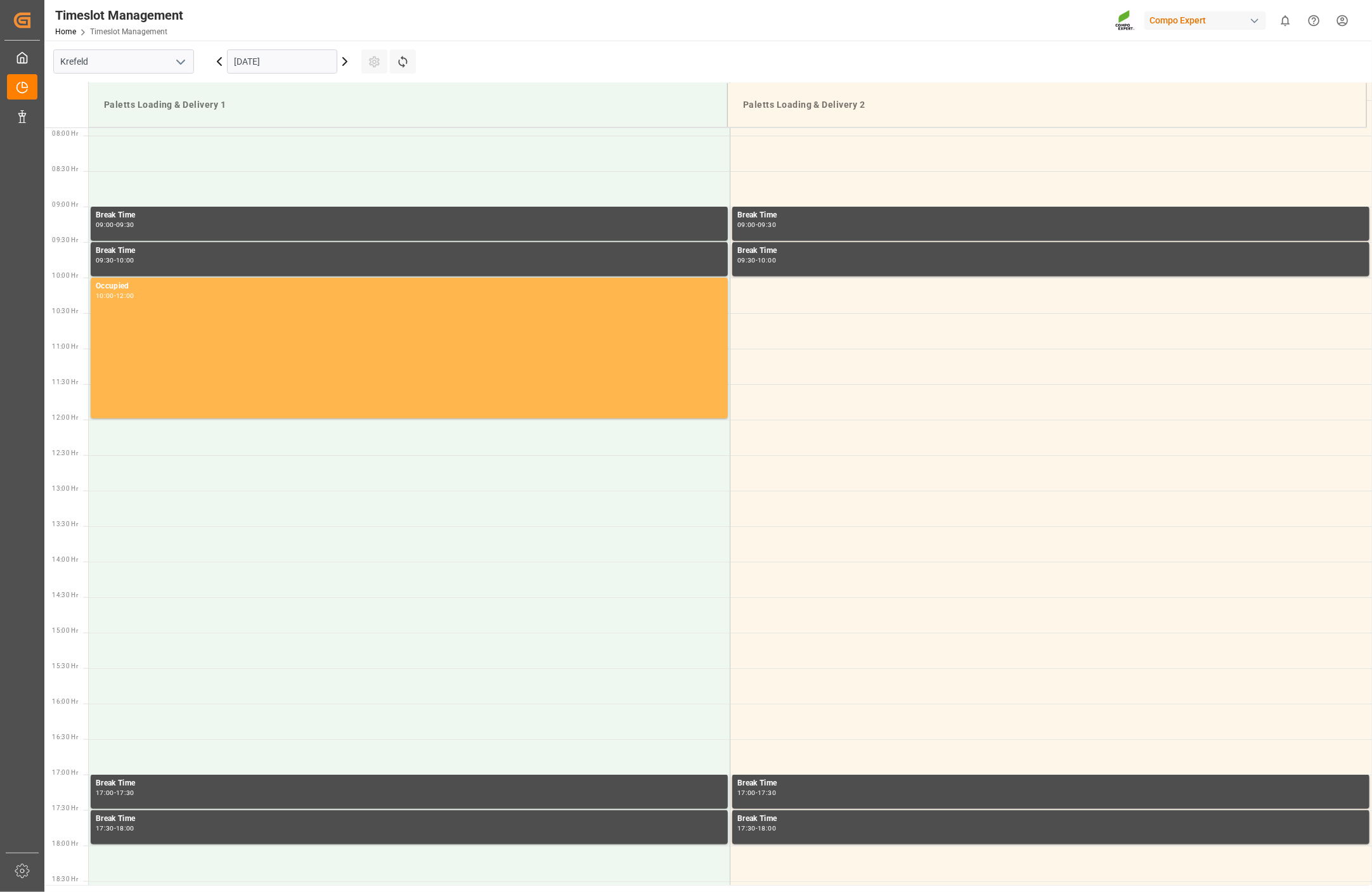
click at [312, 59] on input "[DATE]" at bounding box center [282, 62] width 110 height 24
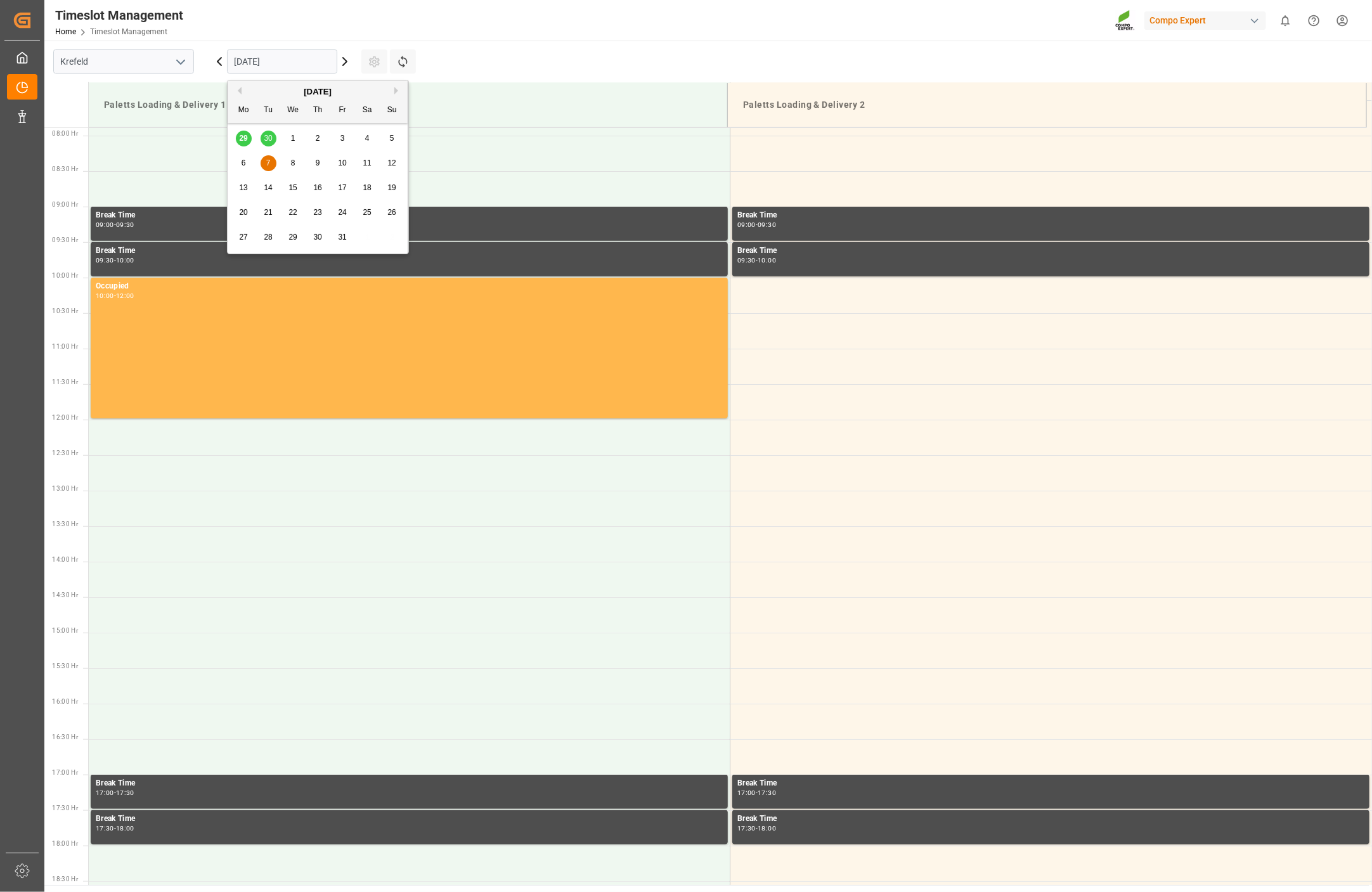
click at [267, 138] on div "29 30 1 2 3 4 5" at bounding box center [318, 138] width 173 height 25
click at [266, 138] on div "29 30 1 2 3 4 5" at bounding box center [318, 138] width 173 height 25
click at [218, 65] on icon at bounding box center [219, 61] width 15 height 15
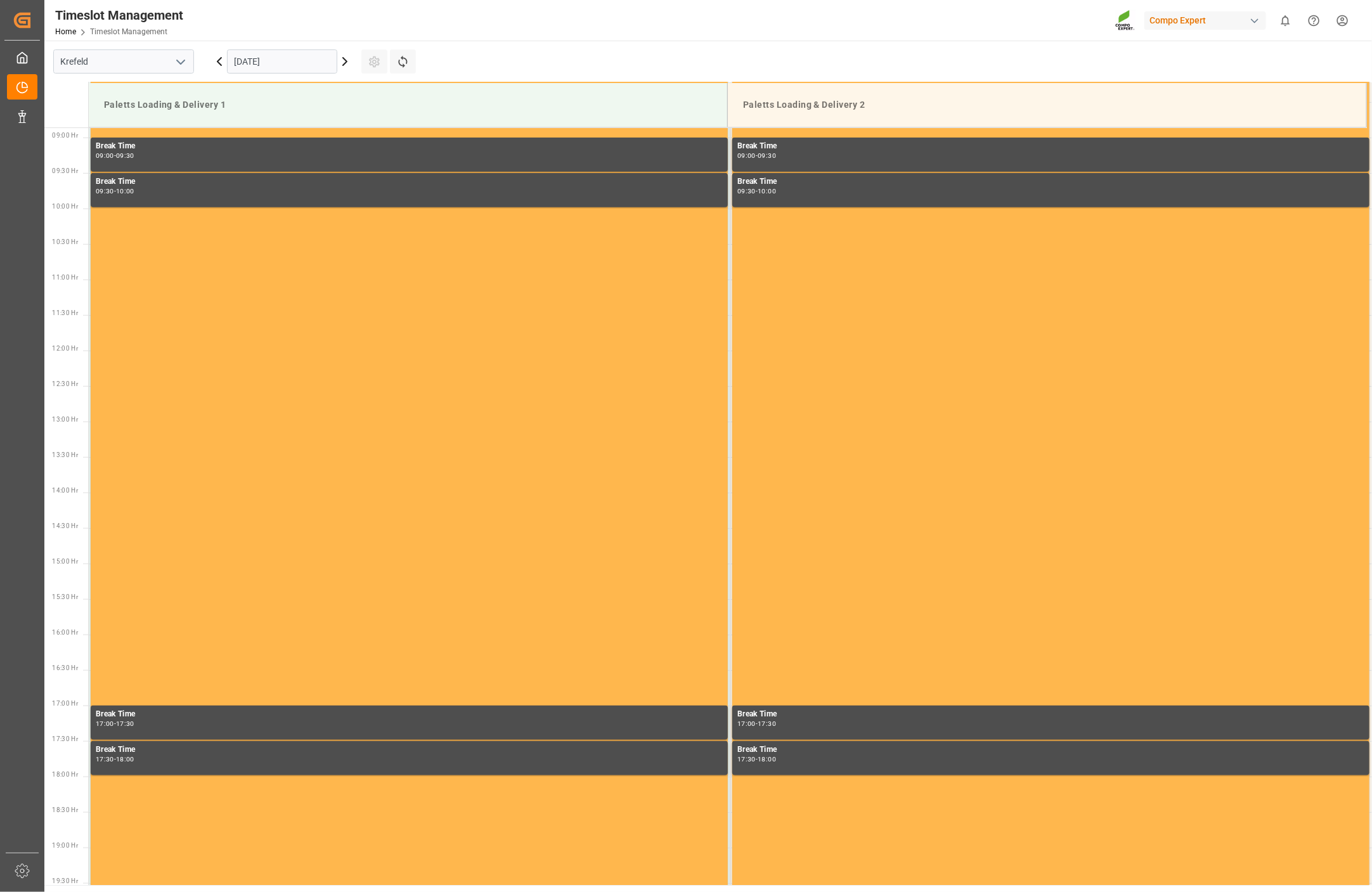
scroll to position [630, 0]
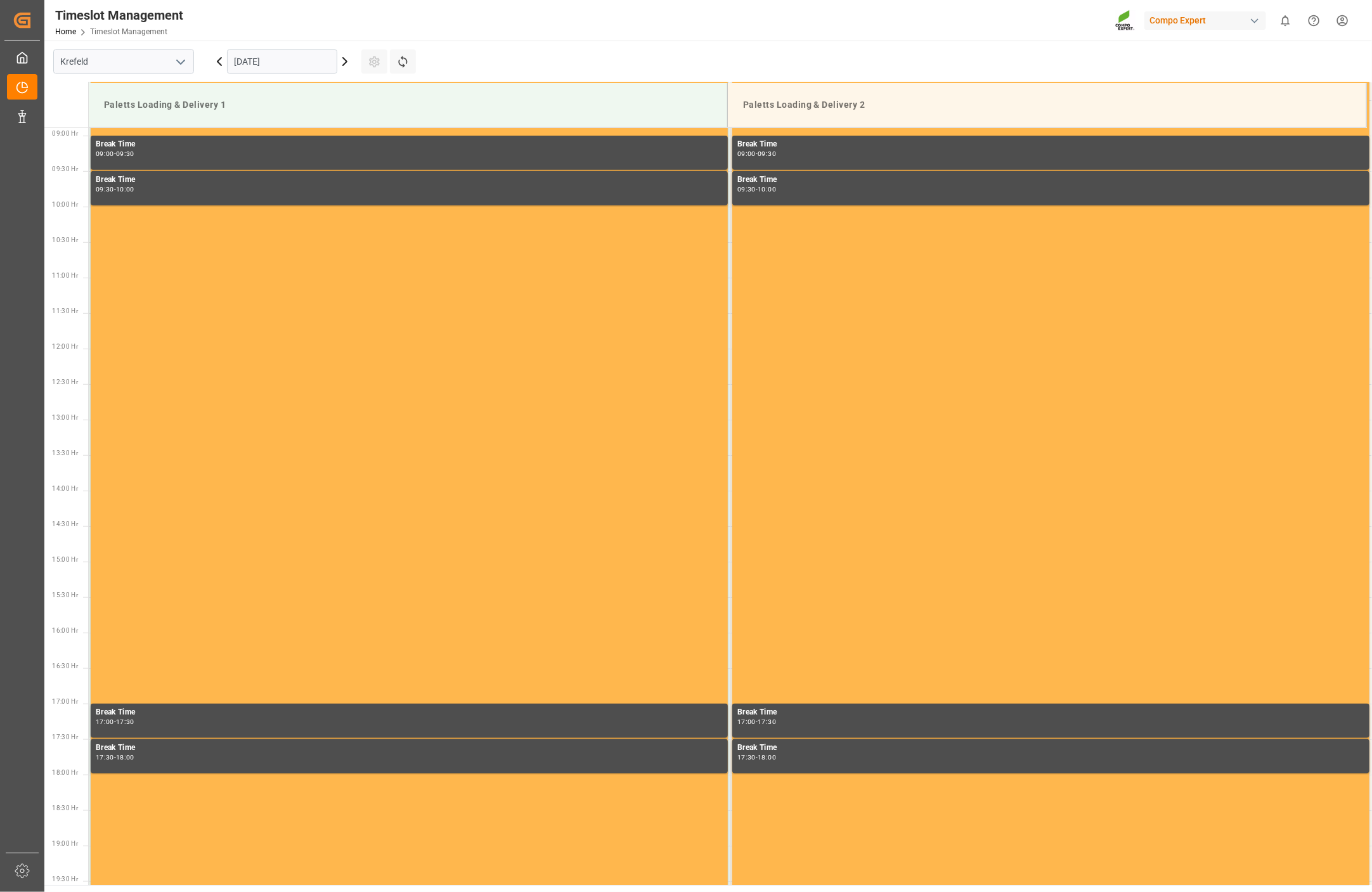
click at [218, 61] on icon at bounding box center [219, 61] width 4 height 7
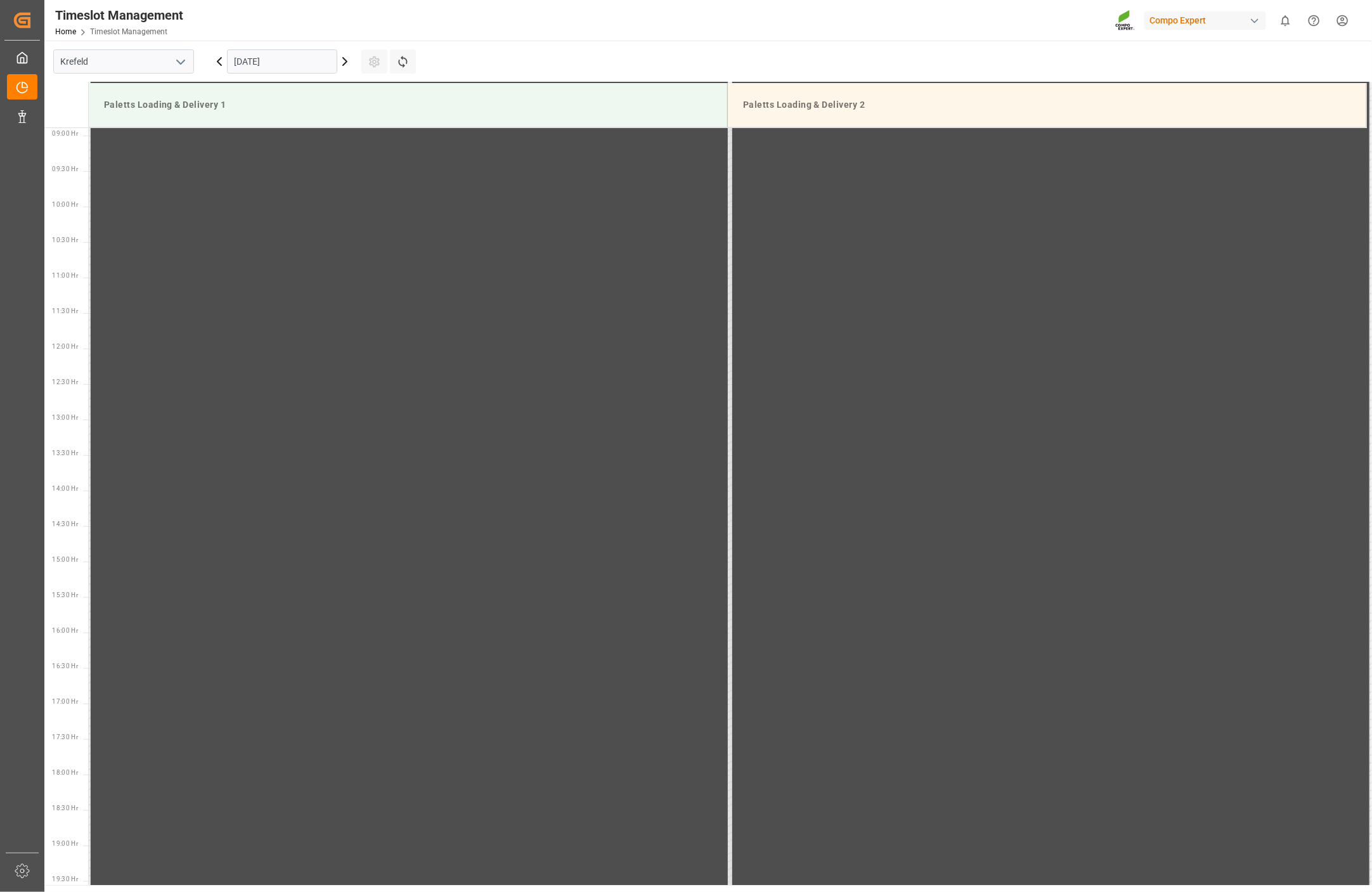
click at [218, 61] on icon at bounding box center [219, 61] width 4 height 7
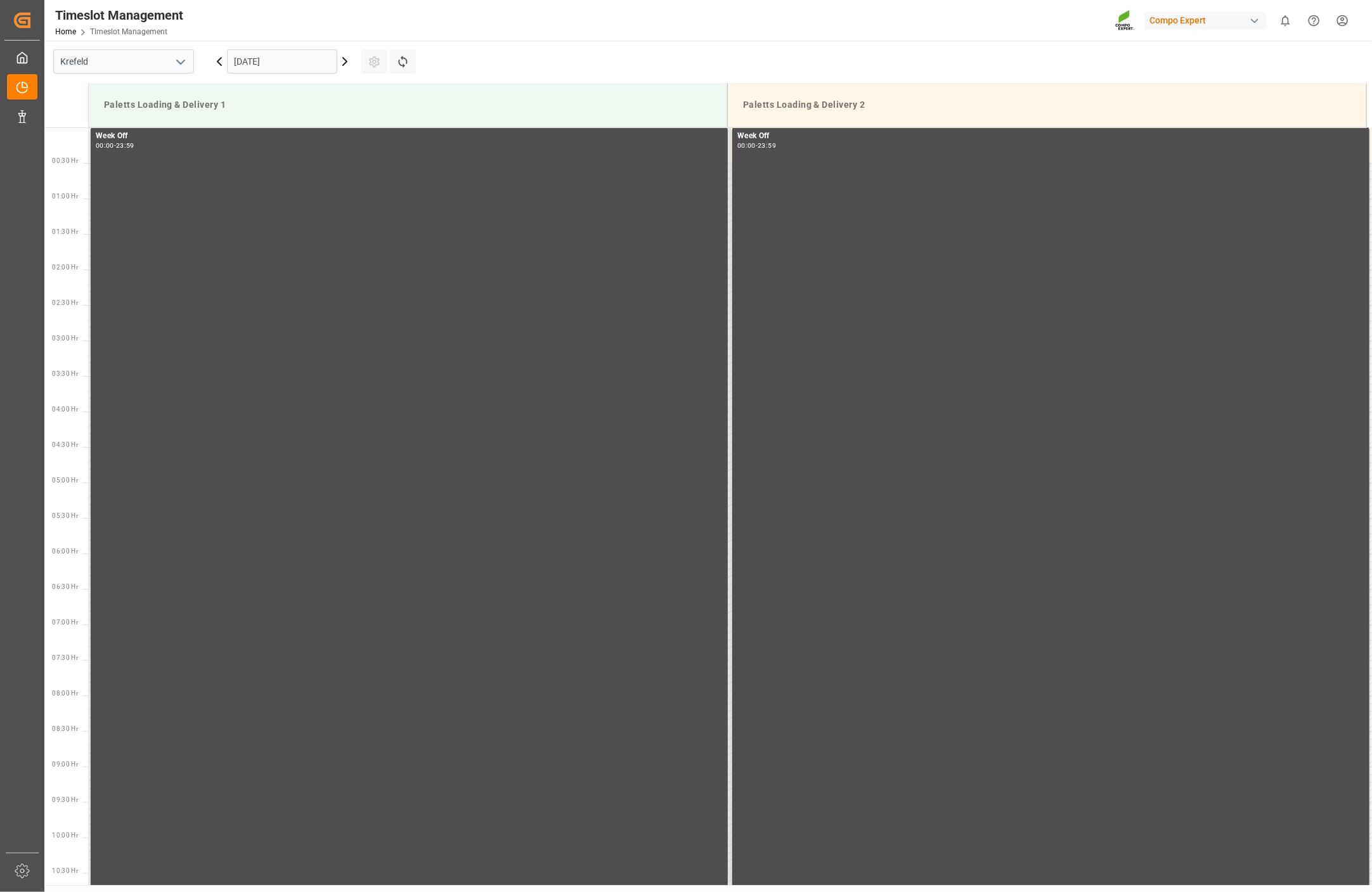
scroll to position [0, 0]
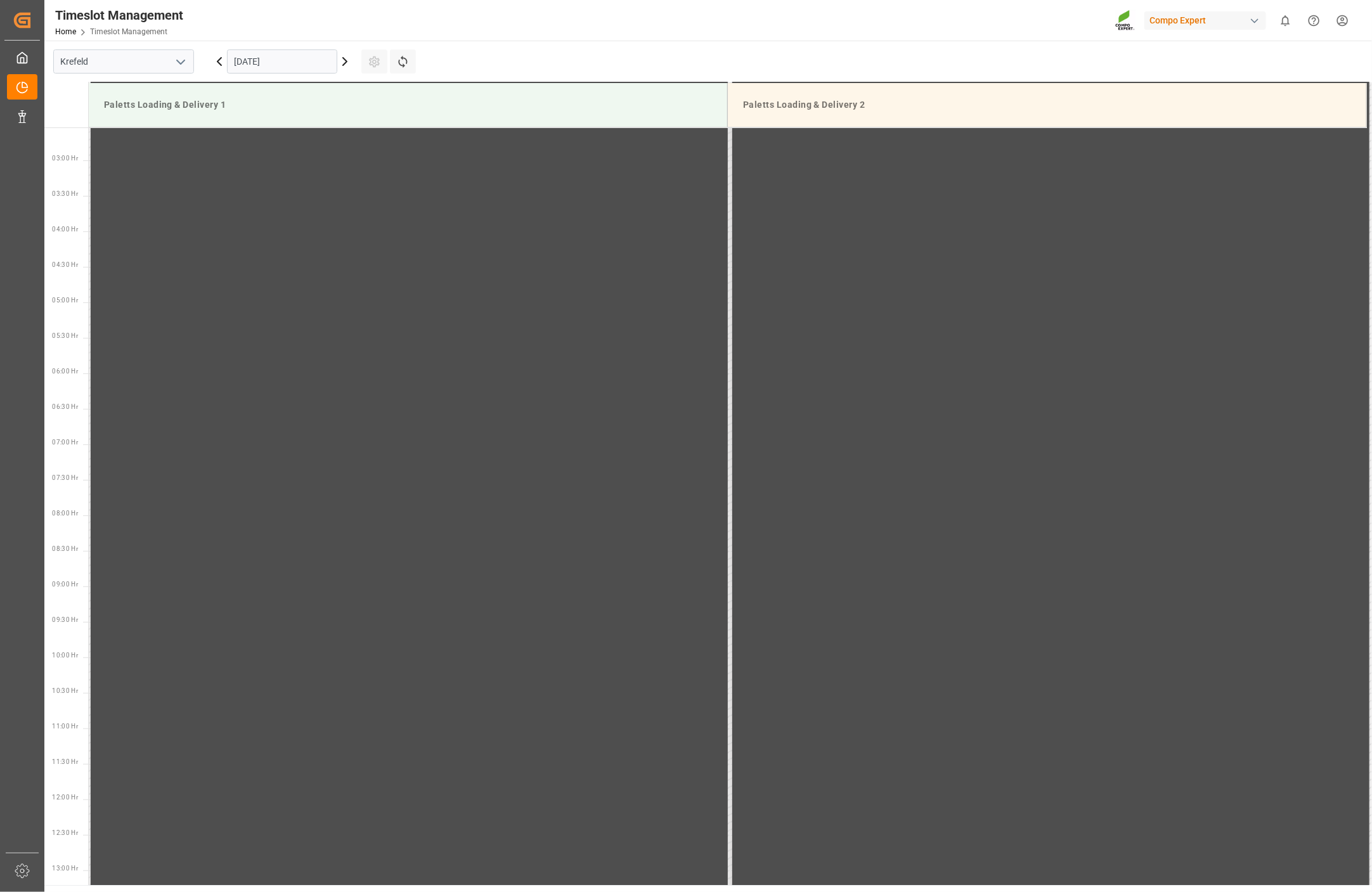
click at [218, 61] on icon at bounding box center [219, 61] width 4 height 7
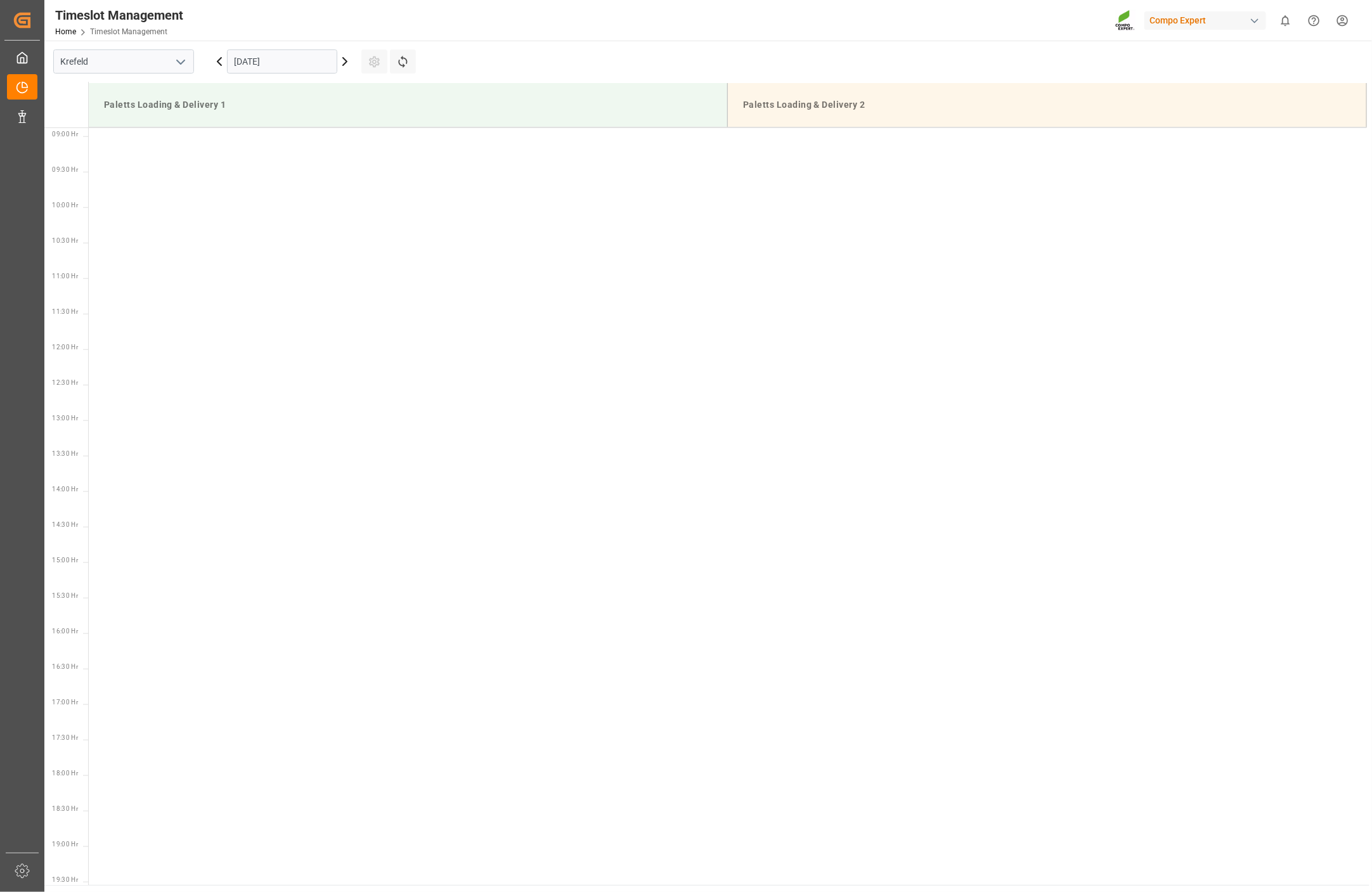
scroll to position [630, 0]
click at [218, 61] on icon at bounding box center [219, 61] width 4 height 7
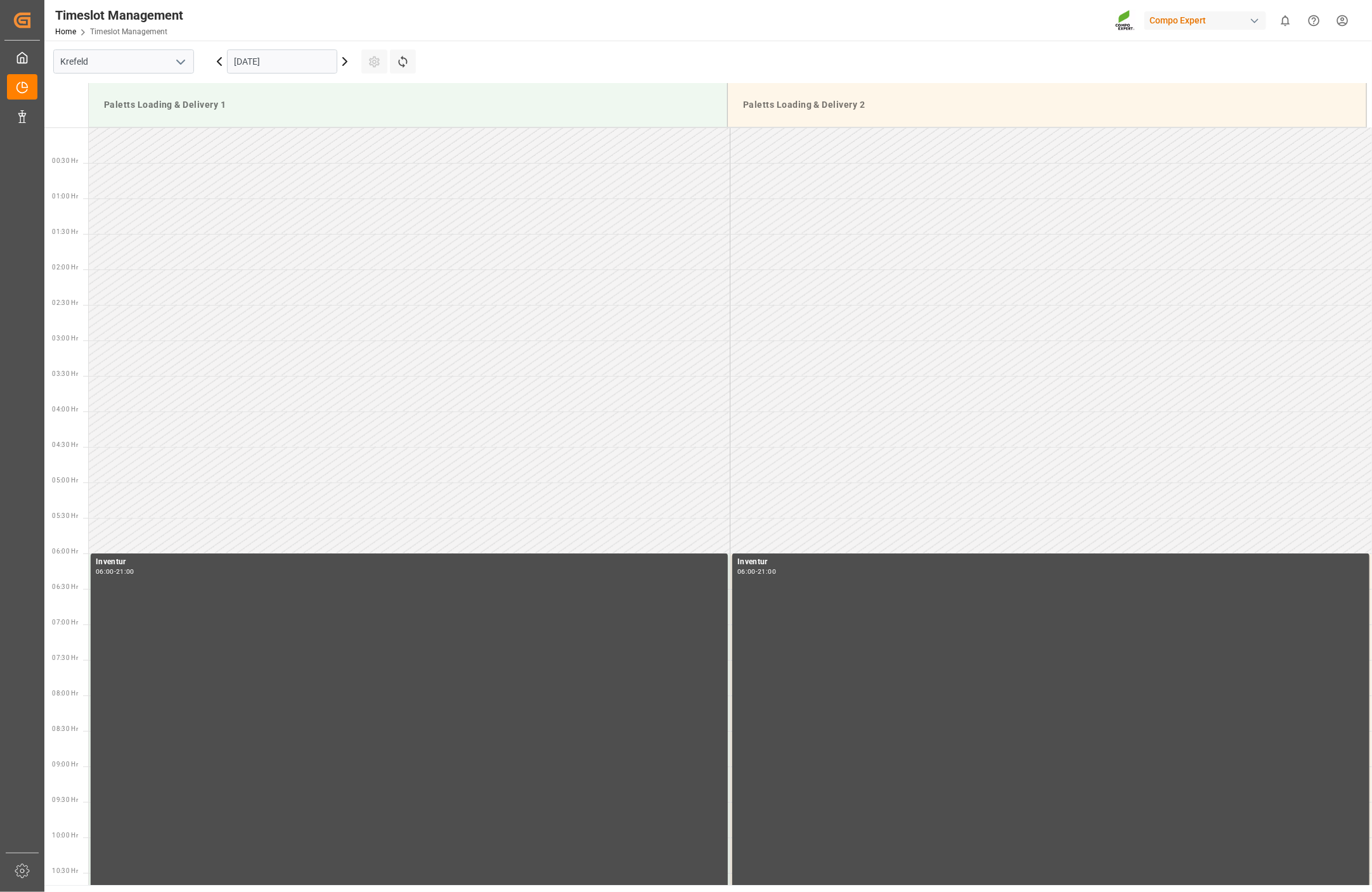
scroll to position [0, 0]
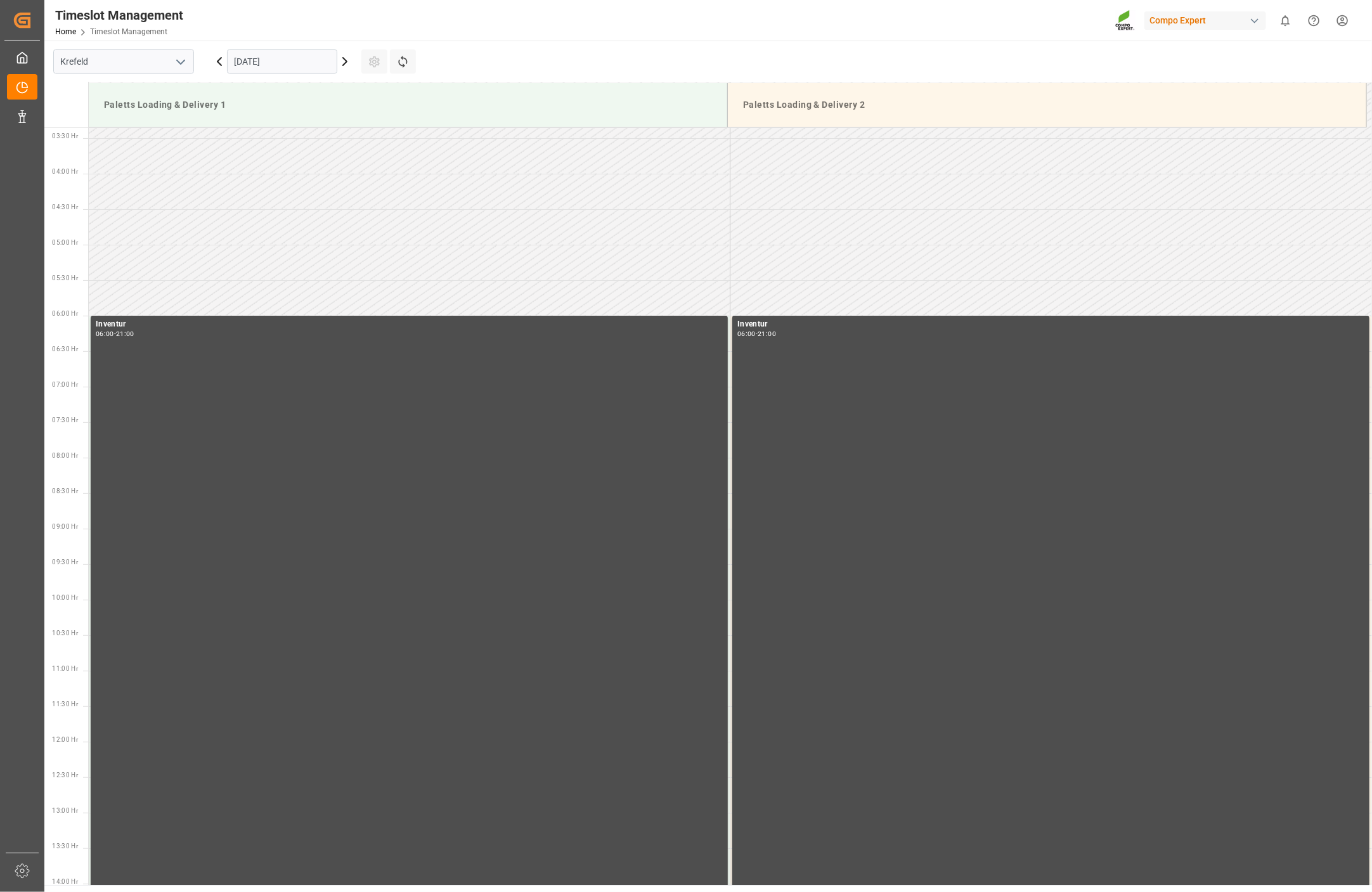
click at [218, 61] on icon at bounding box center [219, 61] width 4 height 7
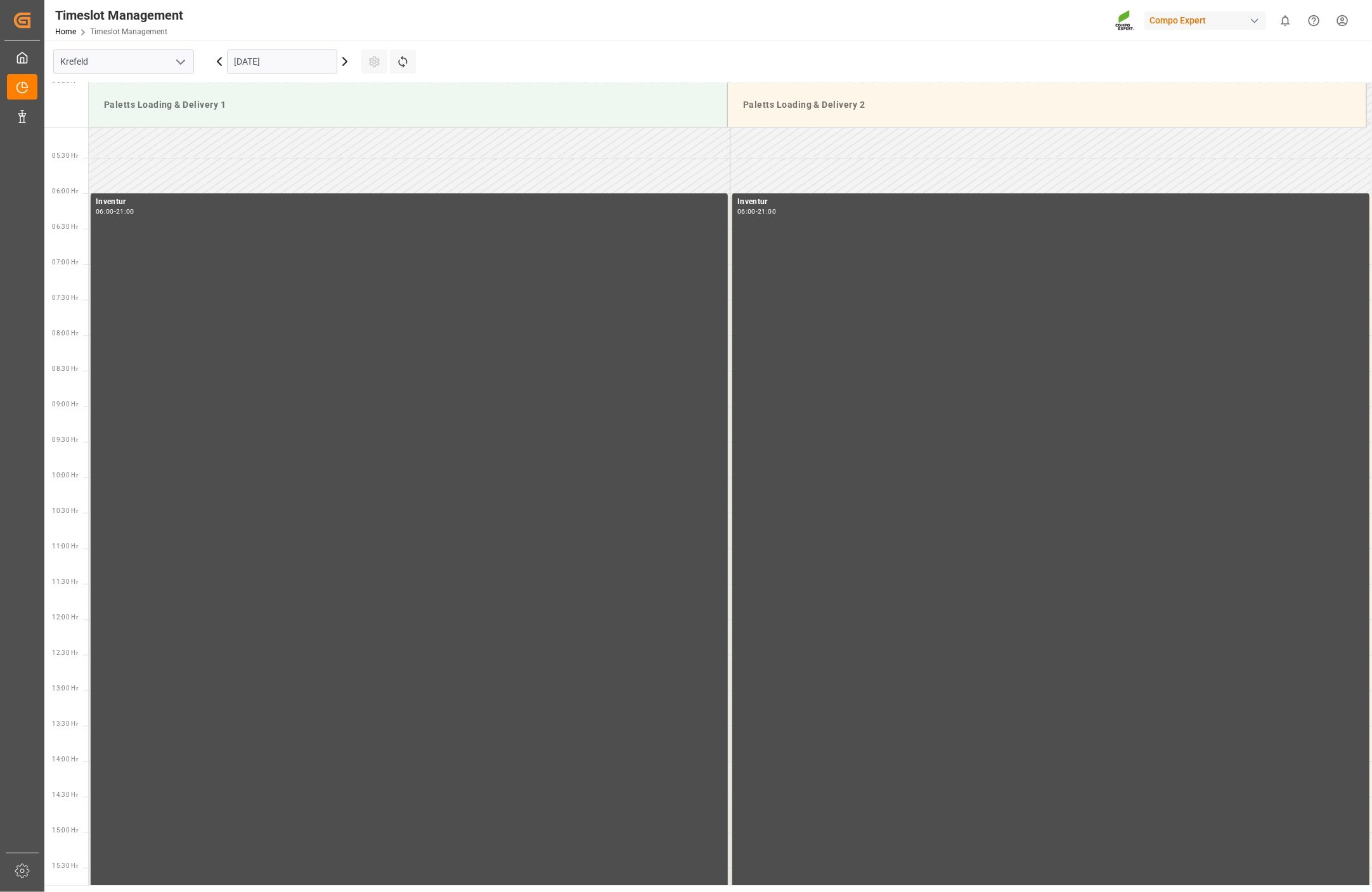
click at [218, 61] on icon at bounding box center [219, 61] width 4 height 7
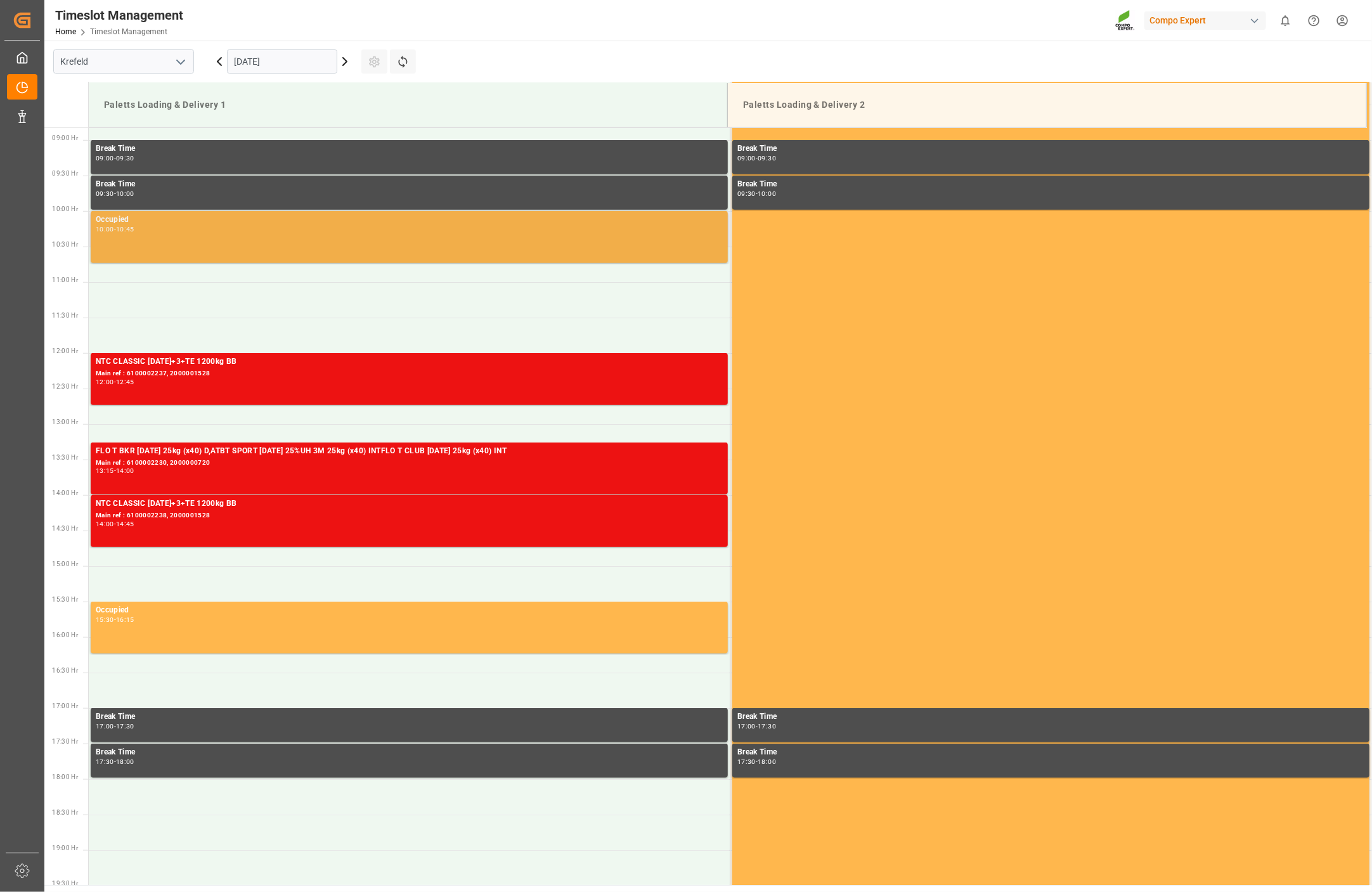
scroll to position [630, 0]
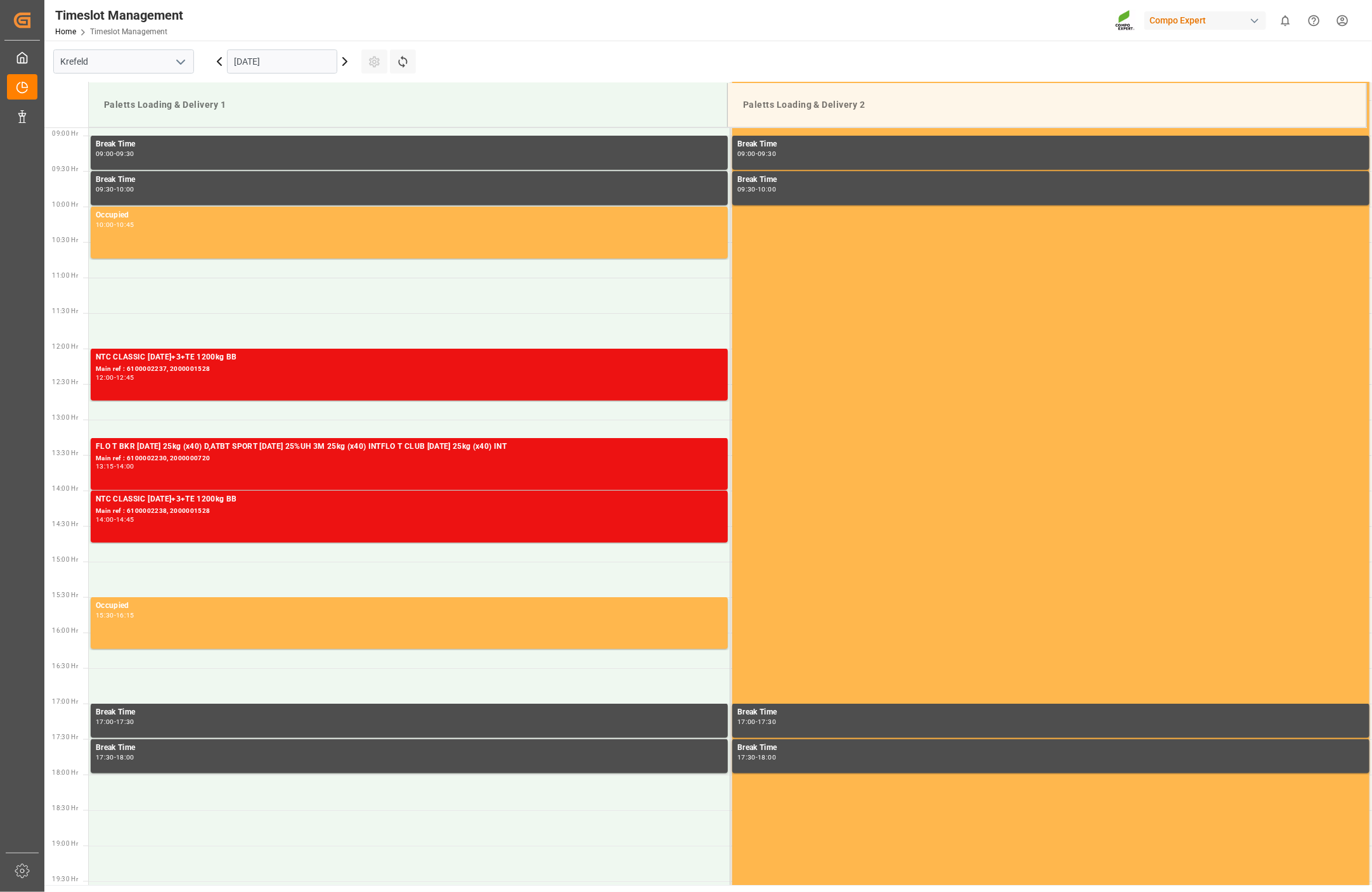
click at [219, 59] on icon at bounding box center [219, 61] width 4 height 7
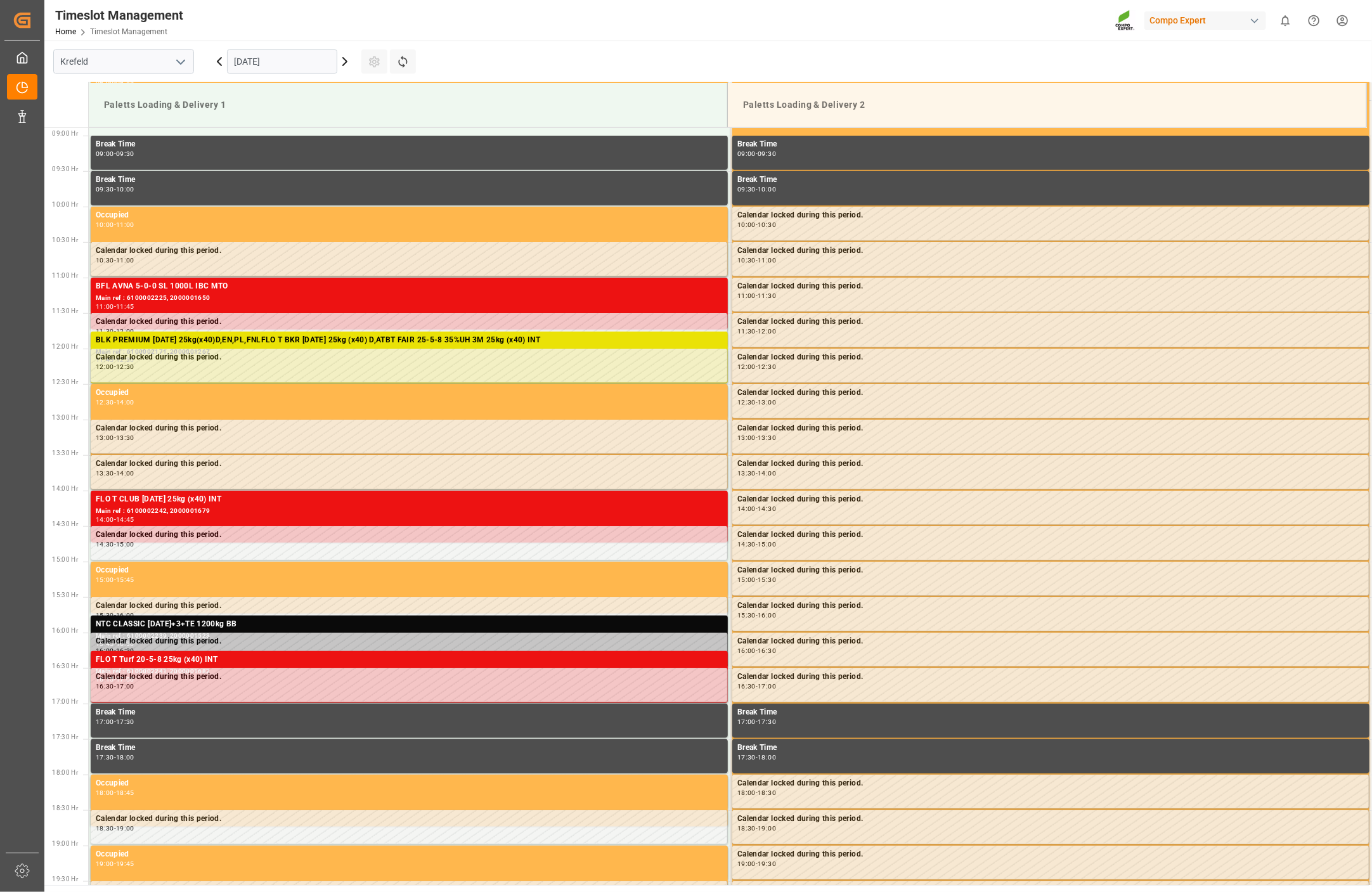
click at [343, 64] on icon at bounding box center [344, 61] width 15 height 15
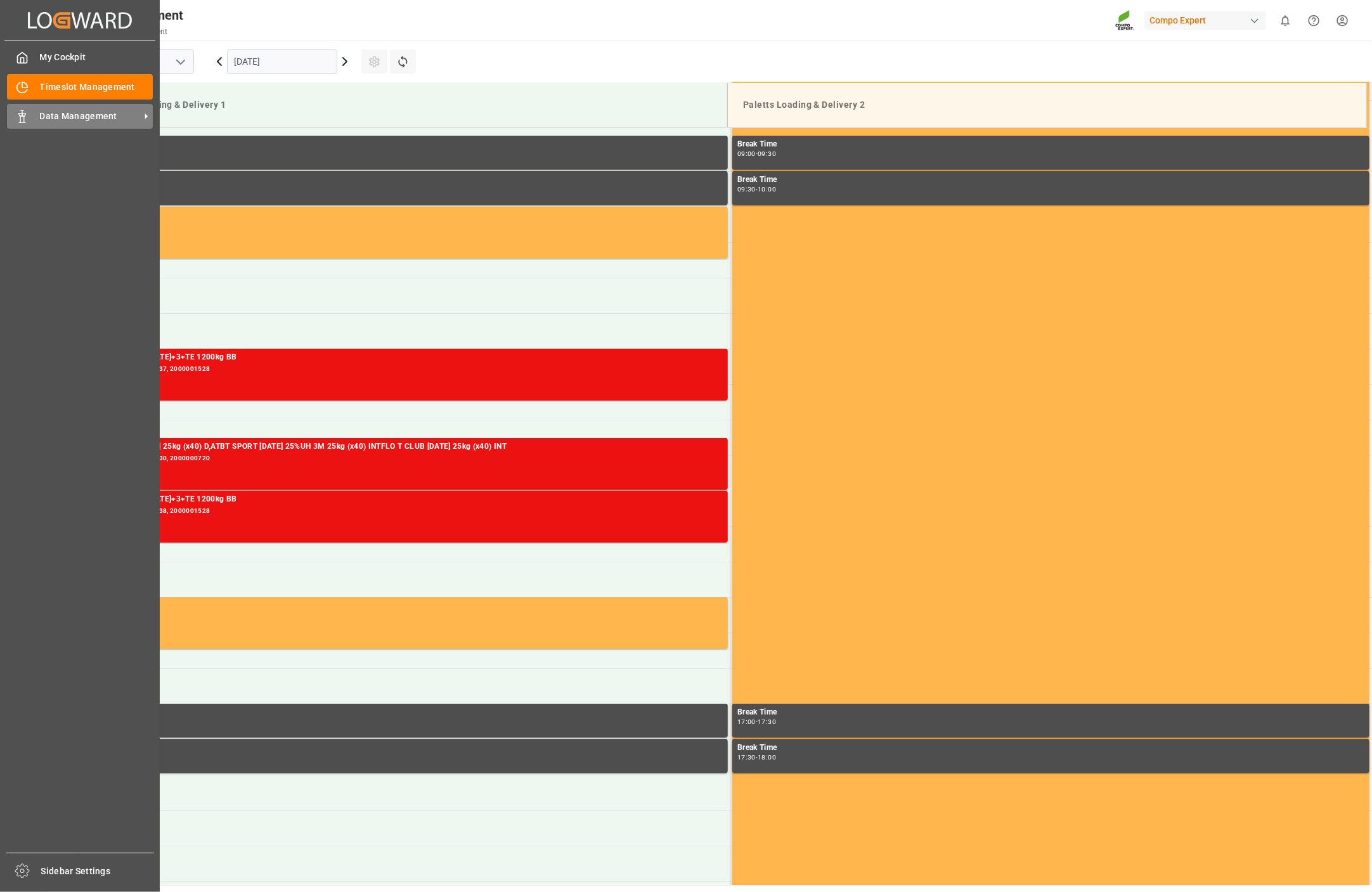
click at [26, 120] on icon at bounding box center [22, 116] width 13 height 13
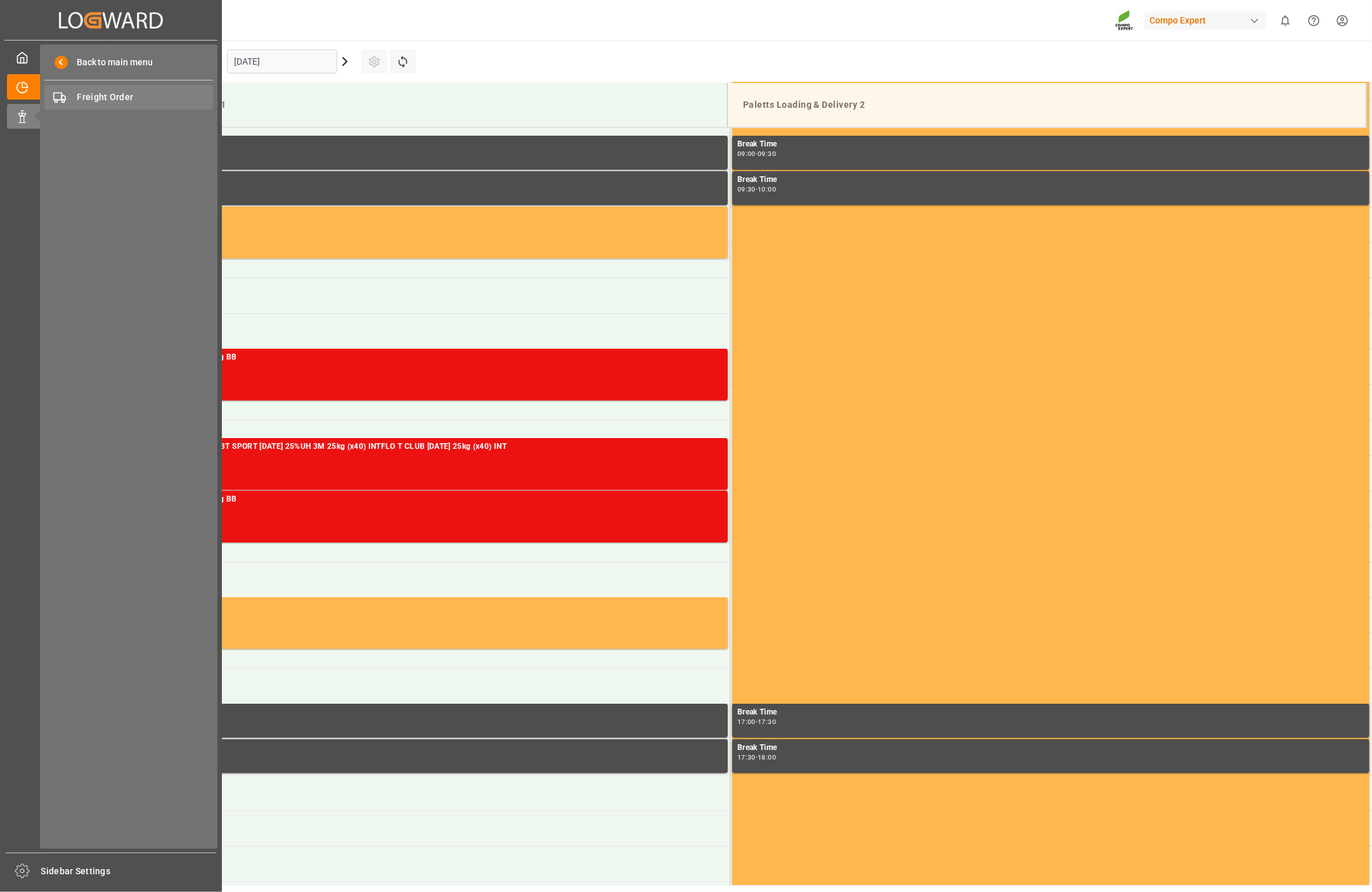
click at [92, 92] on span "Freight Order" at bounding box center [145, 97] width 136 height 14
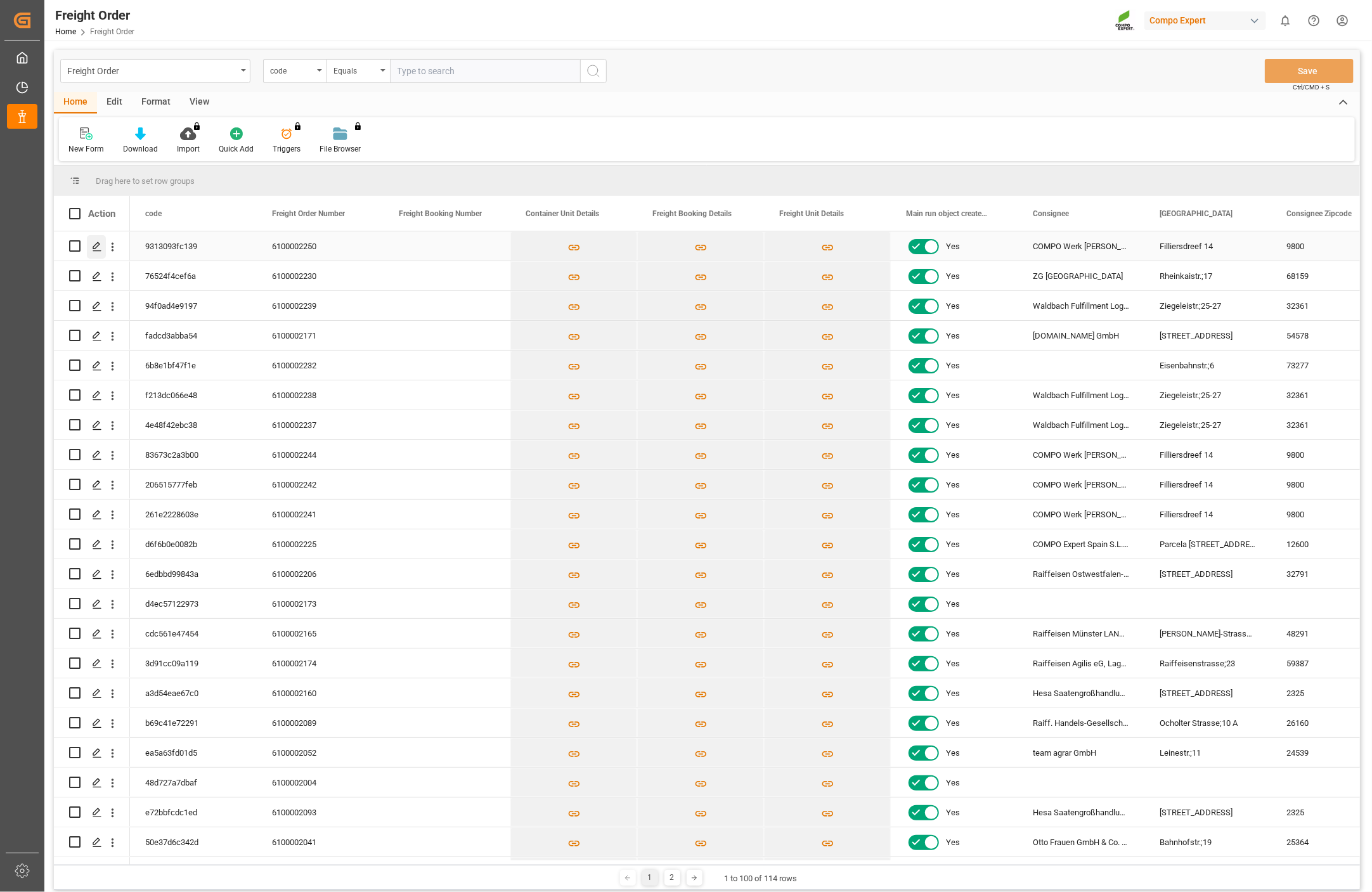
click at [92, 245] on icon "Press SPACE to select this row." at bounding box center [97, 246] width 10 height 10
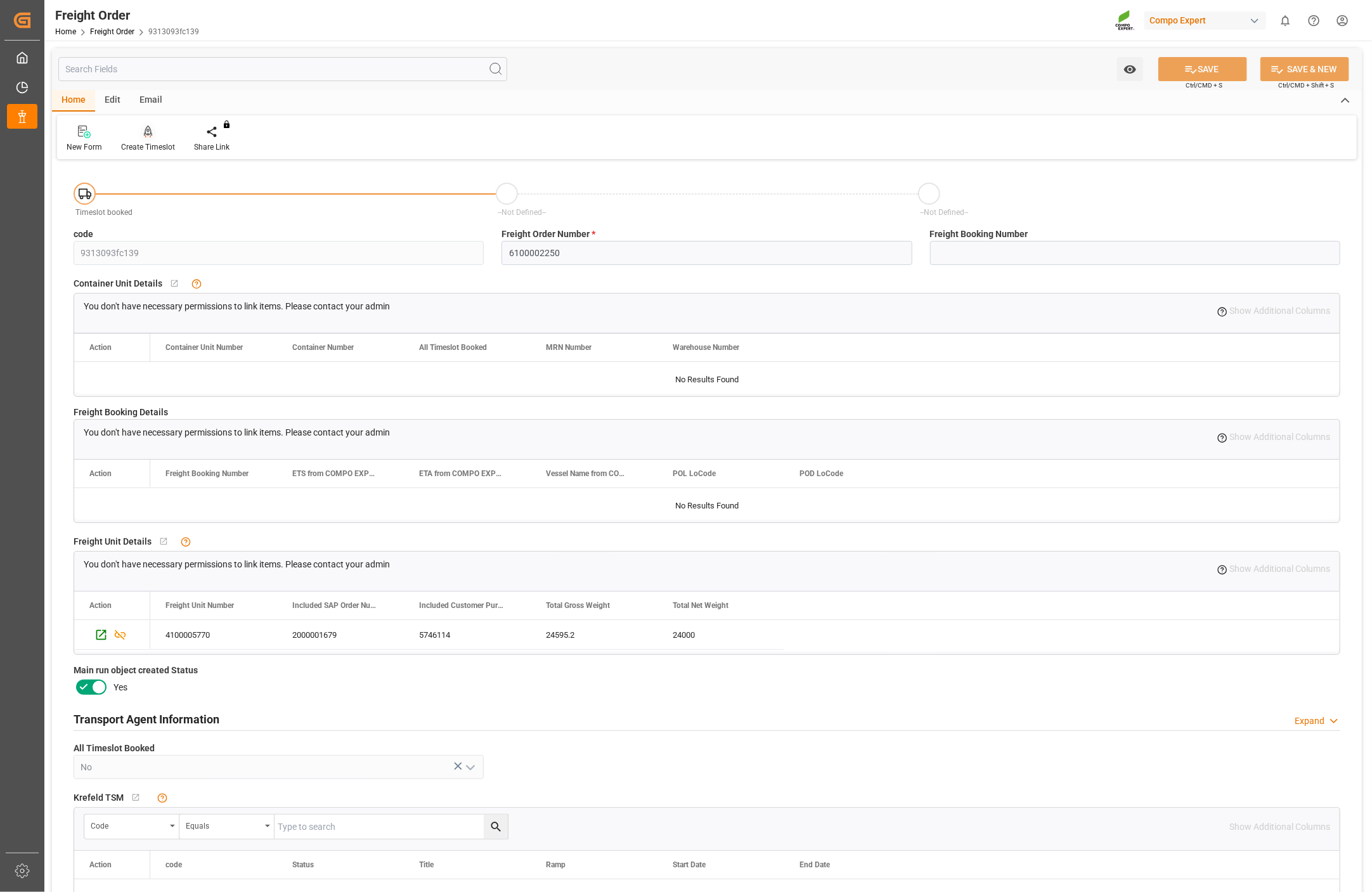
click at [148, 143] on div "Create Timeslot" at bounding box center [148, 147] width 54 height 11
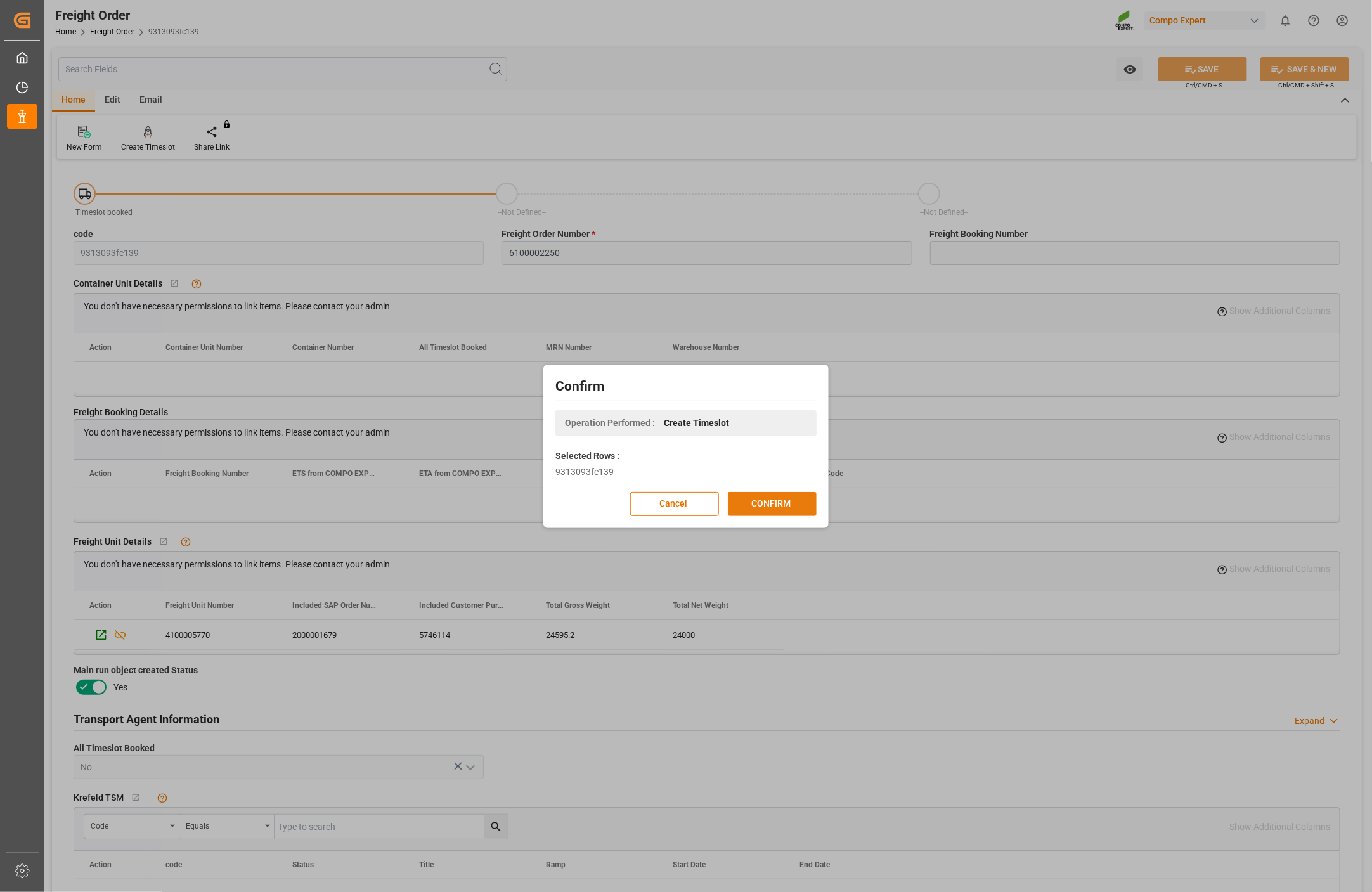
click at [796, 510] on button "CONFIRM" at bounding box center [772, 504] width 89 height 24
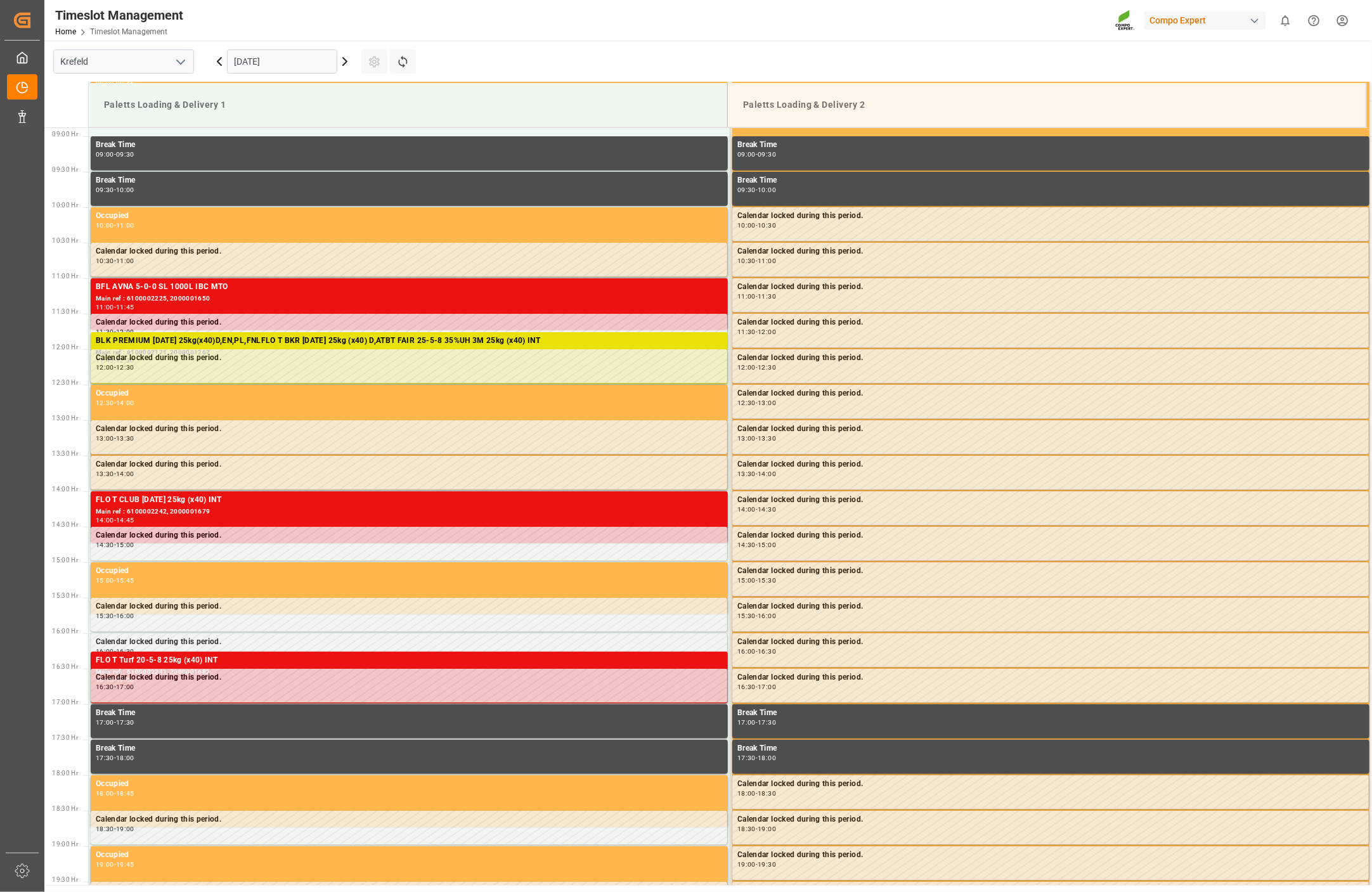
scroll to position [630, 0]
click at [343, 64] on icon at bounding box center [344, 61] width 15 height 15
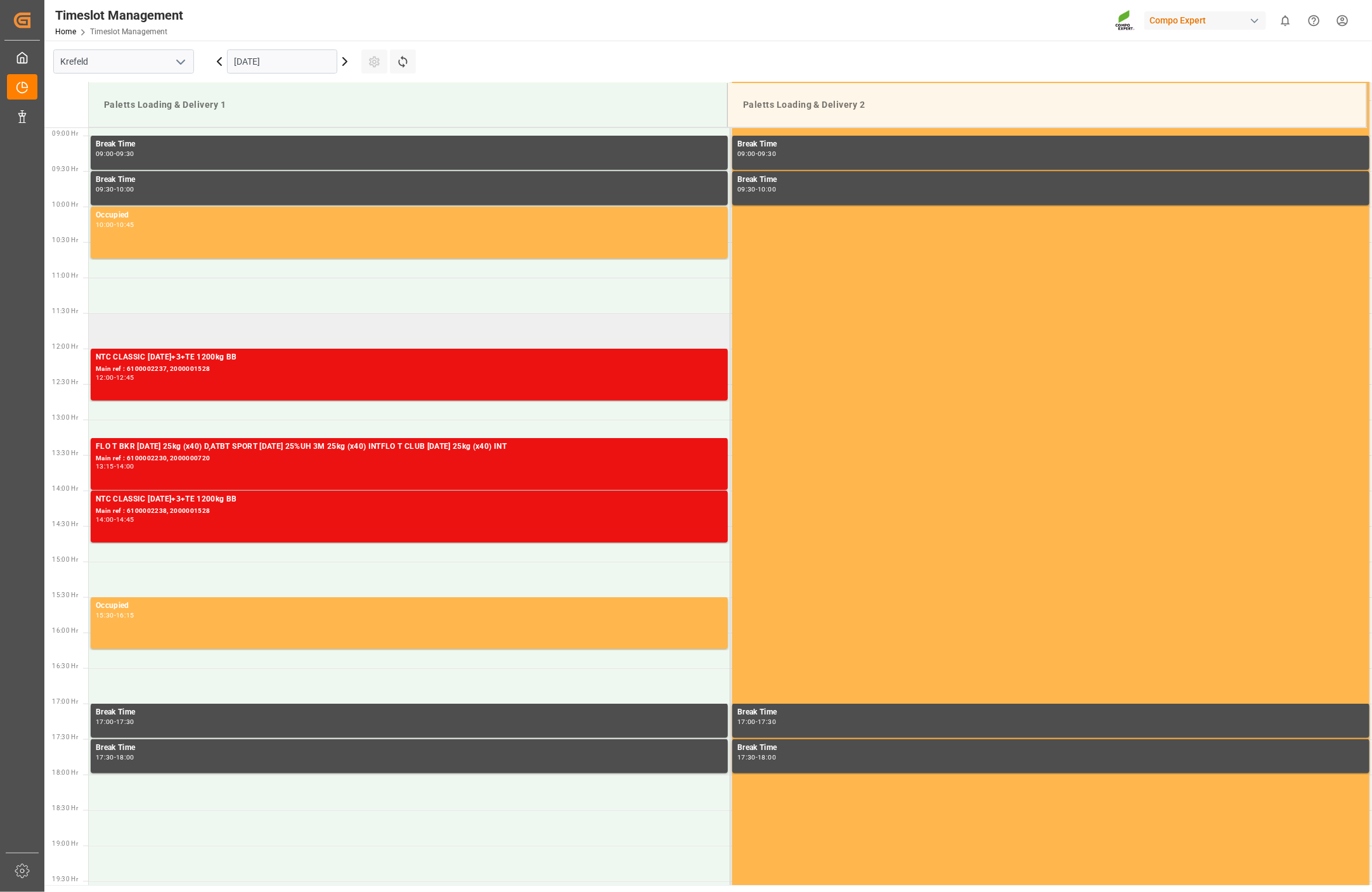
click at [149, 319] on td at bounding box center [409, 330] width 641 height 35
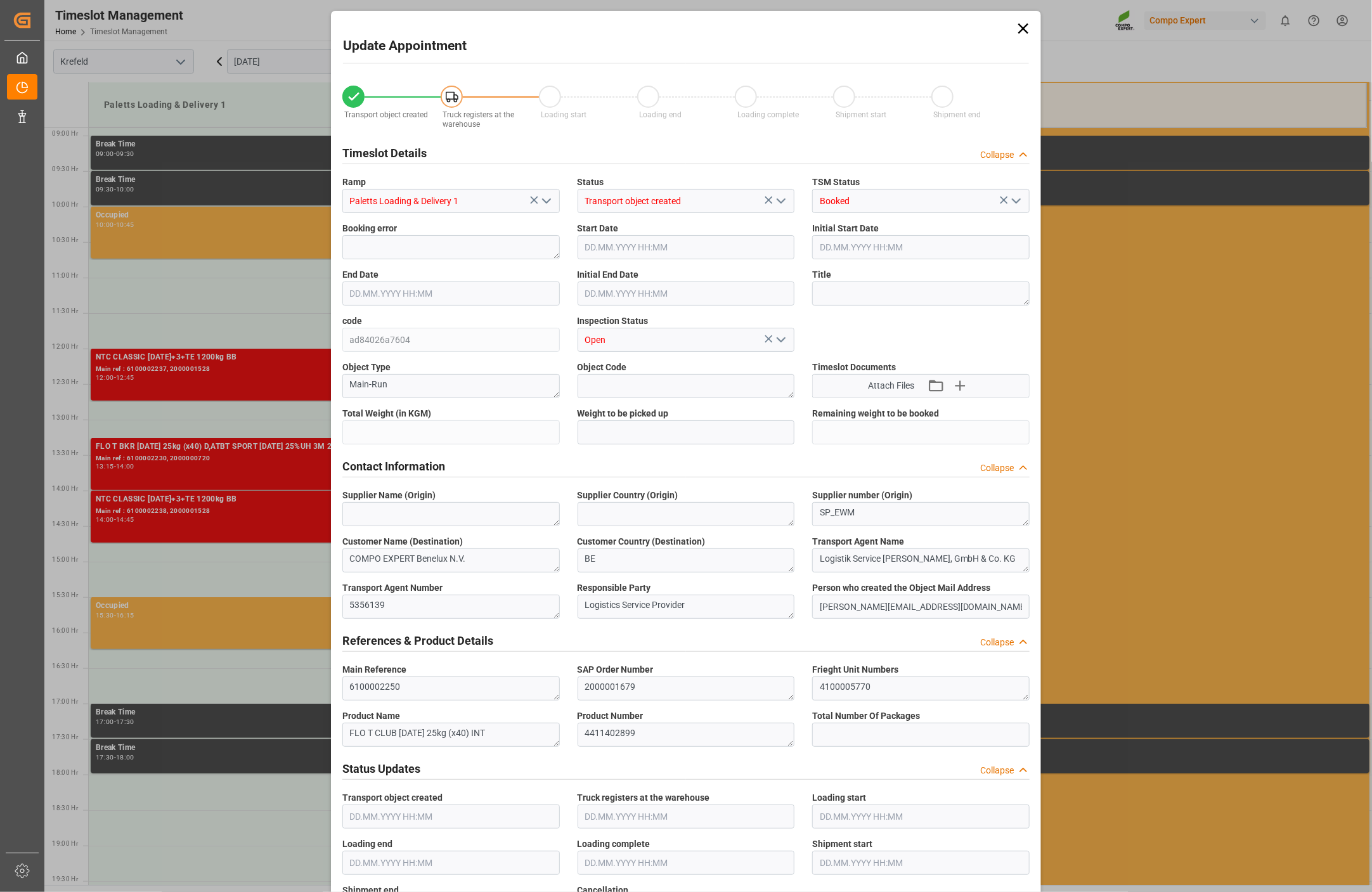
type input "24595.2"
type input "0"
type input "30.09.2025 11:30"
type input "30.09.2025 12:00"
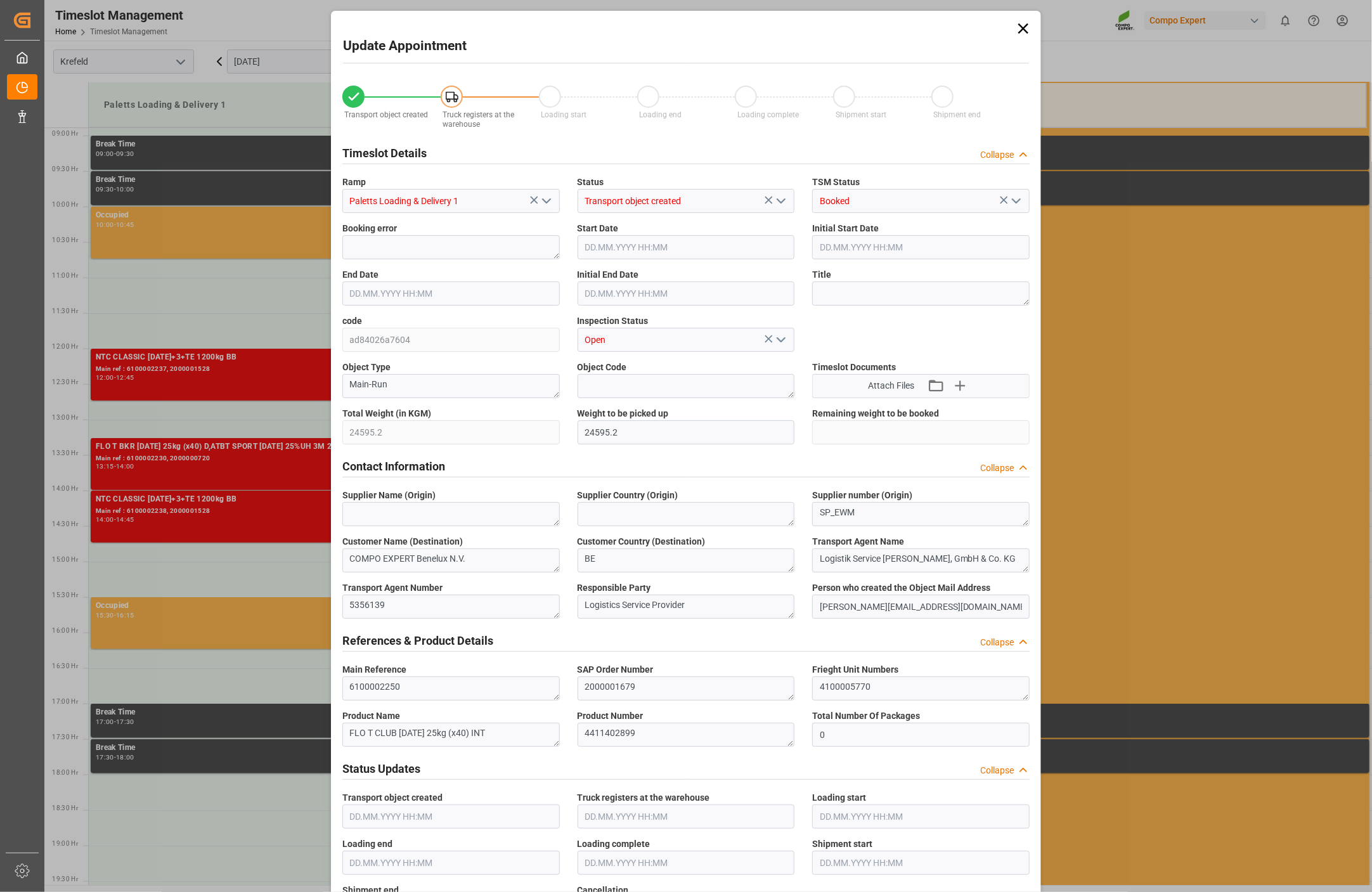
type input "29.09.2025 09:48"
type input "29.09.2025 08:03"
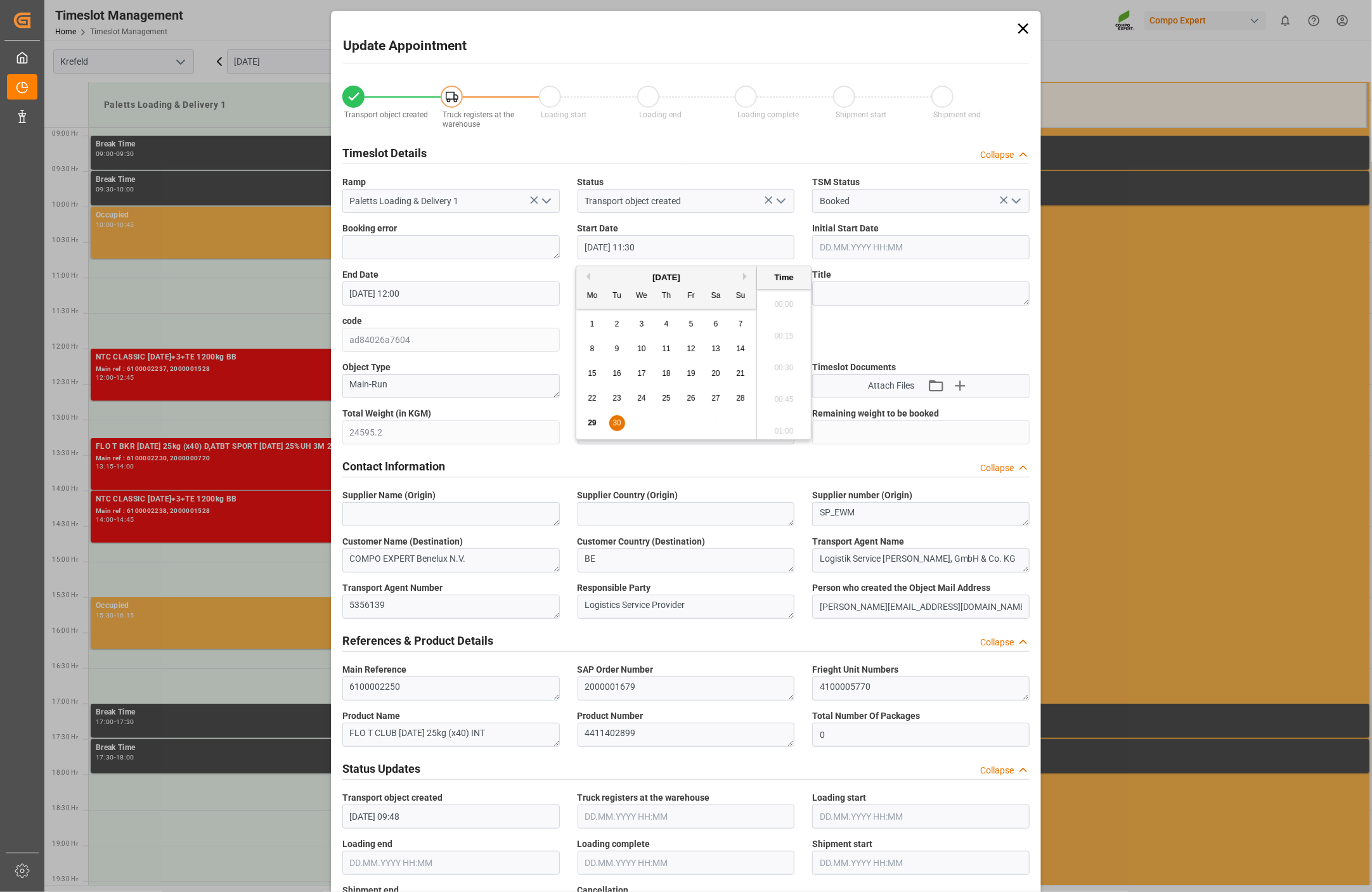
click at [671, 245] on input "30.09.2025 11:30" at bounding box center [686, 247] width 217 height 24
type input "30.09.2025 11:15"
click at [787, 330] on li "11:15" at bounding box center [783, 333] width 54 height 32
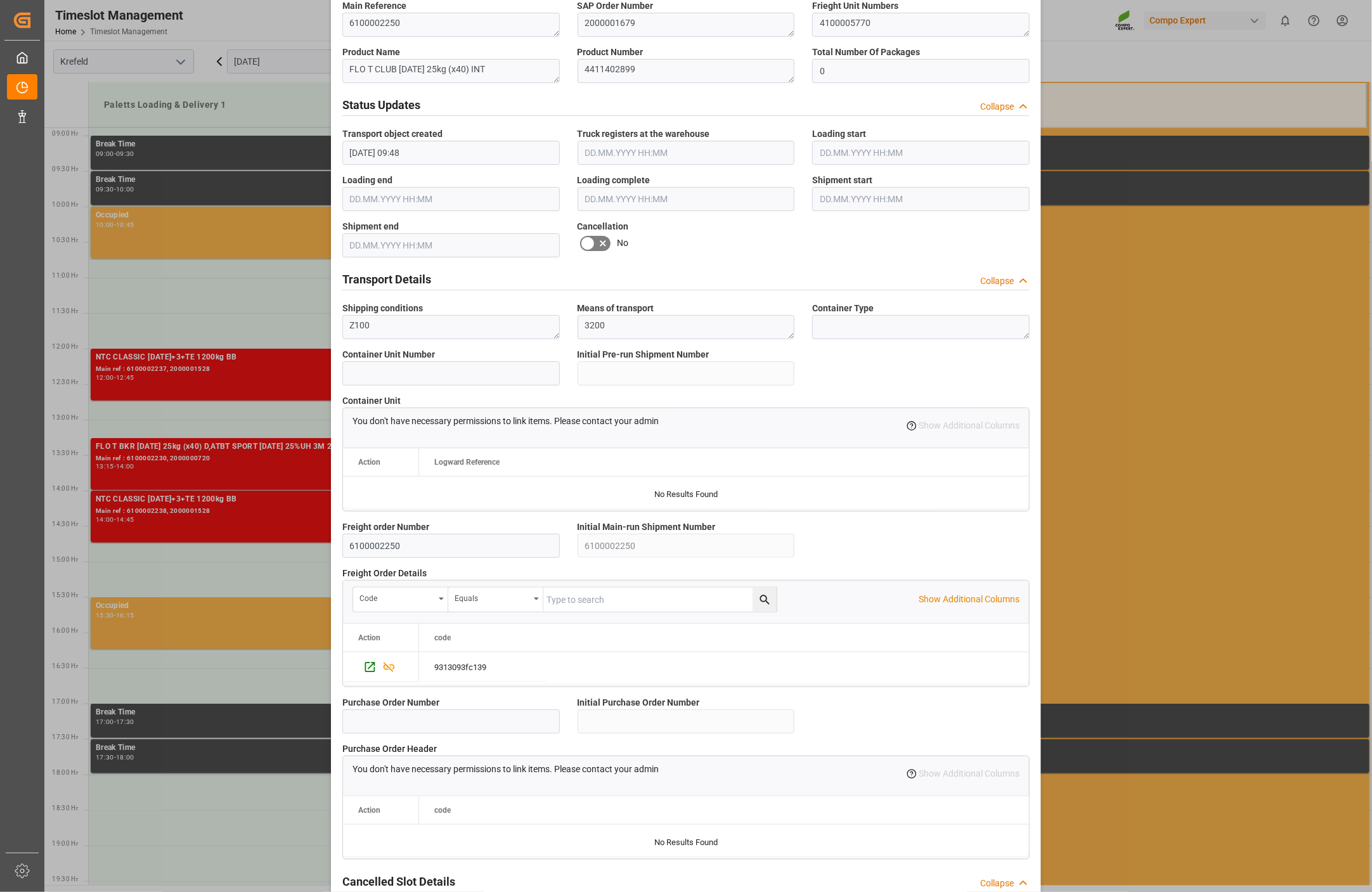
scroll to position [777, 0]
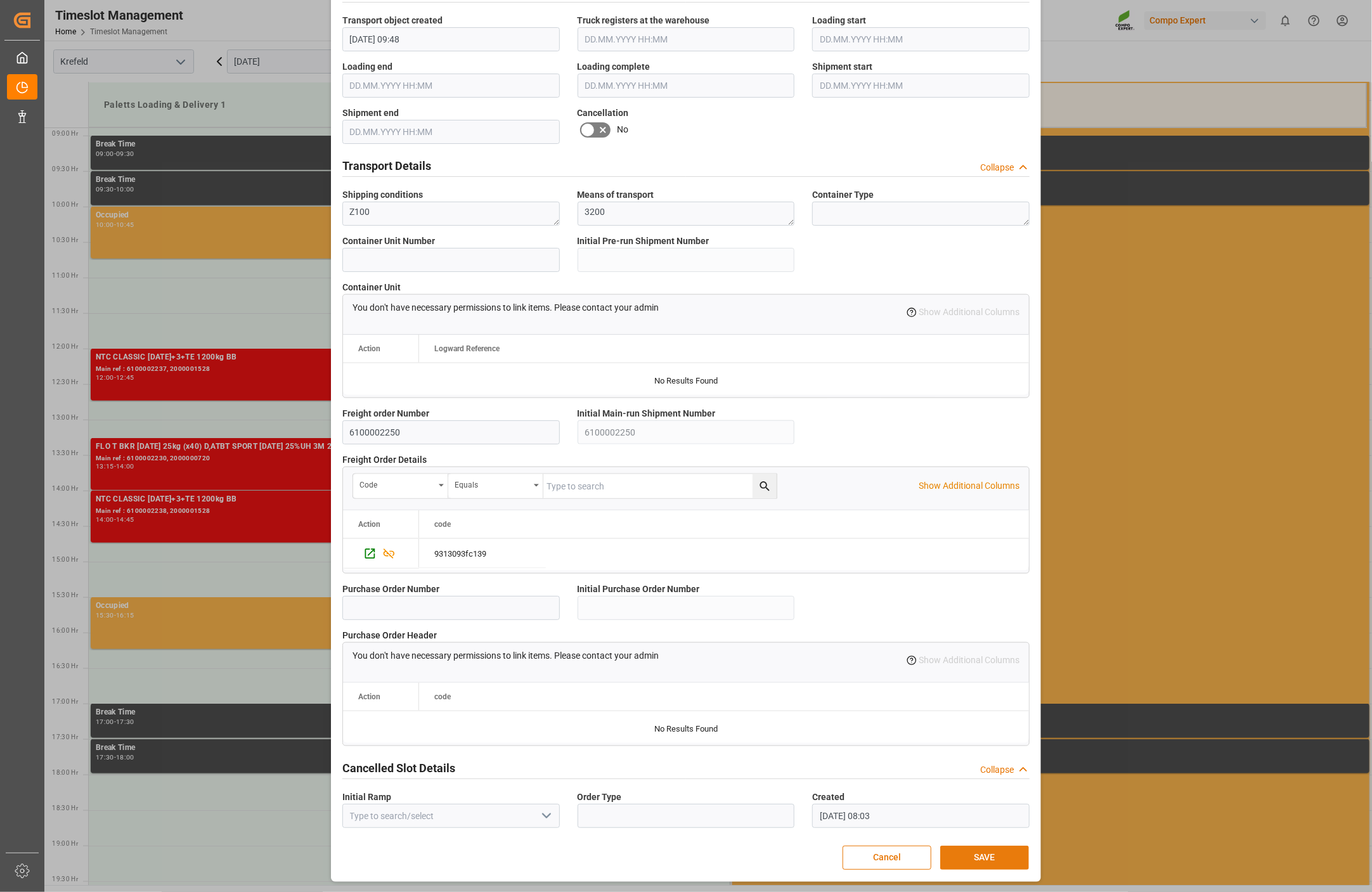
click at [971, 848] on button "SAVE" at bounding box center [984, 858] width 89 height 24
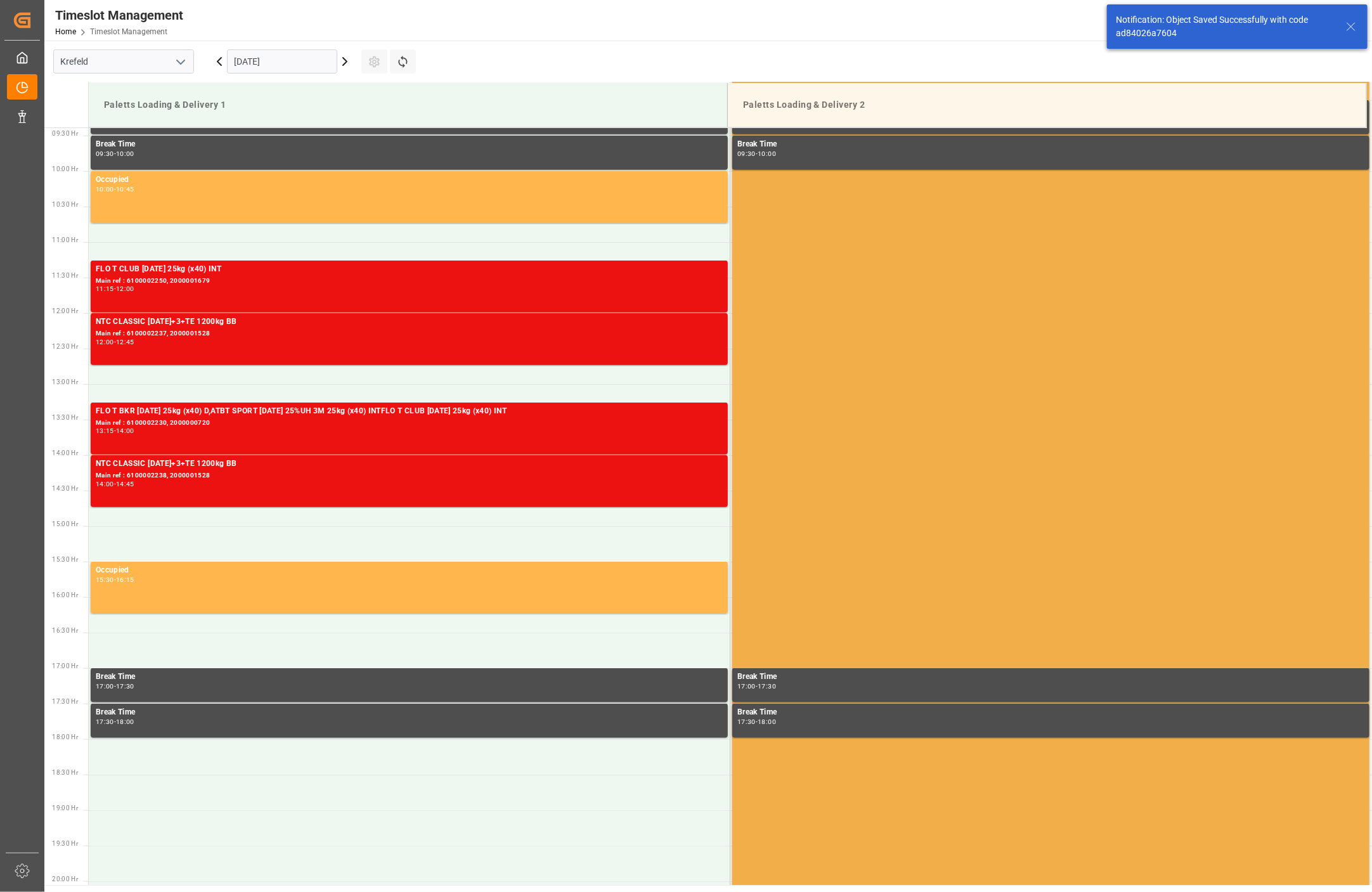
scroll to position [701, 0]
